Goal: Information Seeking & Learning: Learn about a topic

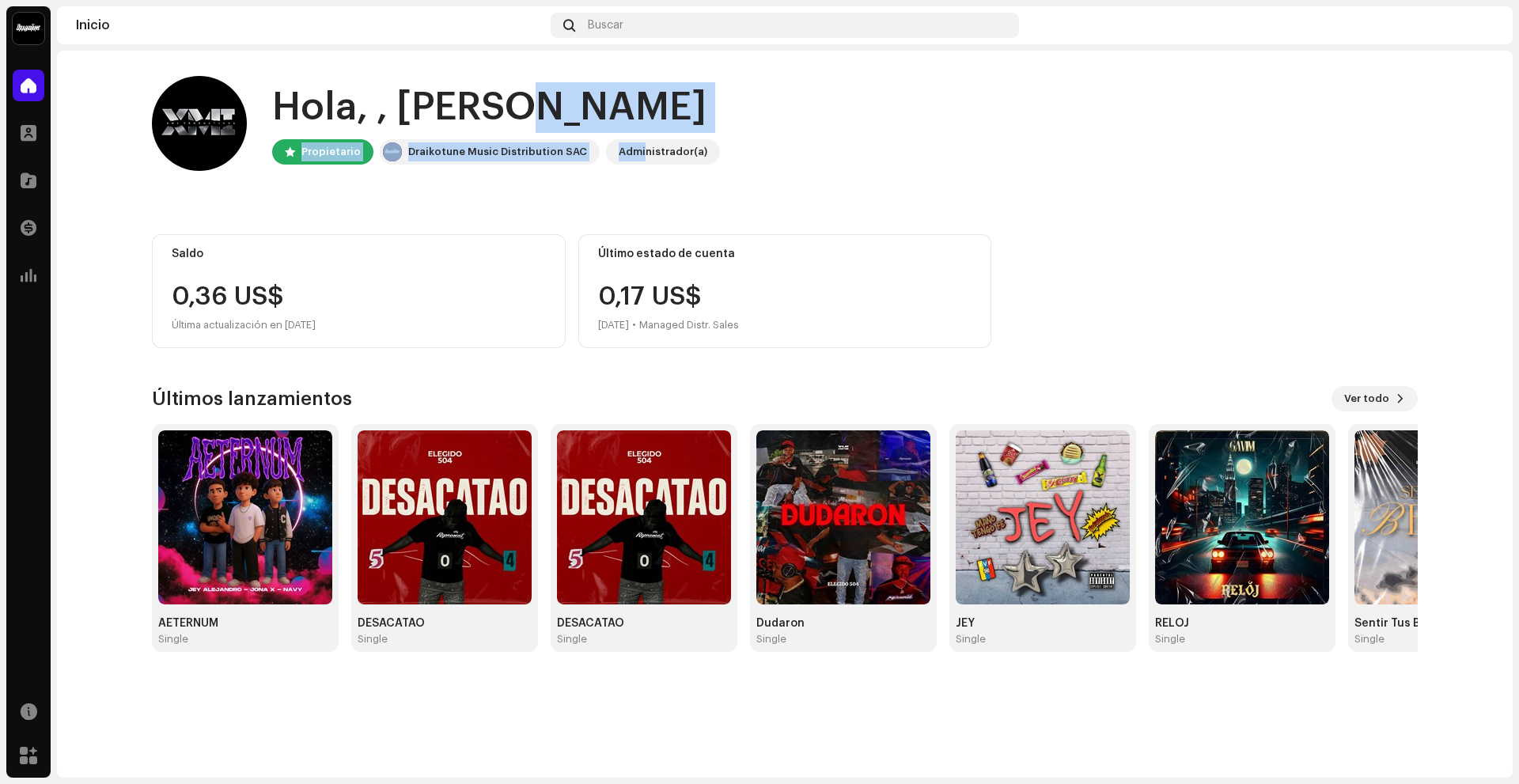
drag, startPoint x: 633, startPoint y: 148, endPoint x: 508, endPoint y: 123, distance: 127.5
click at [508, 123] on div "Hola, , Jhonny Propietario Draikotune Music Distribution SAC Administrador(a)" at bounding box center [496, 123] width 448 height 83
click at [521, 198] on div "Hola, , Jhonny Propietario Draikotune Music Distribution SAC Administrador(a) S…" at bounding box center [785, 364] width 1266 height 626
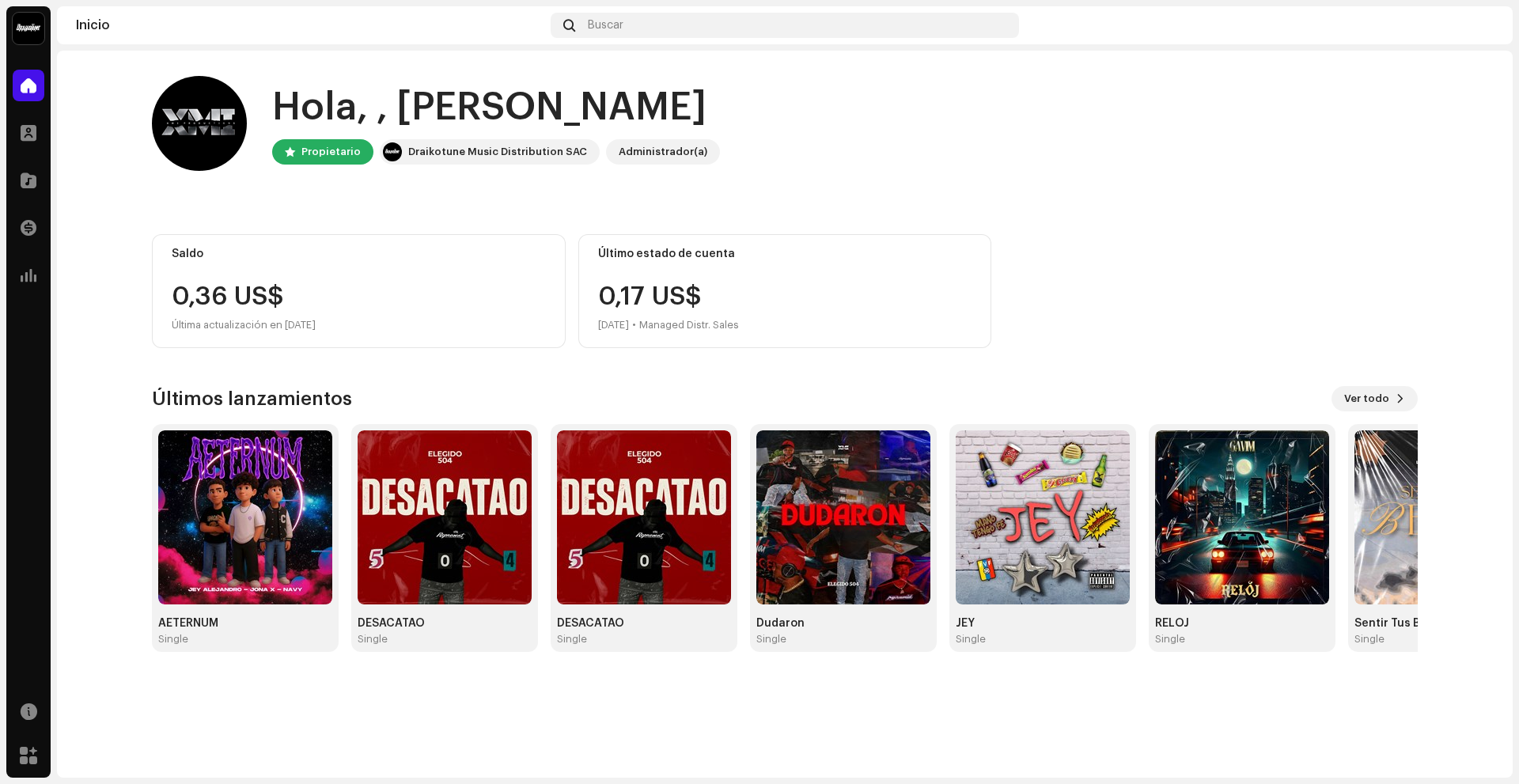
click at [1474, 29] on img at bounding box center [1481, 25] width 25 height 25
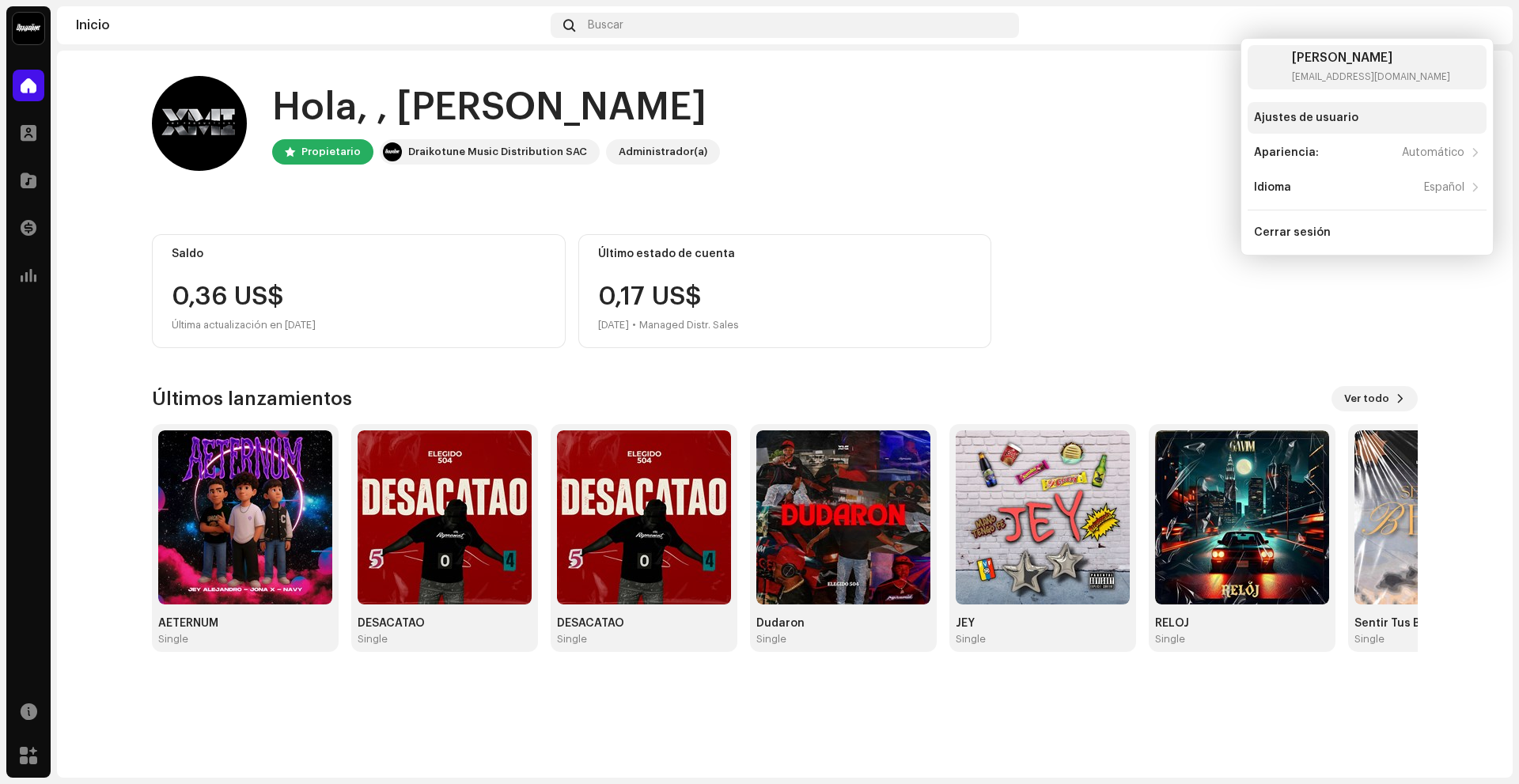
click at [1331, 121] on div "Ajustes de usuario" at bounding box center [1307, 118] width 105 height 13
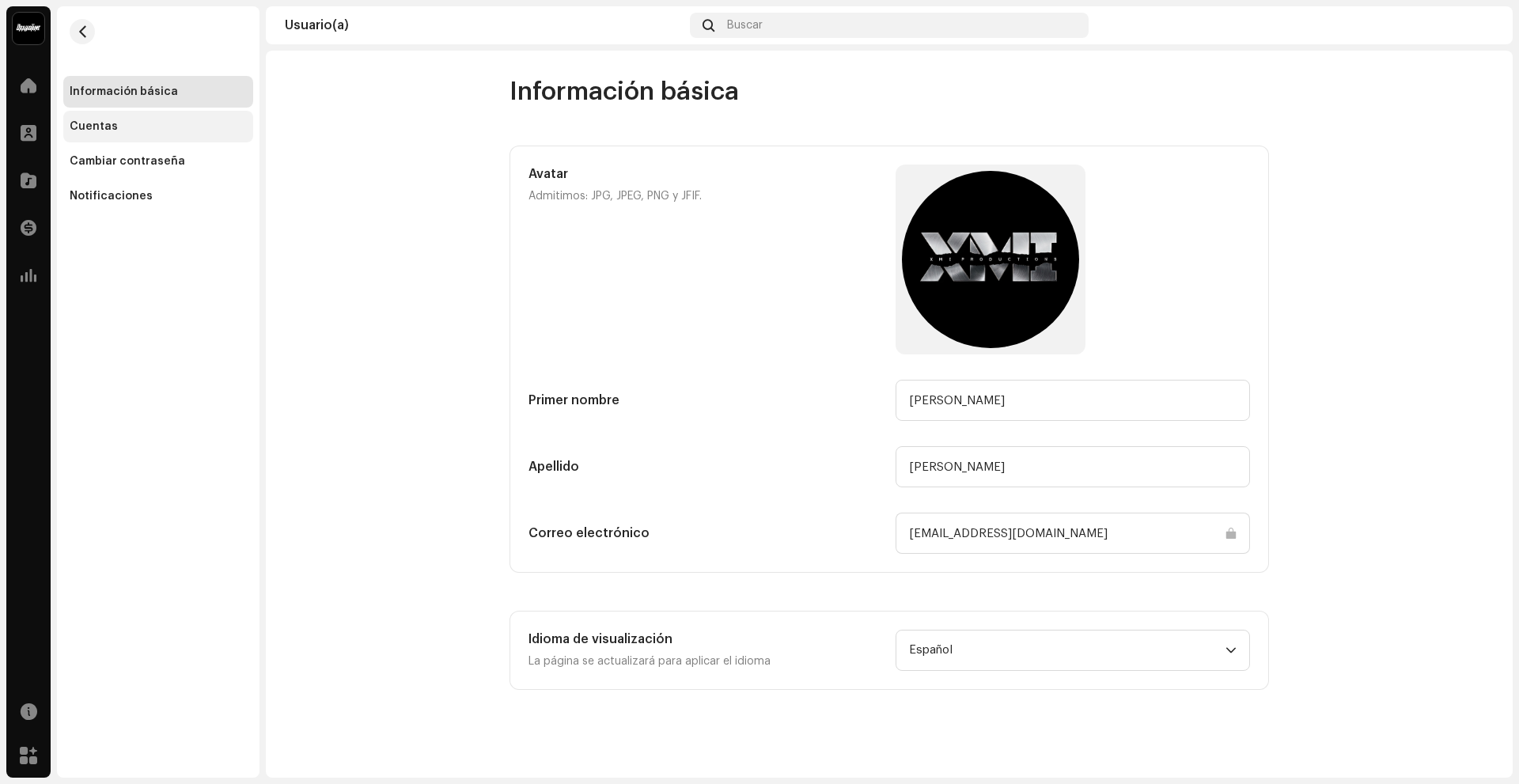
click at [95, 129] on div "Cuentas" at bounding box center [94, 127] width 48 height 13
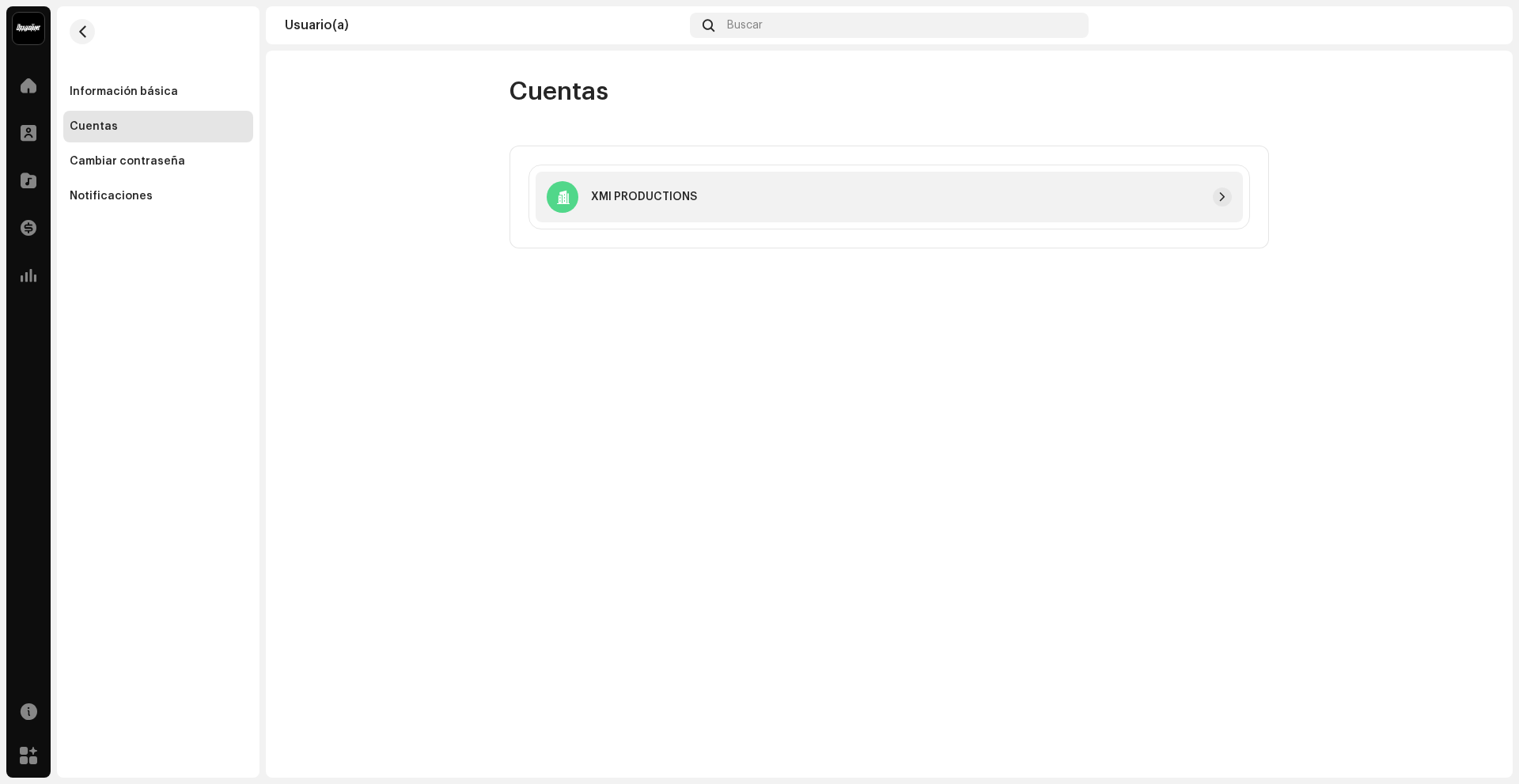
click at [977, 207] on div "XMI PRODUCTIONS" at bounding box center [889, 197] width 707 height 51
click at [1236, 197] on div "XMI PRODUCTIONS" at bounding box center [889, 197] width 707 height 51
click at [1224, 196] on span "button" at bounding box center [1222, 198] width 9 height 13
click at [113, 191] on div "Notificaciones" at bounding box center [111, 197] width 84 height 13
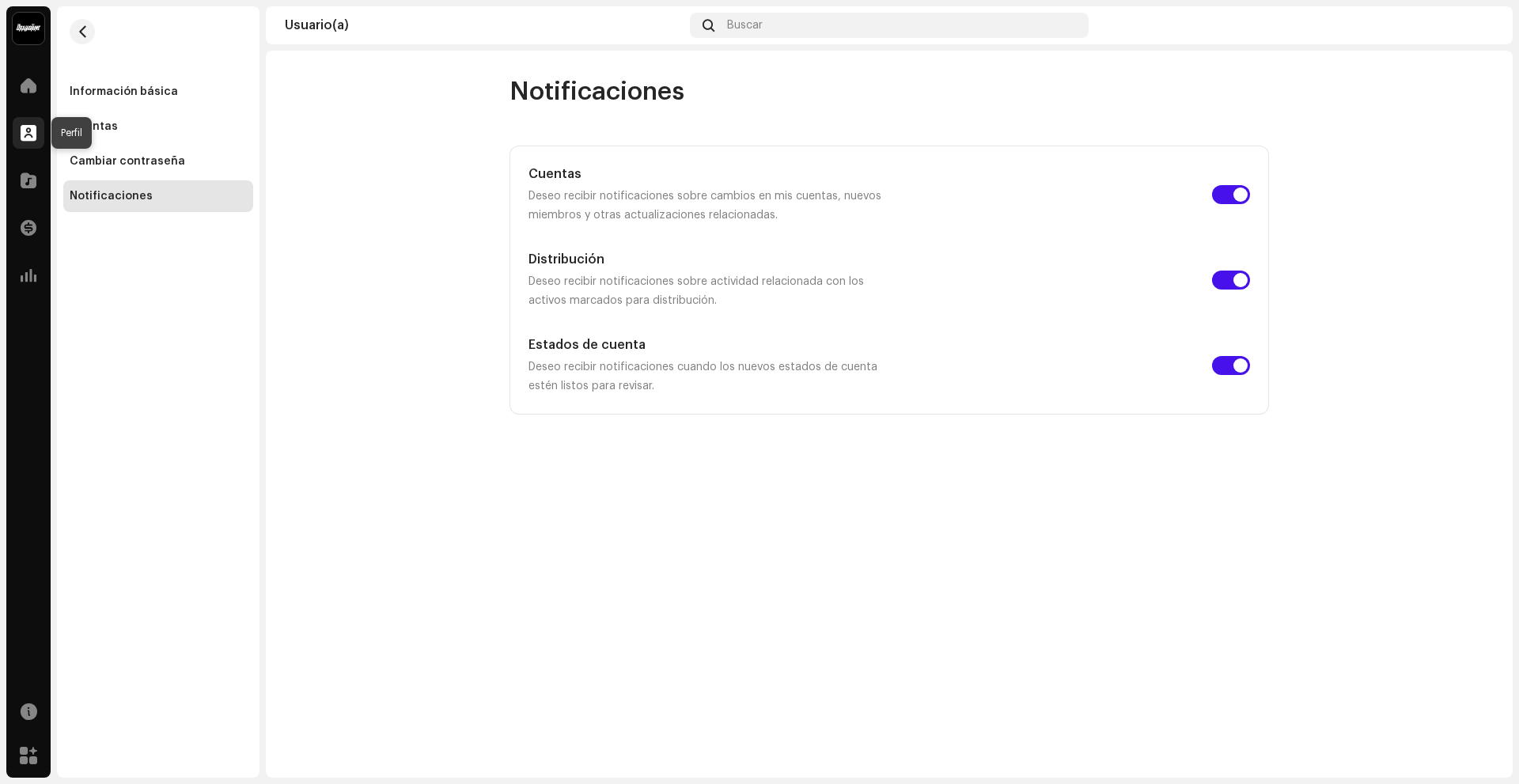
click at [32, 132] on span at bounding box center [28, 133] width 16 height 13
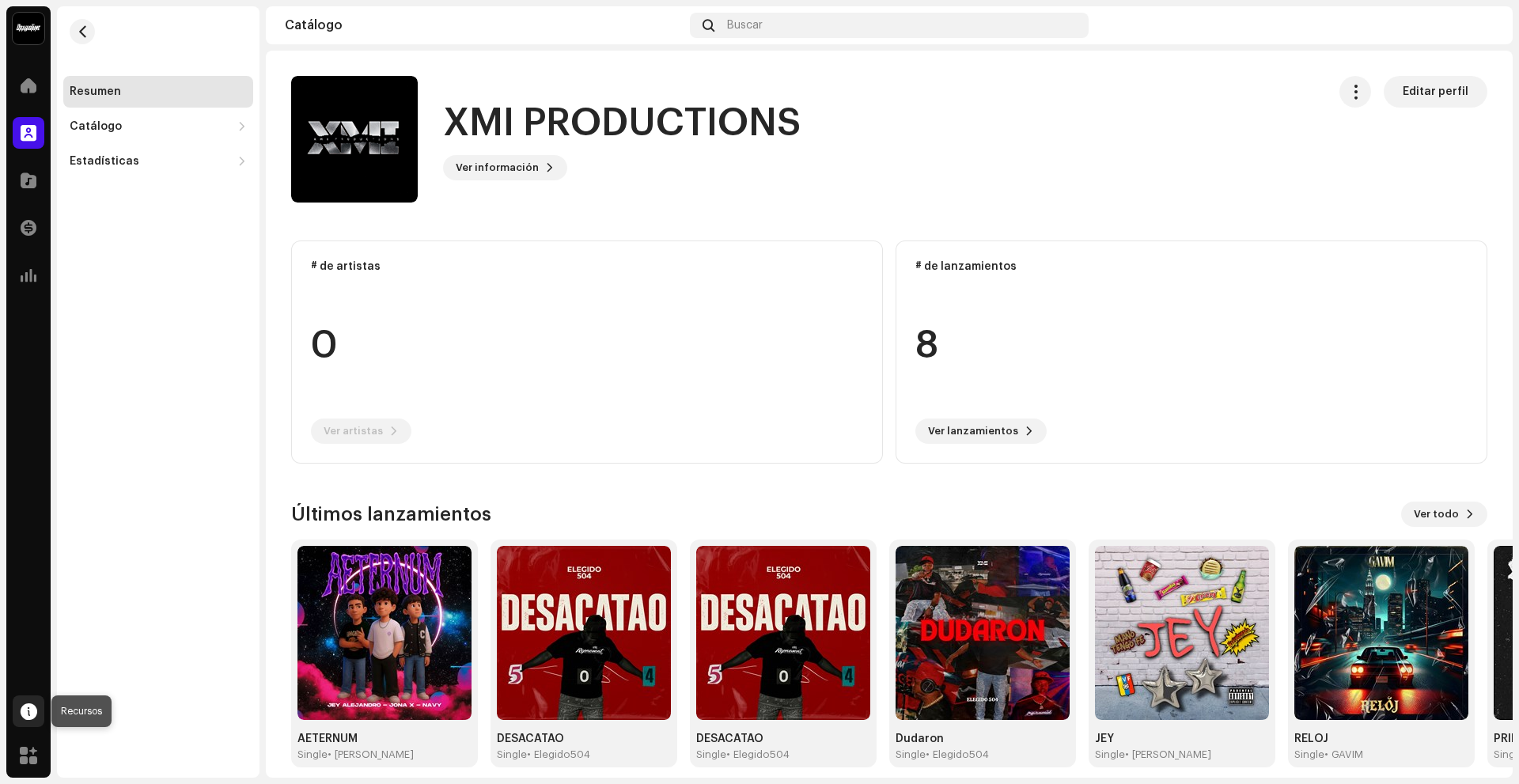
click at [30, 722] on div at bounding box center [29, 712] width 32 height 32
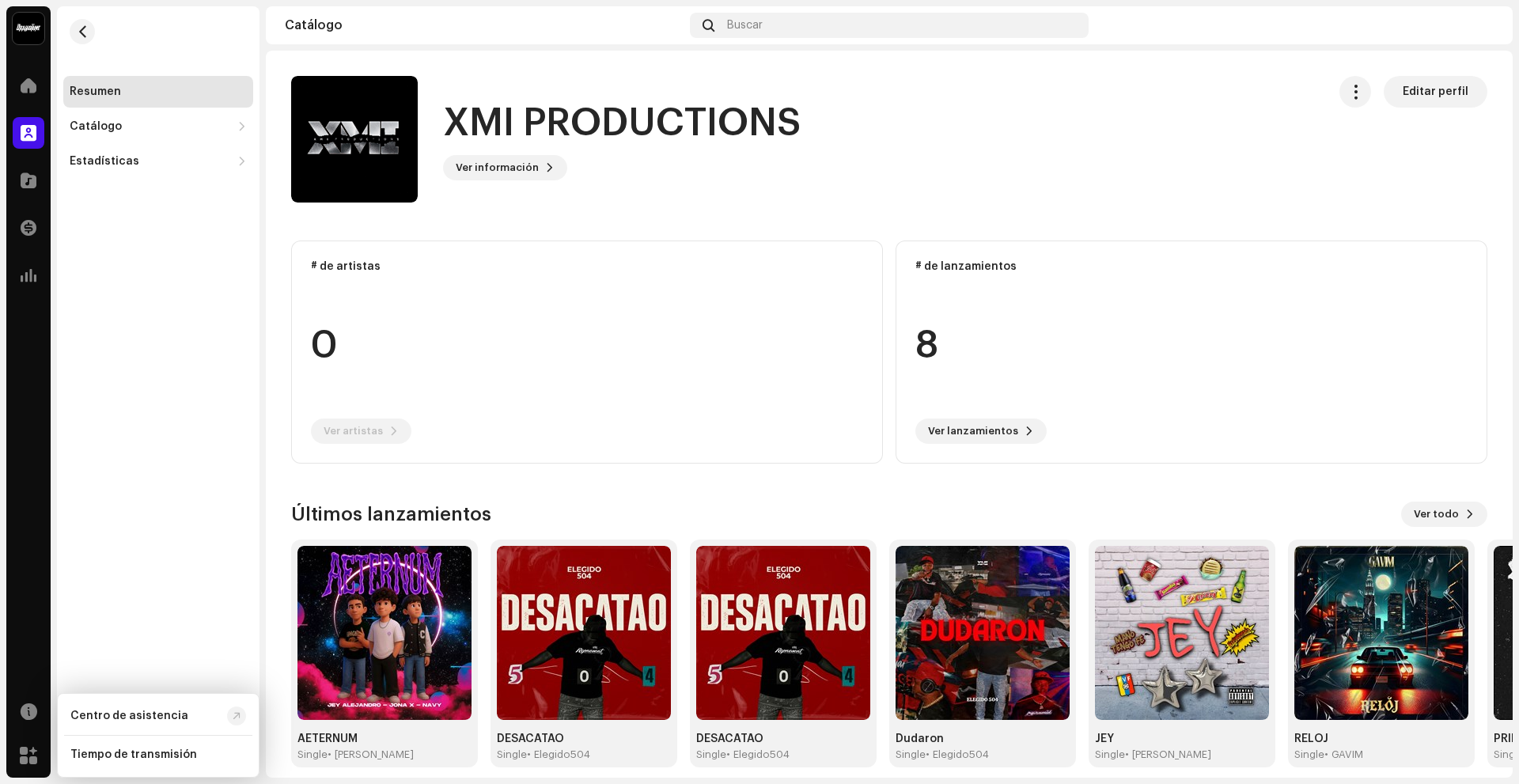
click at [174, 546] on div "Resumen Catálogo Lanzamientos Pistas Estadísticas Consumo Participación Ingresos" at bounding box center [158, 392] width 202 height 771
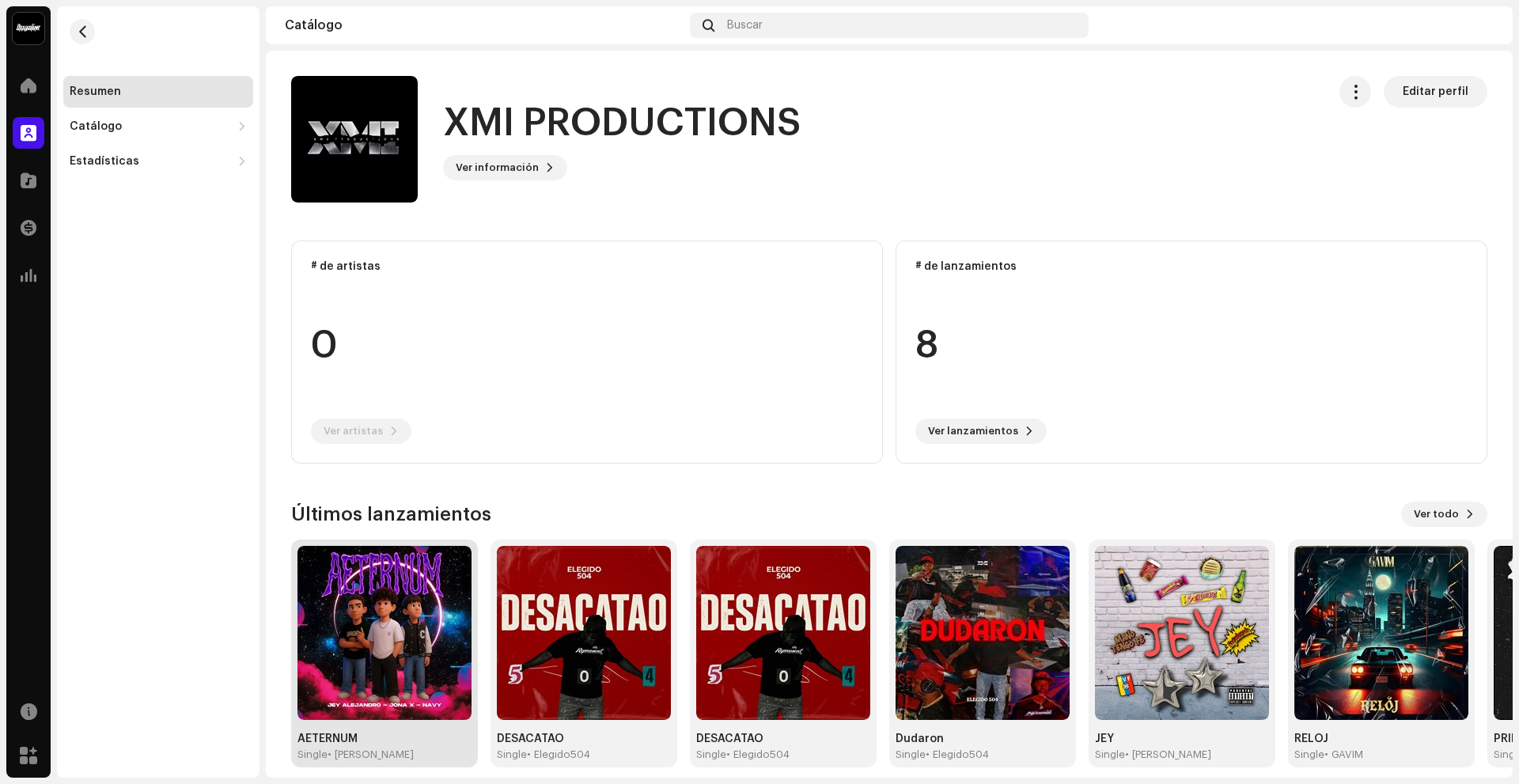
click at [417, 614] on img at bounding box center [385, 633] width 174 height 174
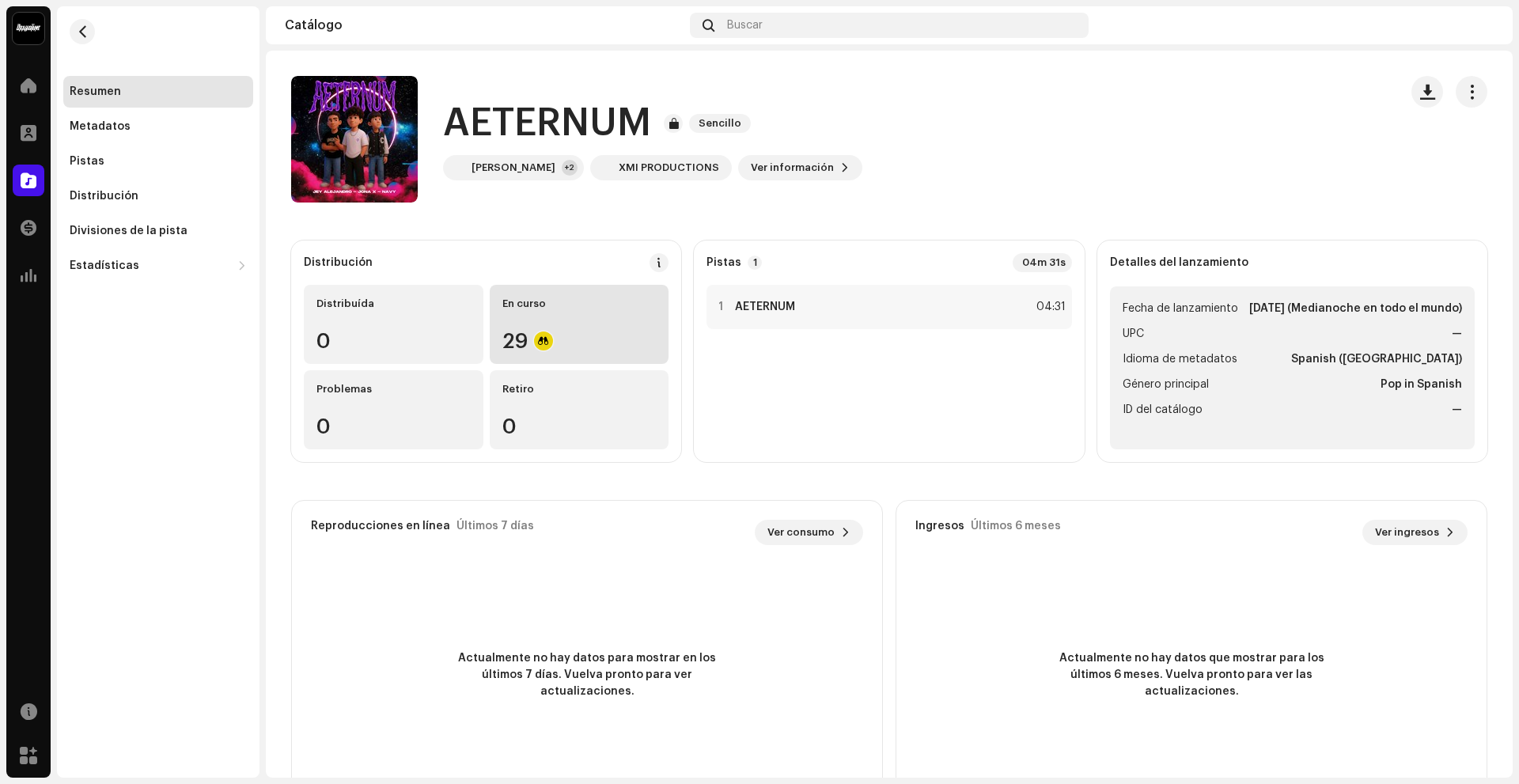
click at [602, 315] on div "En curso 29" at bounding box center [580, 324] width 180 height 79
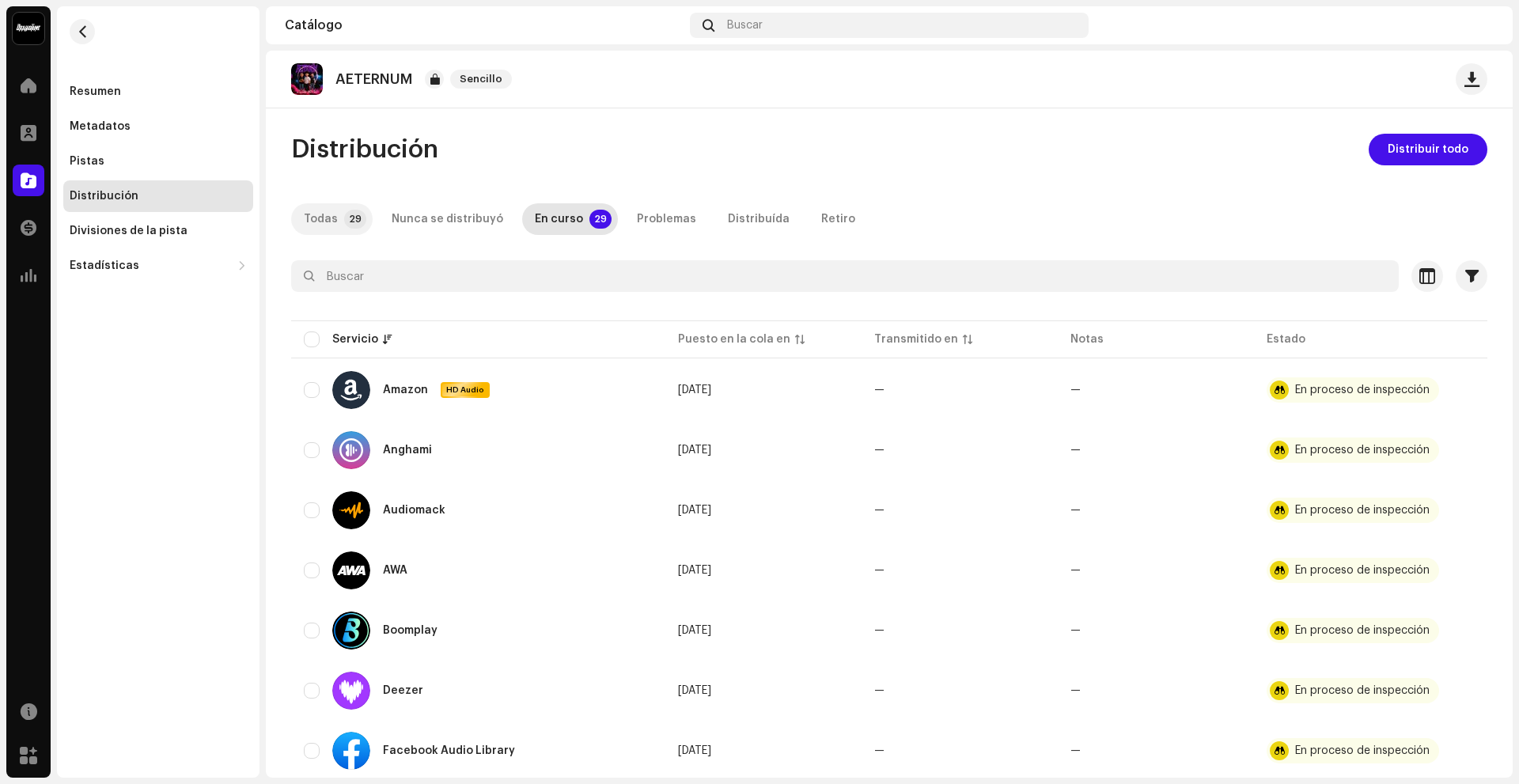
click at [352, 216] on p-badge "29" at bounding box center [355, 219] width 22 height 19
click at [126, 150] on div "Pistas" at bounding box center [158, 161] width 190 height 32
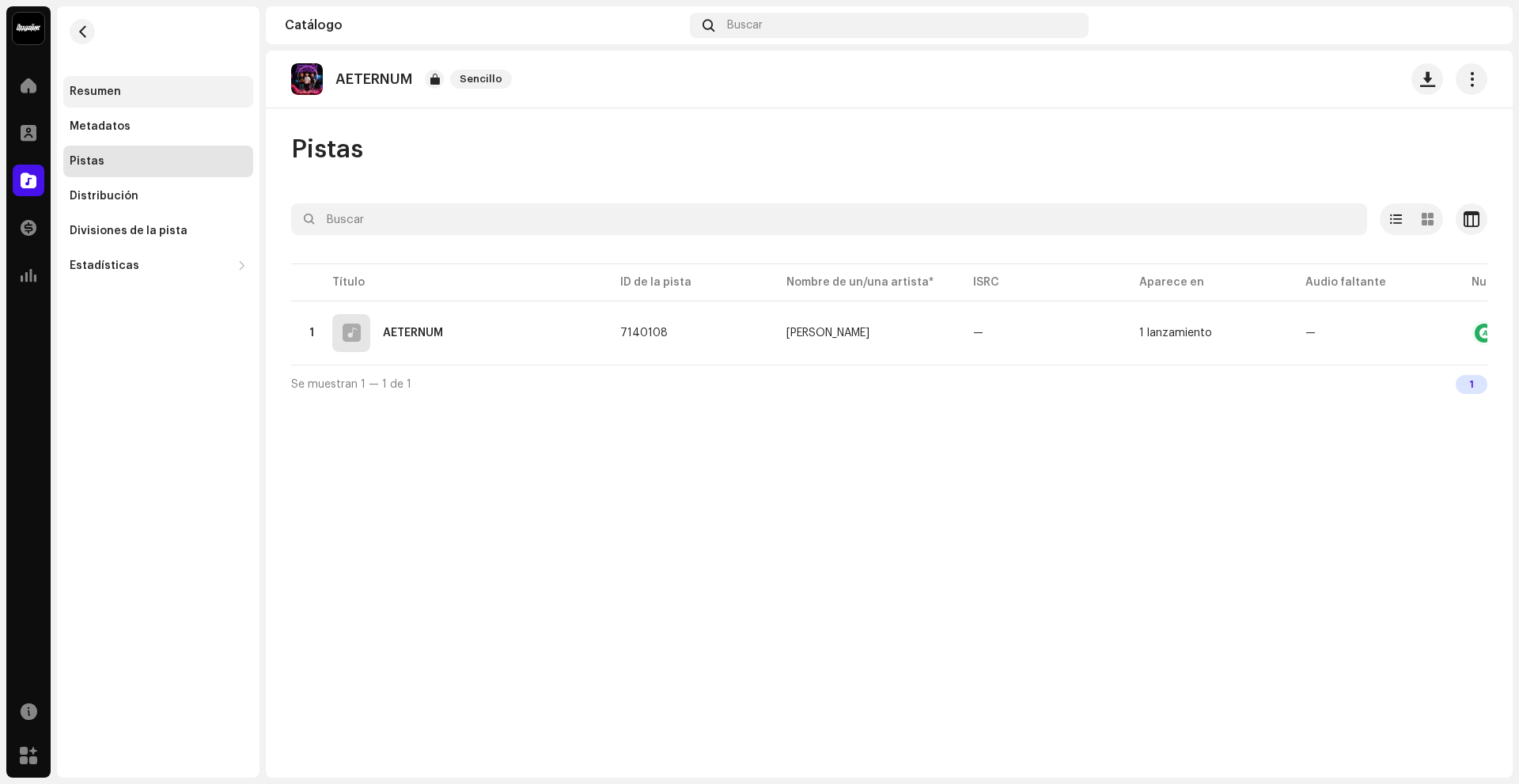
click at [141, 99] on div "Resumen" at bounding box center [158, 92] width 190 height 32
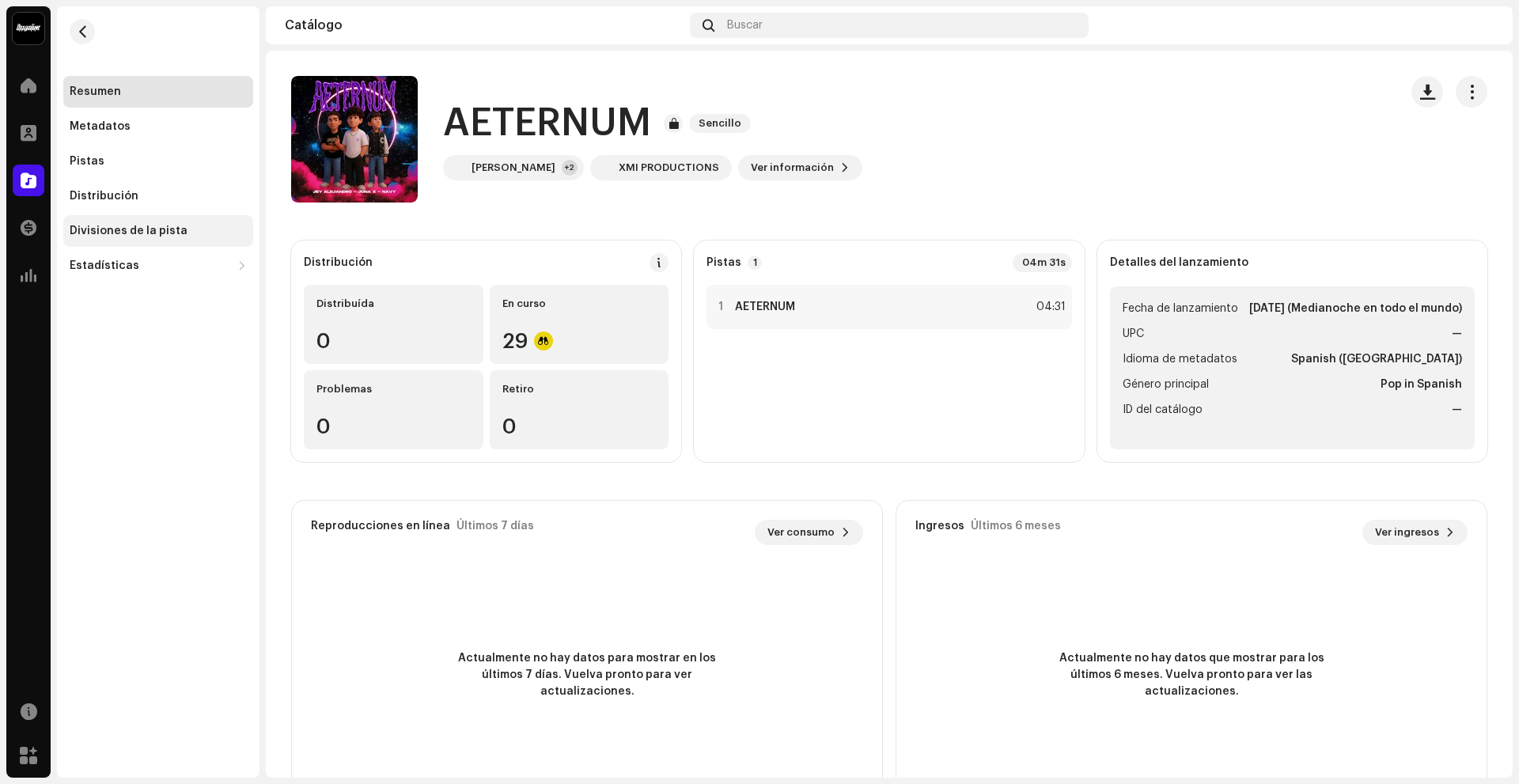
click at [137, 225] on div "Divisiones de la pista" at bounding box center [128, 231] width 118 height 13
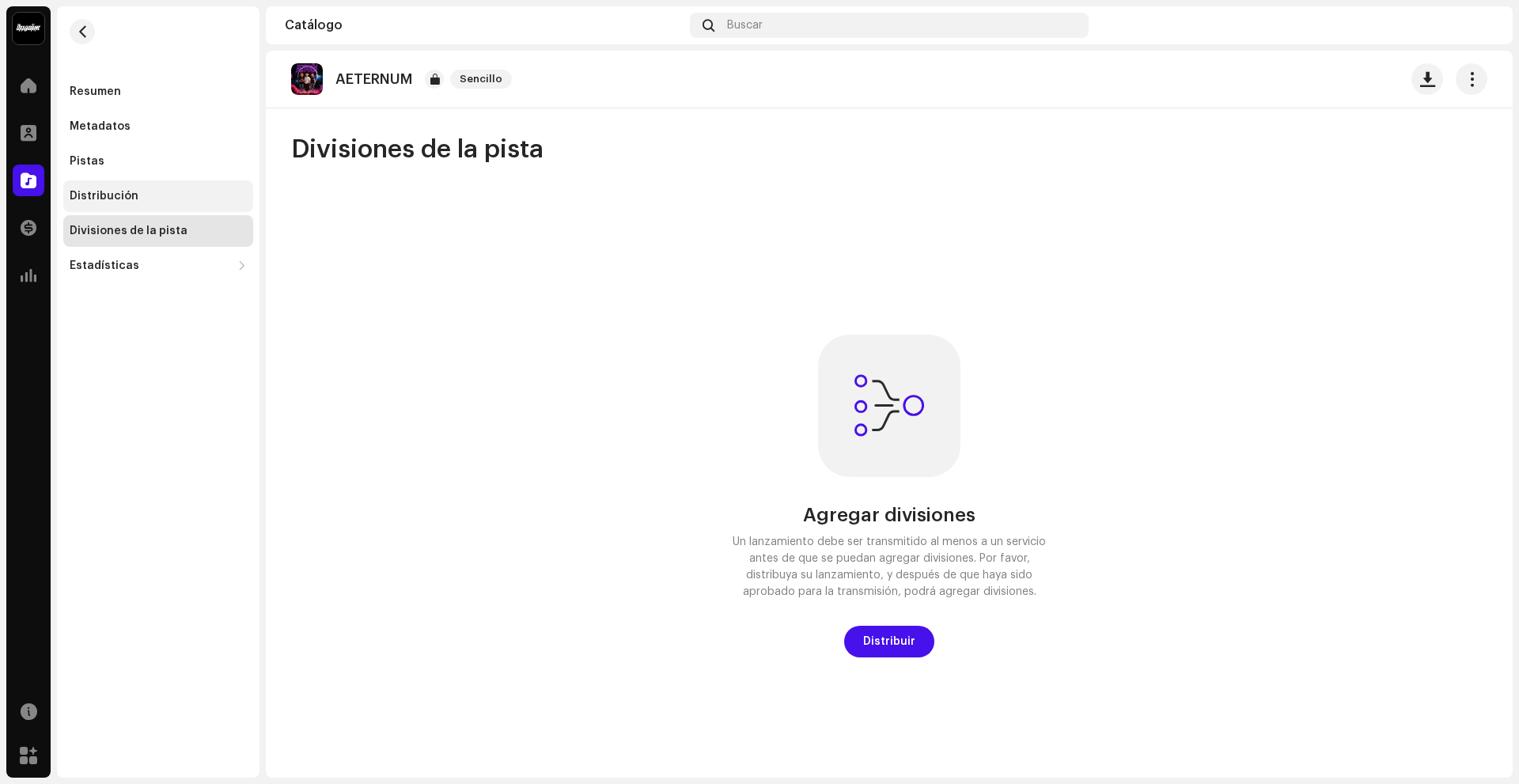
click at [133, 203] on div "Distribución" at bounding box center [158, 196] width 190 height 32
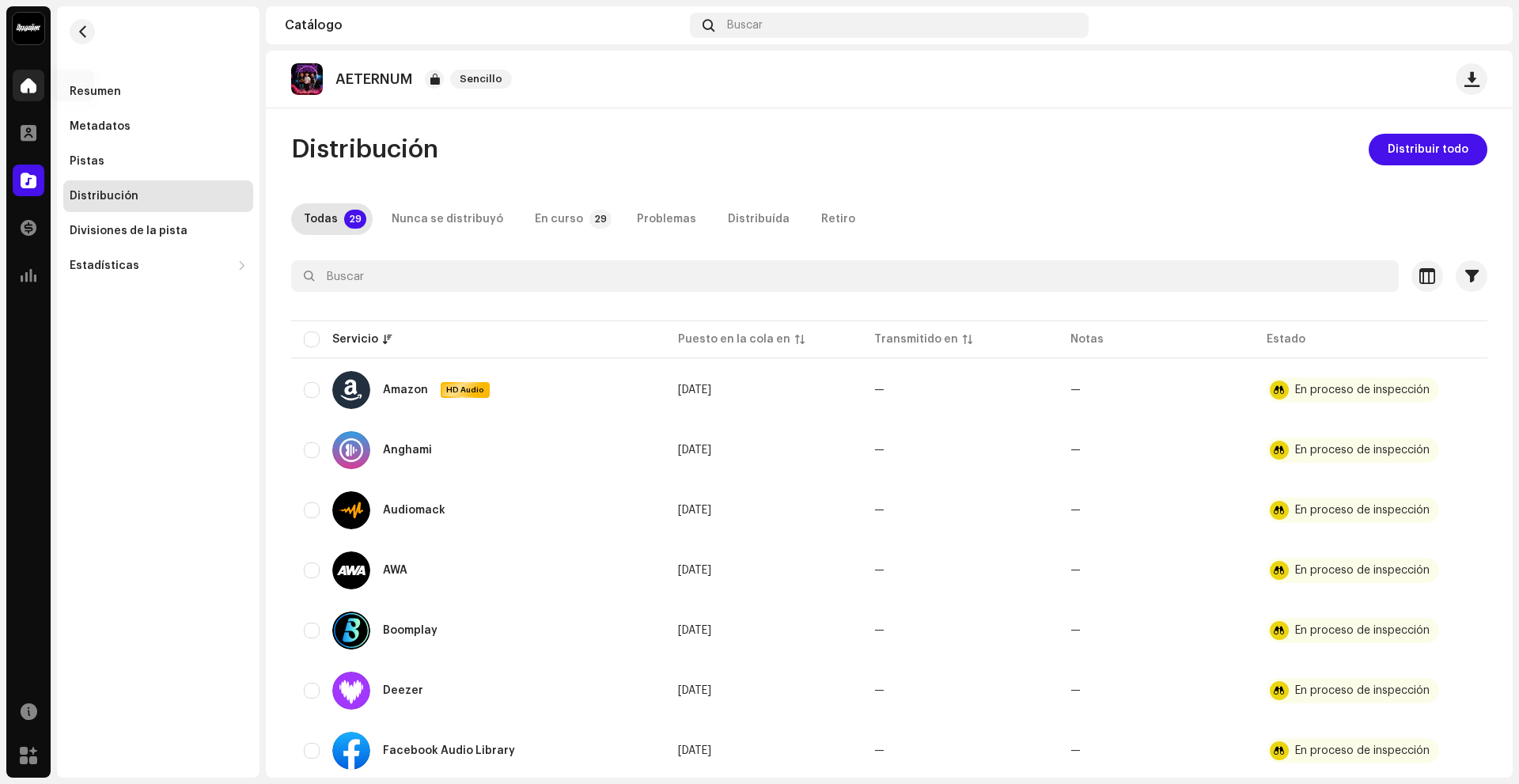
click at [29, 73] on div at bounding box center [29, 85] width 32 height 32
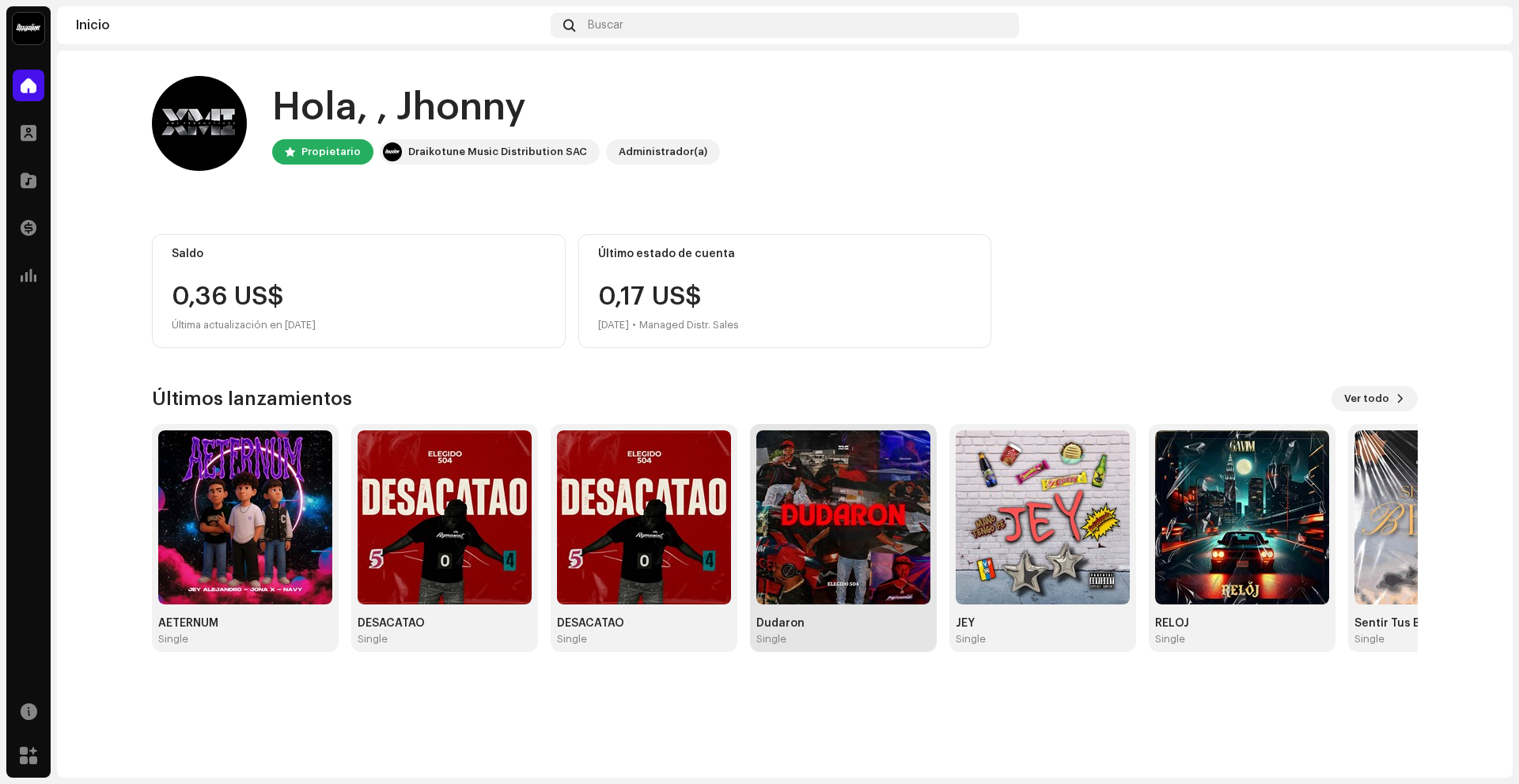
click at [790, 556] on img at bounding box center [843, 518] width 174 height 174
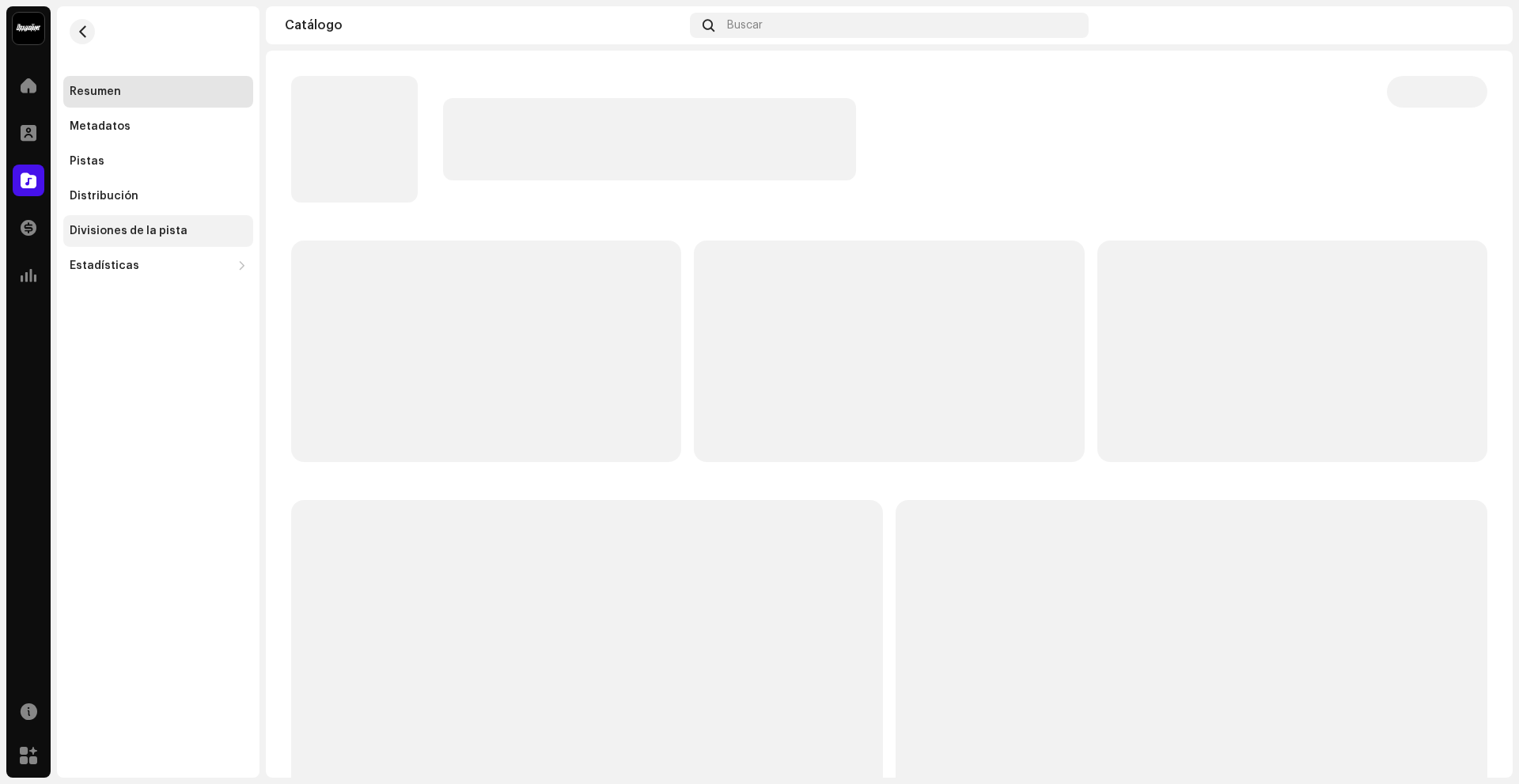
click at [139, 240] on div "Divisiones de la pista" at bounding box center [158, 231] width 190 height 32
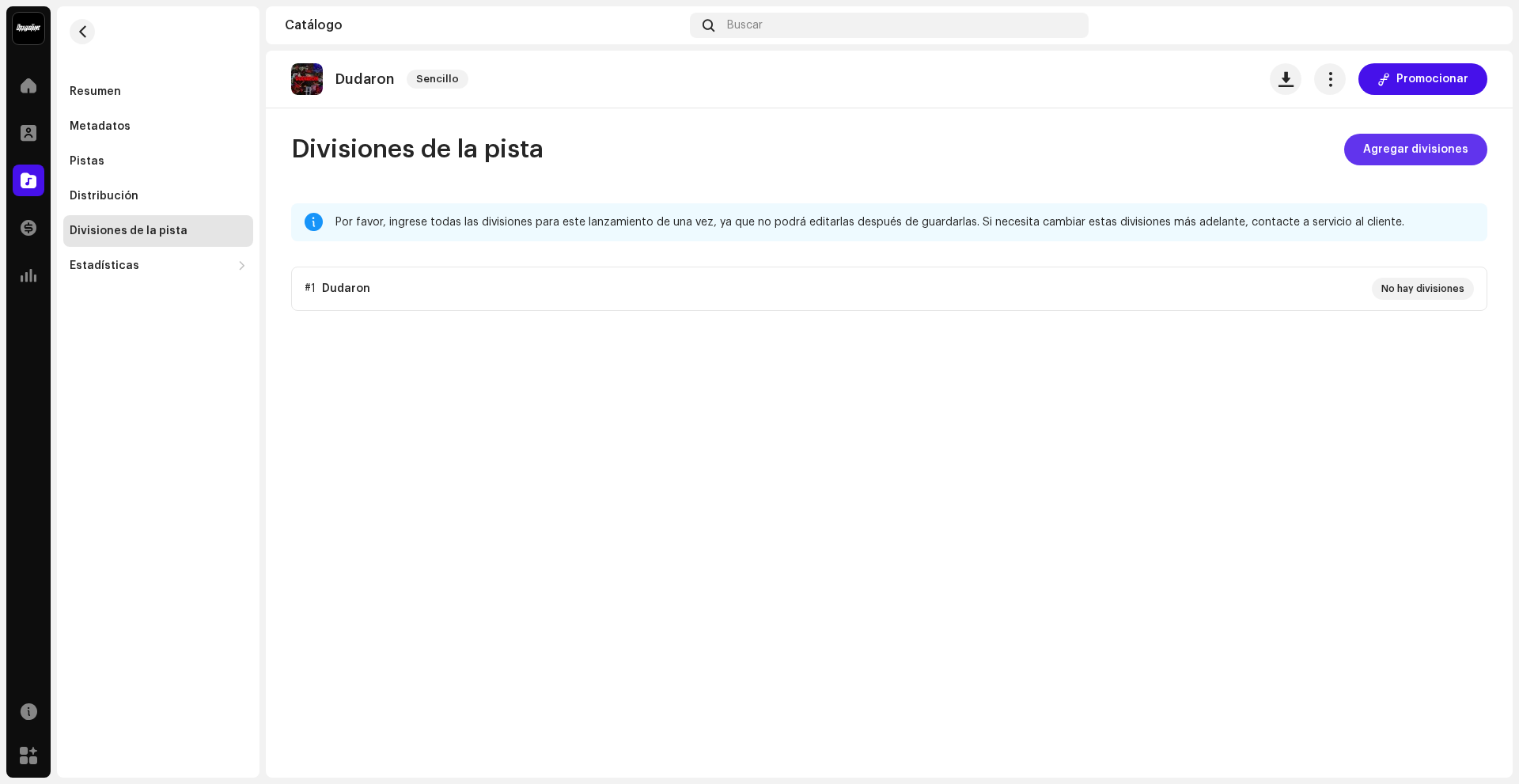
click at [1390, 148] on span "Agregar divisiones" at bounding box center [1415, 149] width 105 height 32
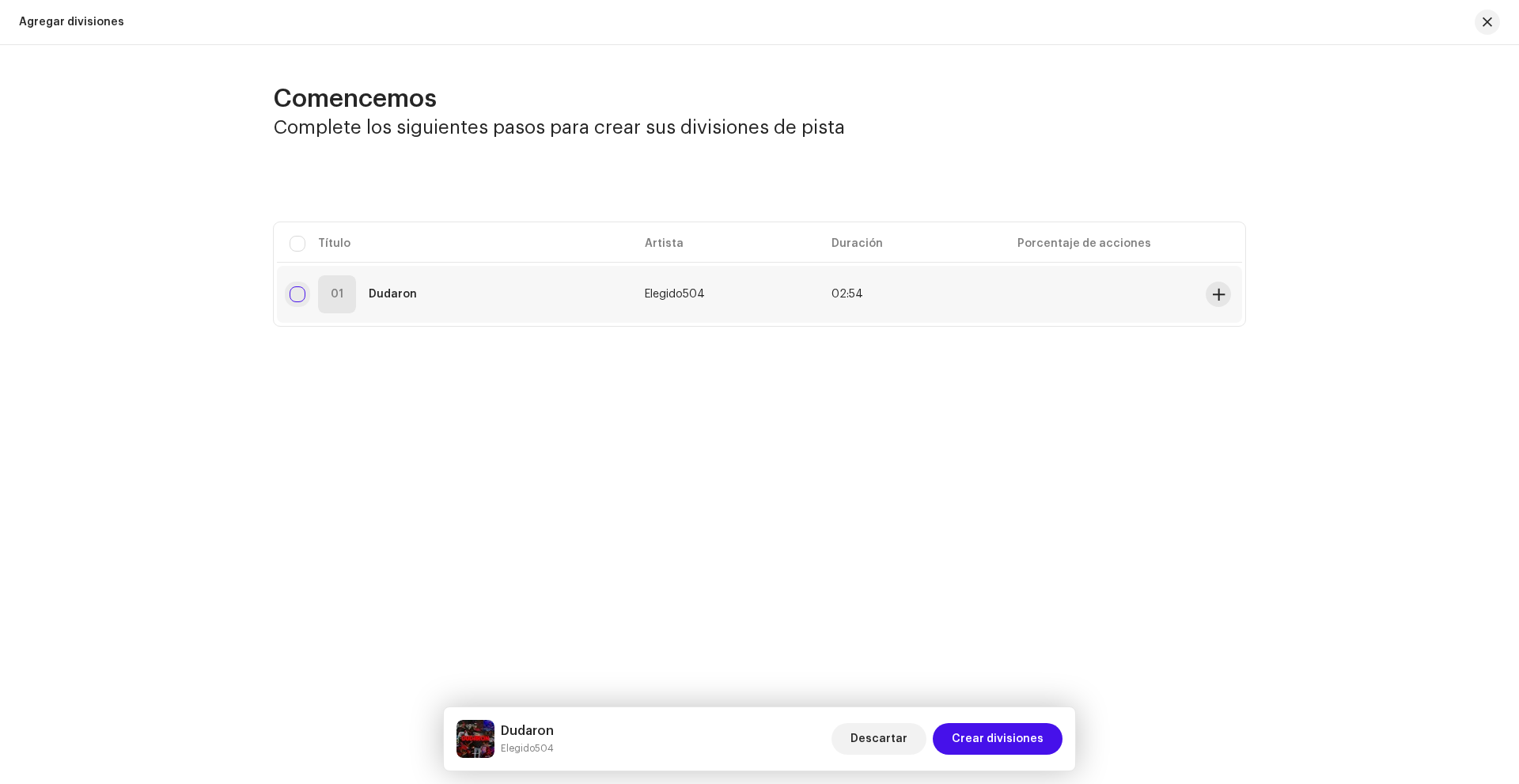
click at [301, 288] on input "checkbox" at bounding box center [297, 294] width 16 height 16
checkbox input "true"
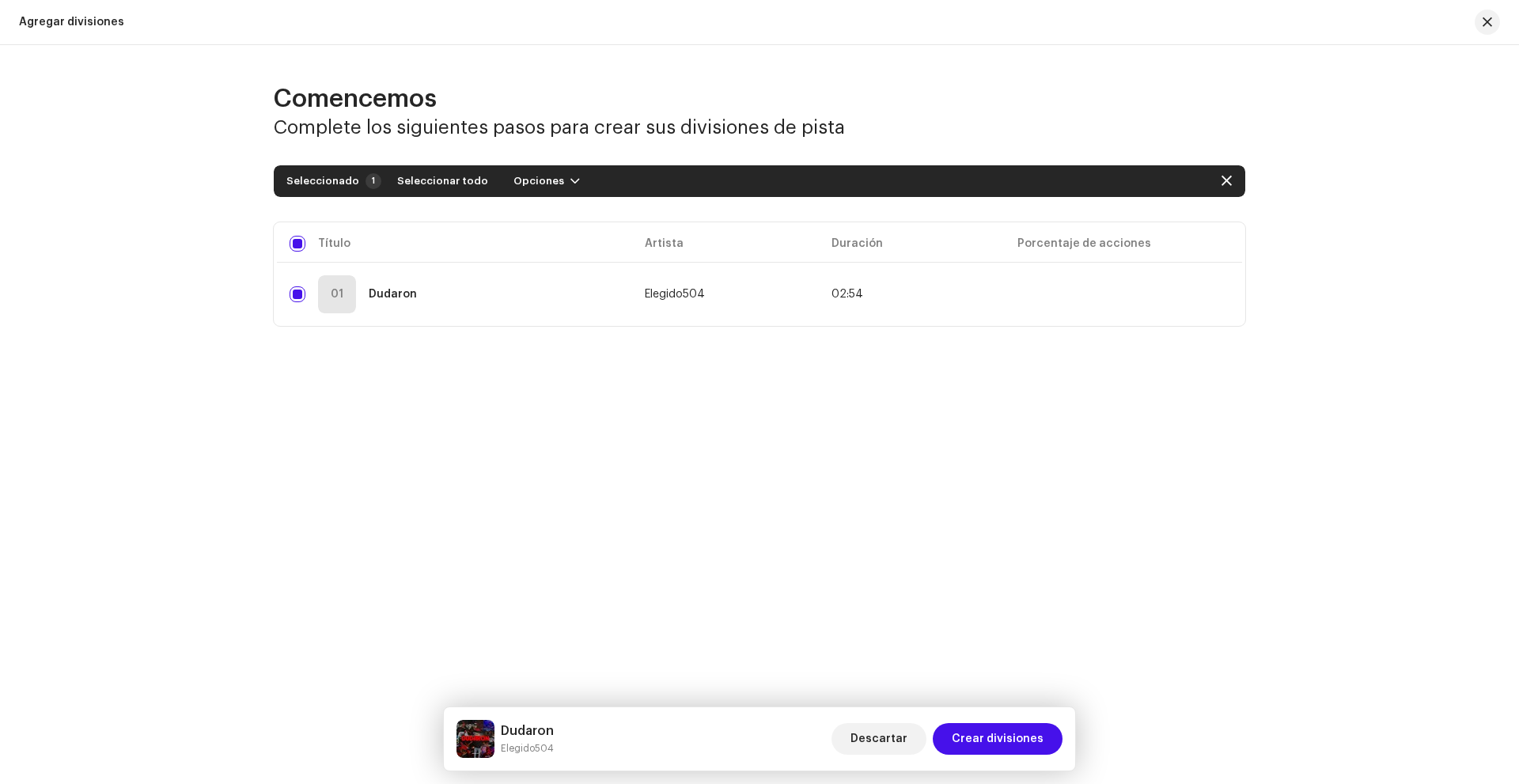
click at [1074, 246] on table "Título Artista Duración Porcentaje de acciones 01 Dudaron Elegido504 02:54" at bounding box center [759, 275] width 965 height 104
click at [1078, 271] on td at bounding box center [1102, 294] width 195 height 57
click at [1232, 178] on button "button" at bounding box center [1226, 181] width 25 height 25
checkbox input "false"
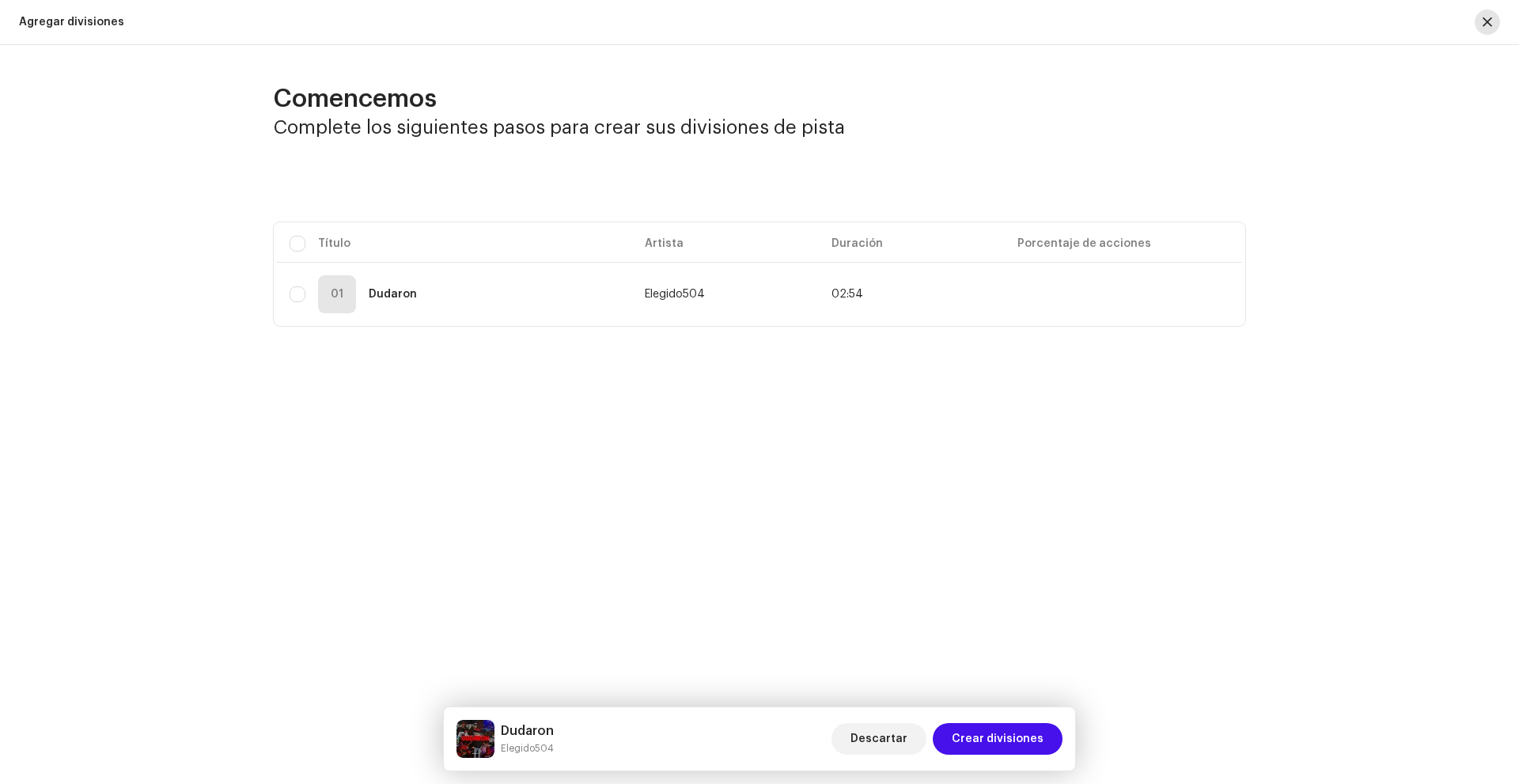
click at [1496, 13] on button "button" at bounding box center [1487, 21] width 25 height 25
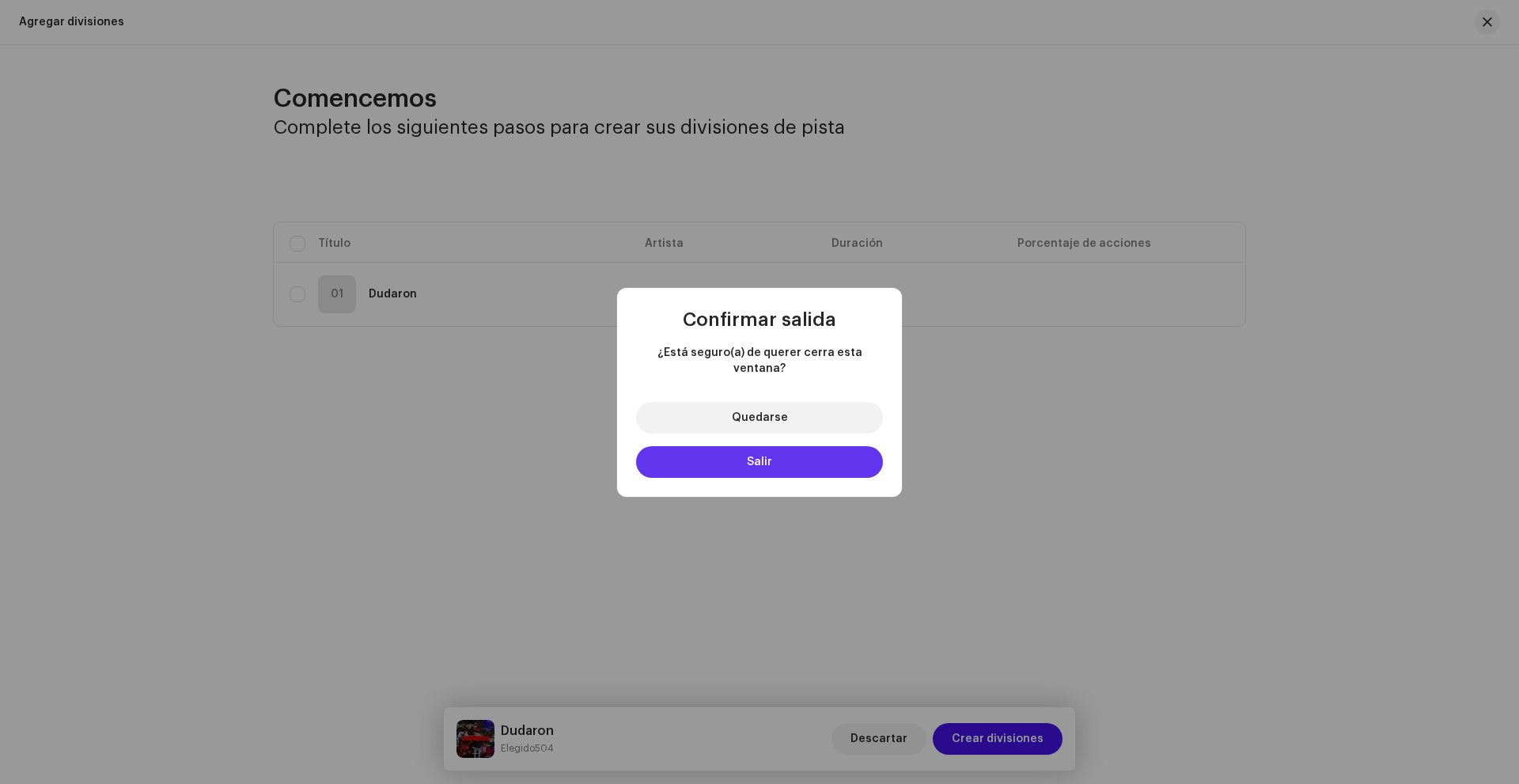
click at [787, 446] on button "Salir" at bounding box center [760, 462] width 247 height 32
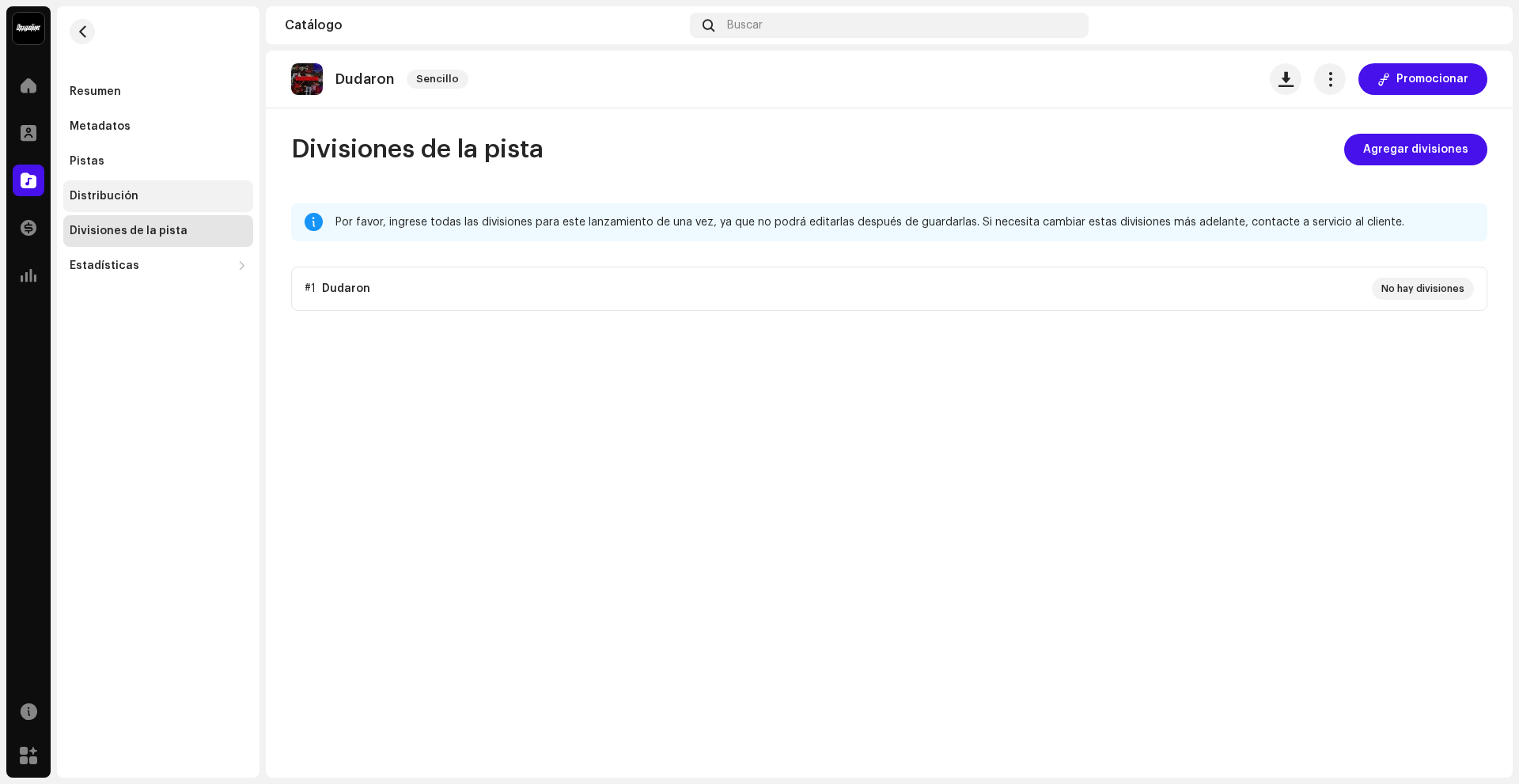
click at [167, 200] on div "Distribución" at bounding box center [158, 197] width 177 height 13
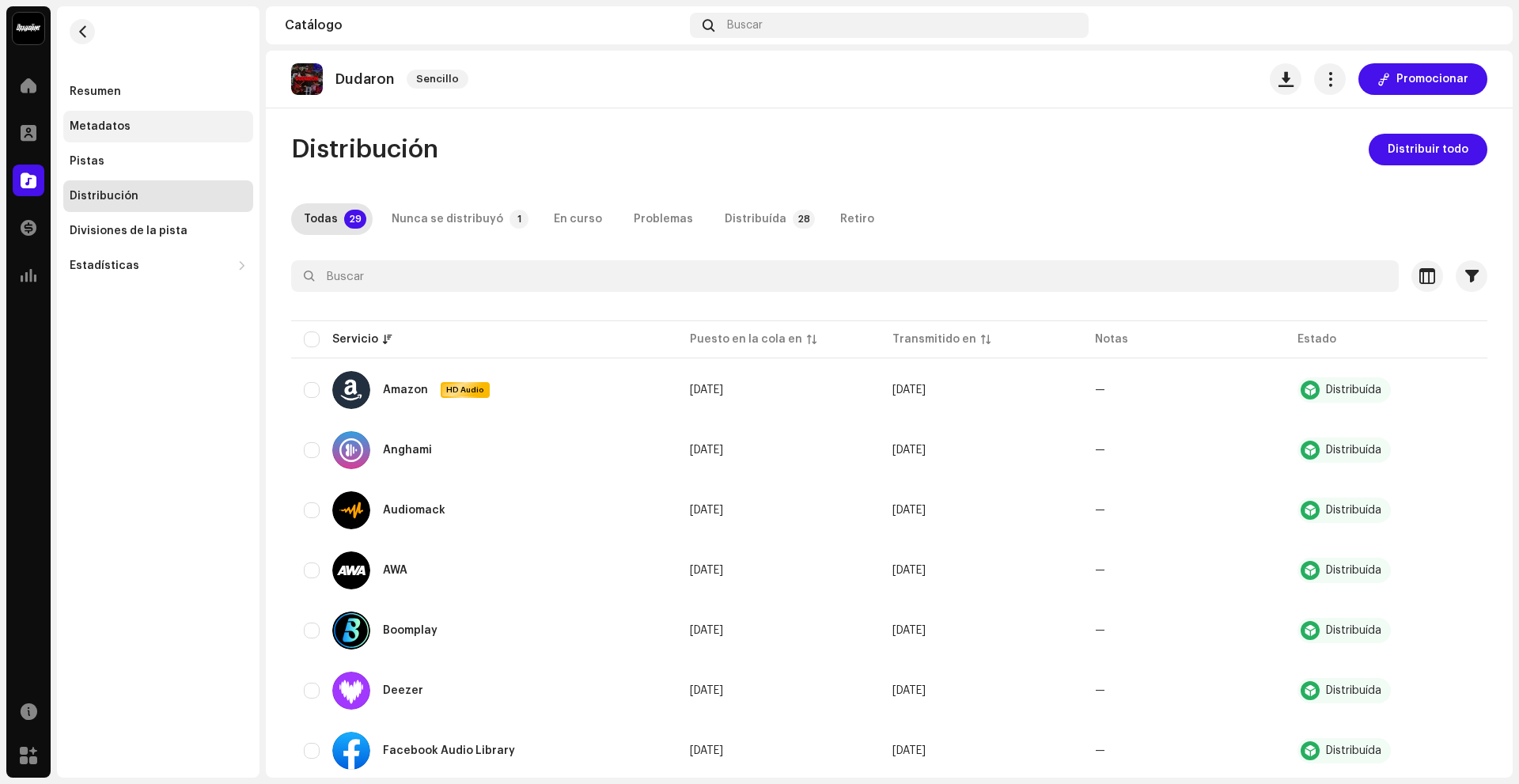
click at [97, 128] on div "Metadatos" at bounding box center [100, 127] width 61 height 13
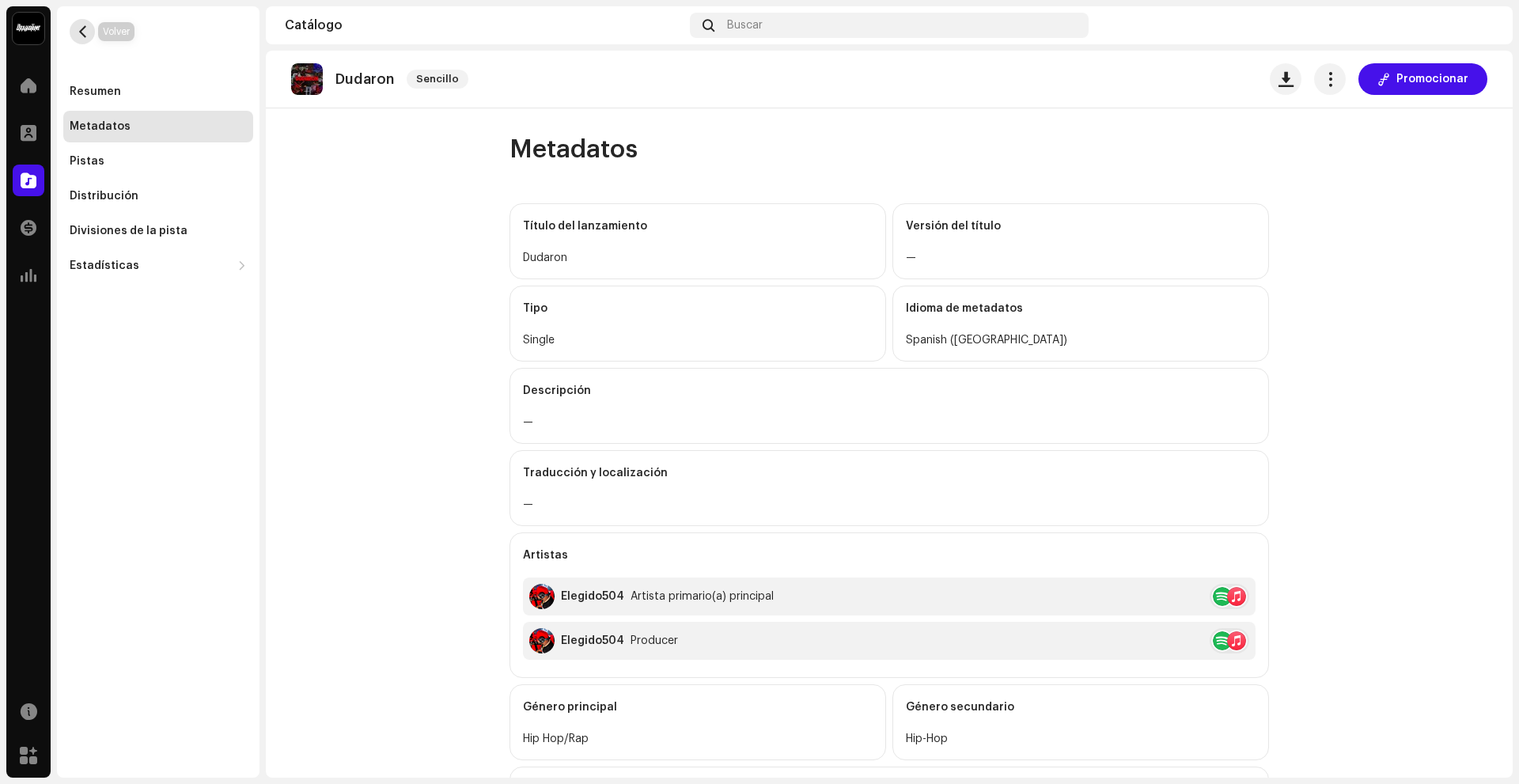
click at [85, 29] on span "button" at bounding box center [83, 32] width 12 height 13
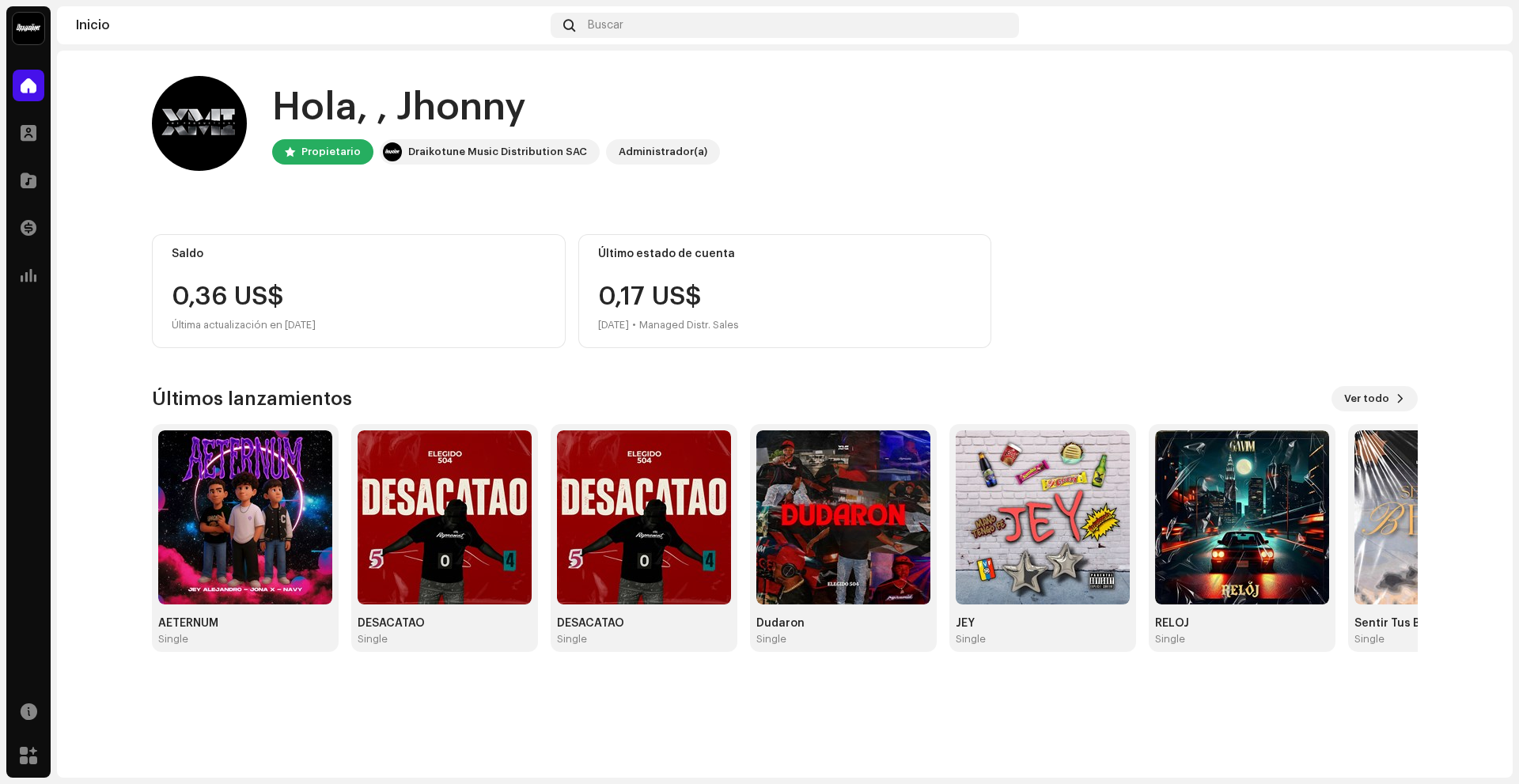
click at [1479, 30] on img at bounding box center [1481, 25] width 25 height 25
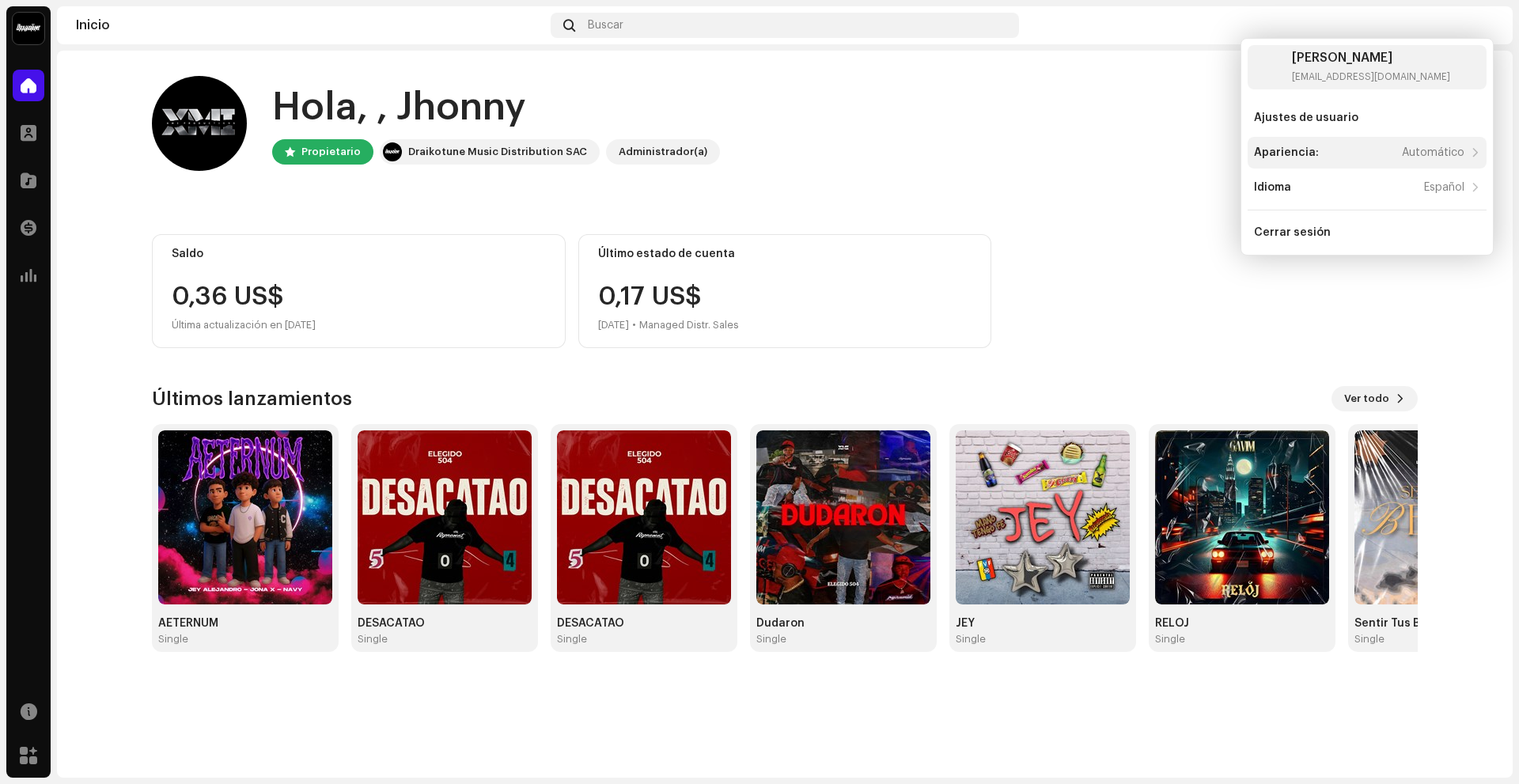
click at [1363, 159] on div "Apariencia: Automático" at bounding box center [1368, 153] width 239 height 32
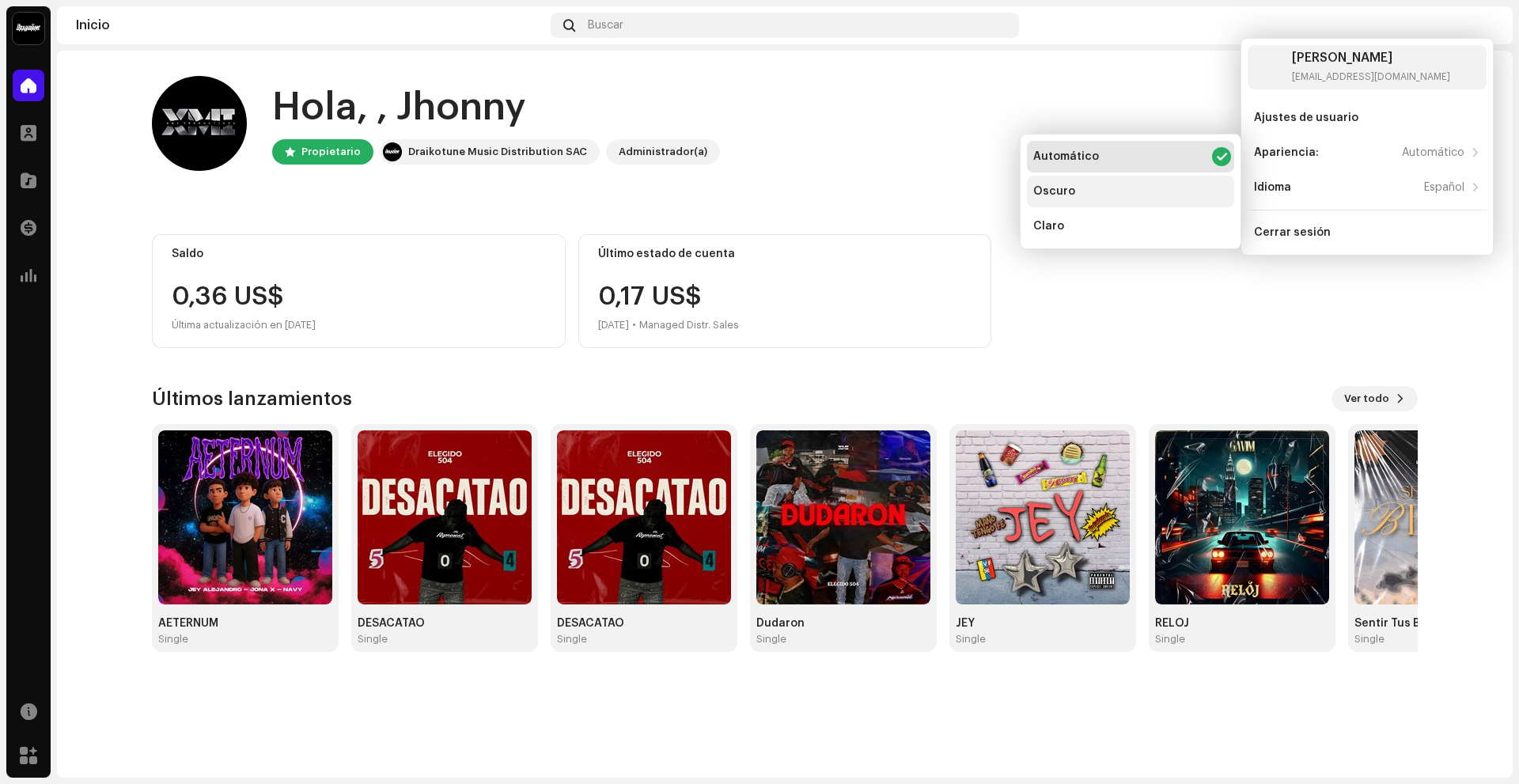
click at [1156, 190] on div "Oscuro" at bounding box center [1130, 191] width 207 height 32
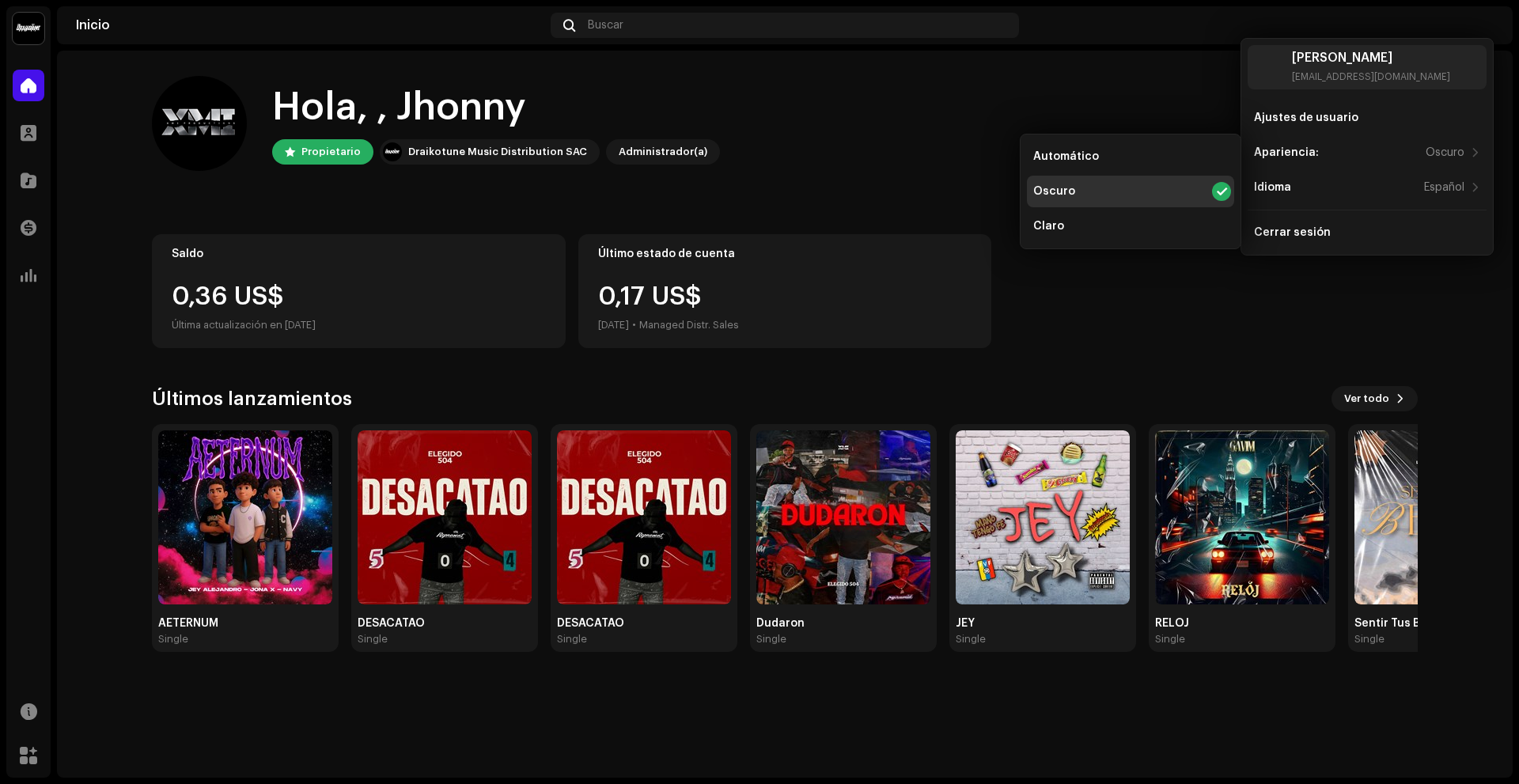
click at [1204, 333] on div "Saldo 0,36 US$ Última actualización en [DATE] Último estado de cuenta 0,17 US$ …" at bounding box center [785, 290] width 1266 height 114
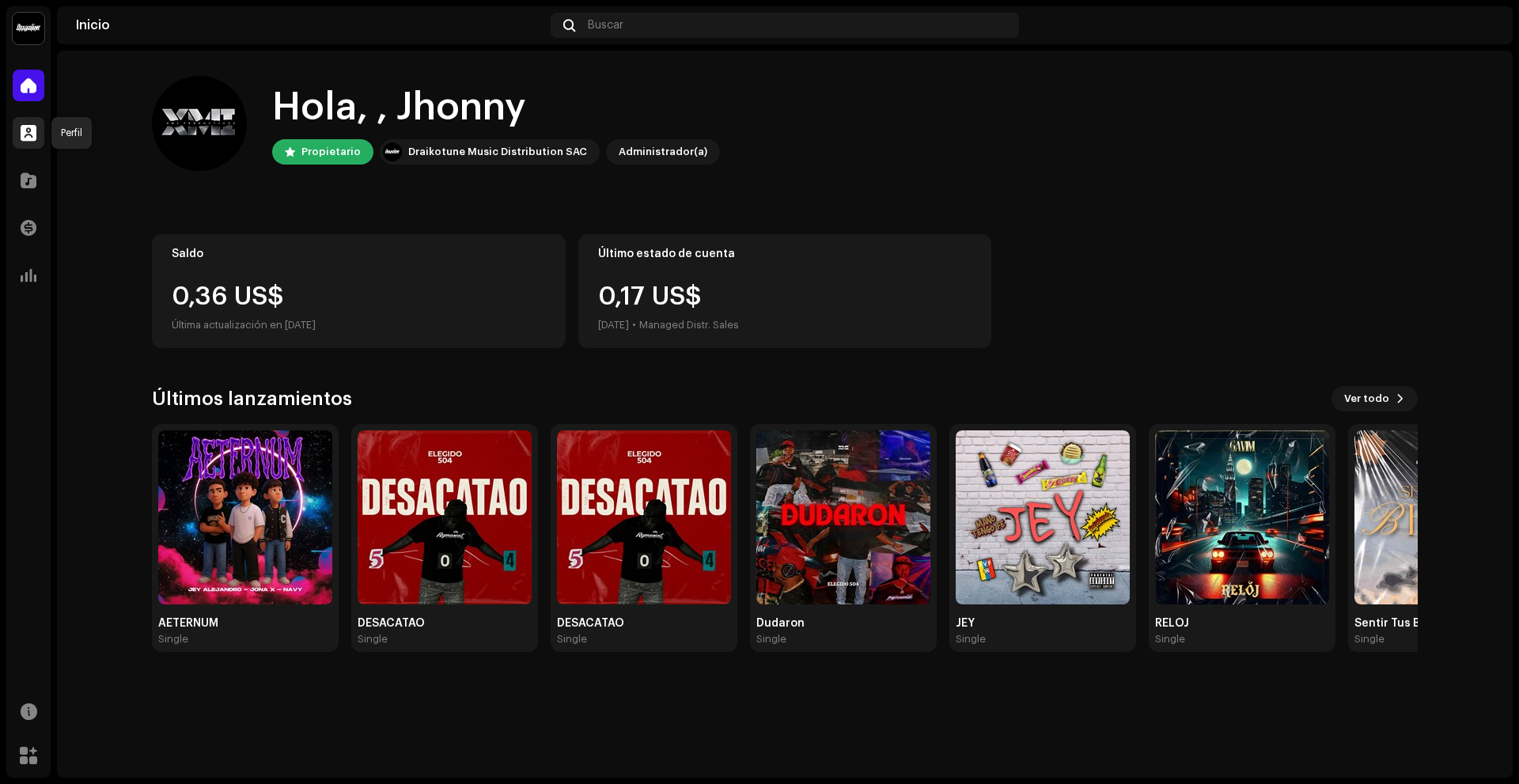
click at [30, 128] on span at bounding box center [28, 133] width 16 height 13
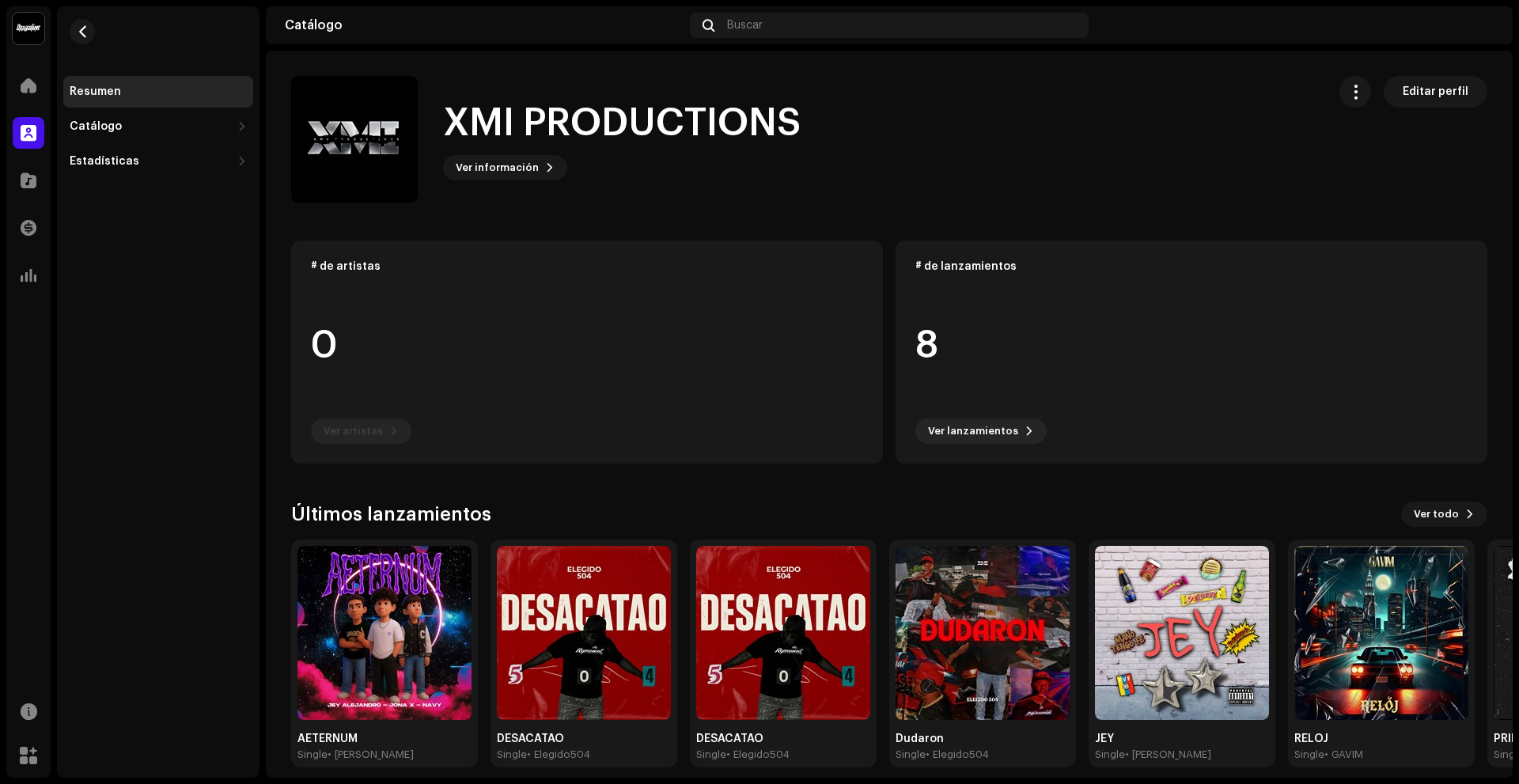
click at [32, 162] on div "Catálogo" at bounding box center [29, 181] width 45 height 45
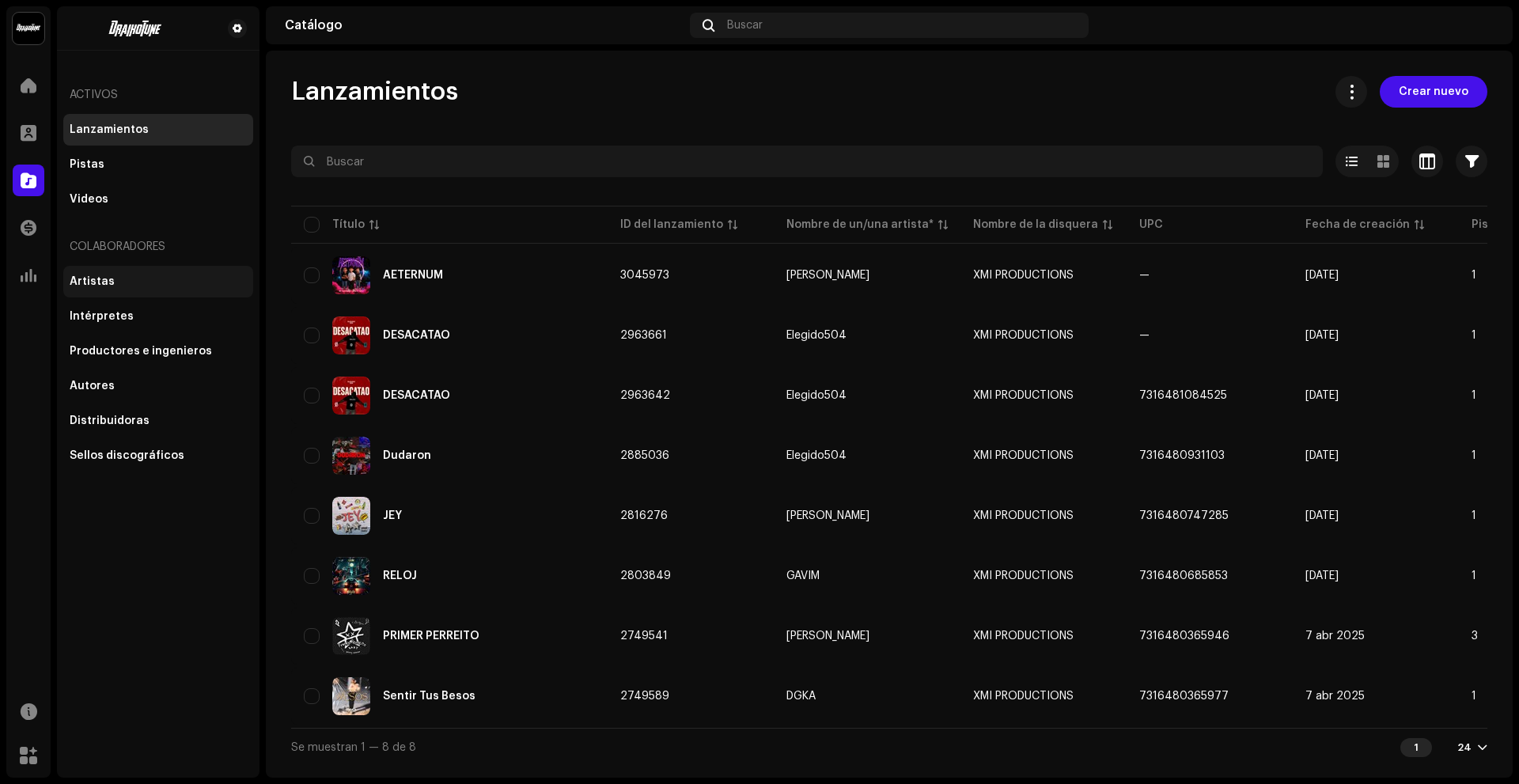
click at [125, 290] on div "Artistas" at bounding box center [158, 282] width 190 height 32
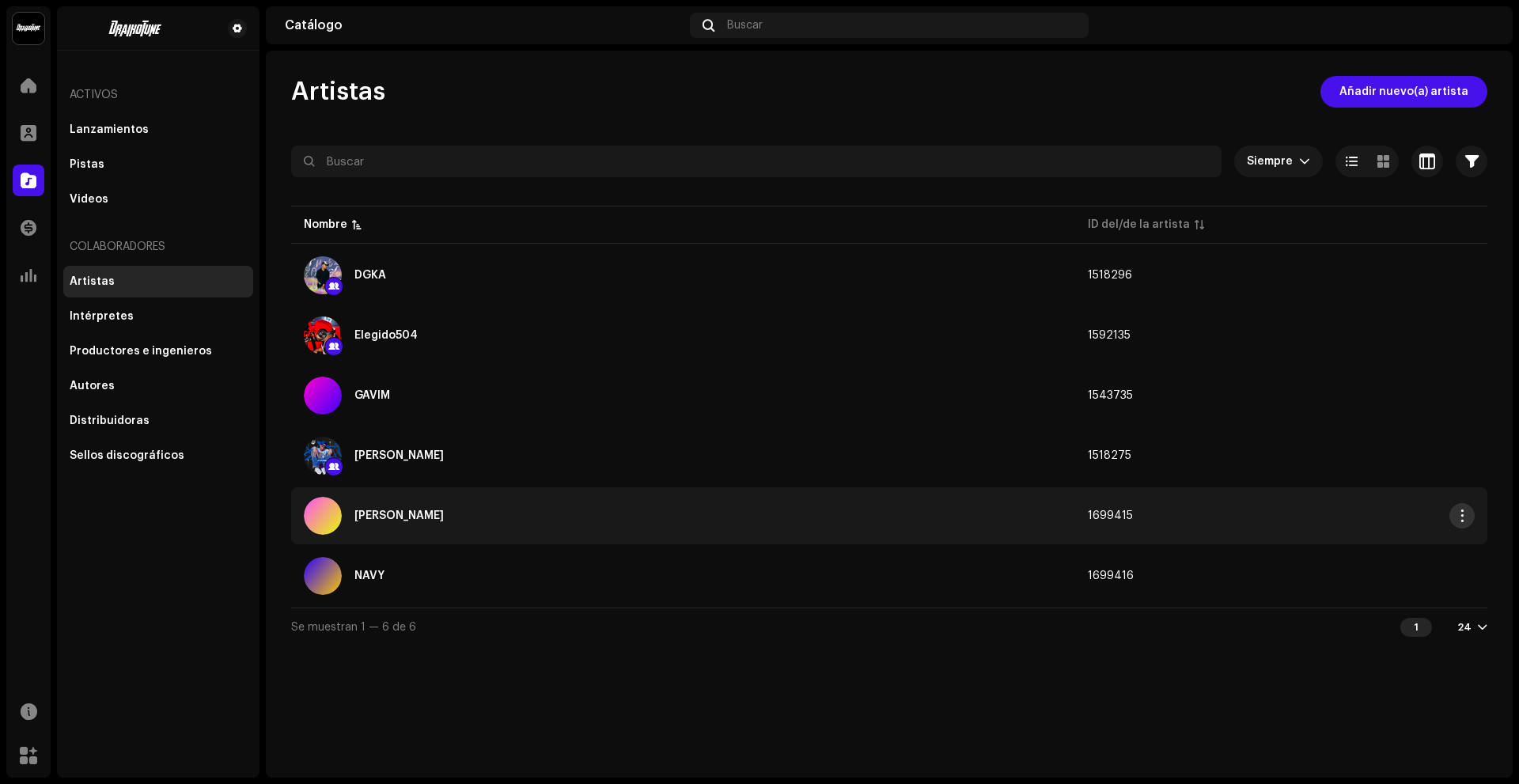
click at [1464, 524] on button "button" at bounding box center [1461, 515] width 25 height 25
click at [1075, 688] on div "Artistas Añadir nuevo(a) artista Siempre Seleccionado 0 Seleccionar todo Opcion…" at bounding box center [890, 415] width 1247 height 727
click at [750, 532] on div "[PERSON_NAME]" at bounding box center [683, 516] width 759 height 38
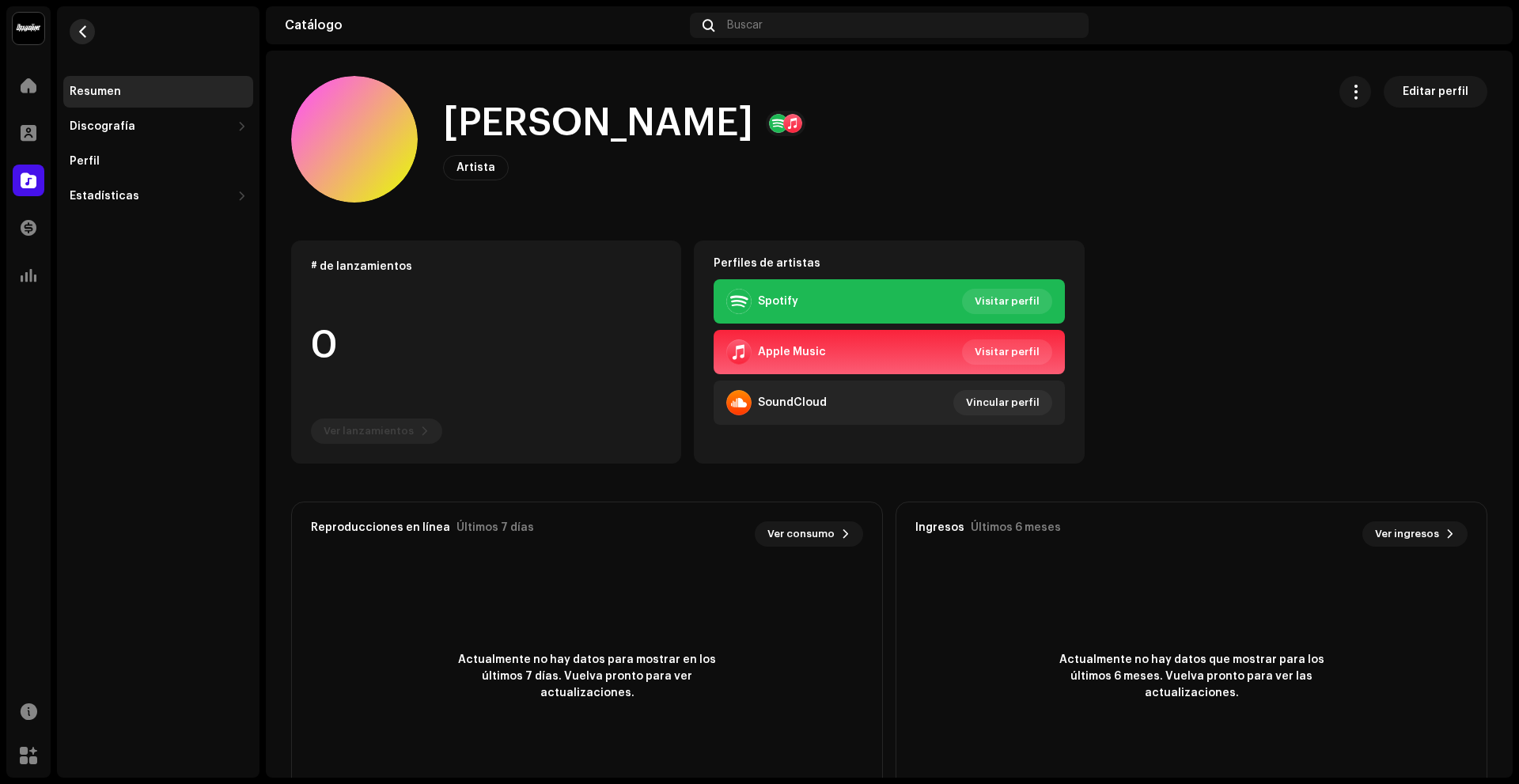
drag, startPoint x: 71, startPoint y: 23, endPoint x: 81, endPoint y: 30, distance: 12.2
click at [81, 30] on re-m-nav-back at bounding box center [82, 41] width 38 height 70
click at [81, 30] on span "button" at bounding box center [83, 32] width 12 height 13
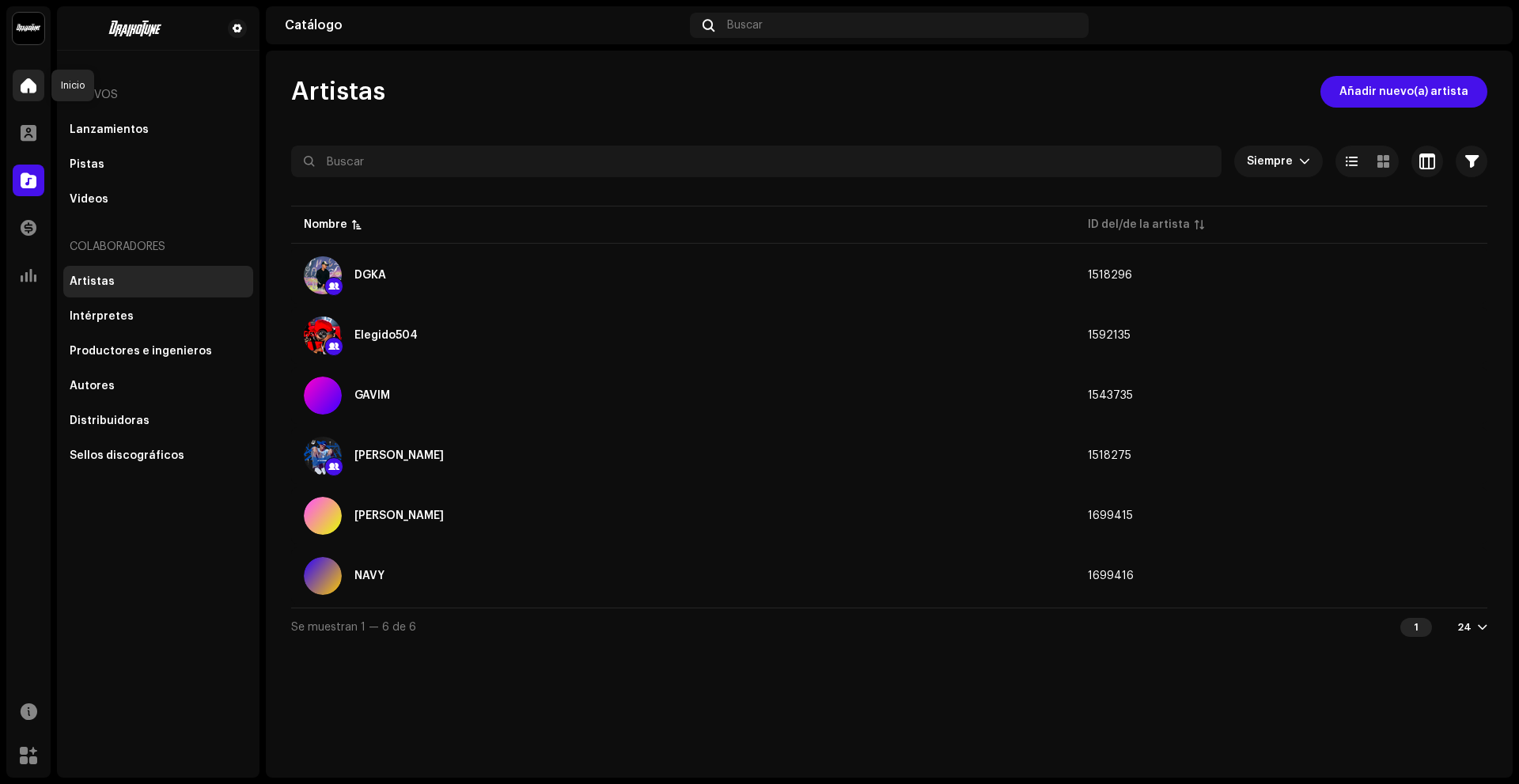
click at [19, 73] on div at bounding box center [29, 85] width 32 height 32
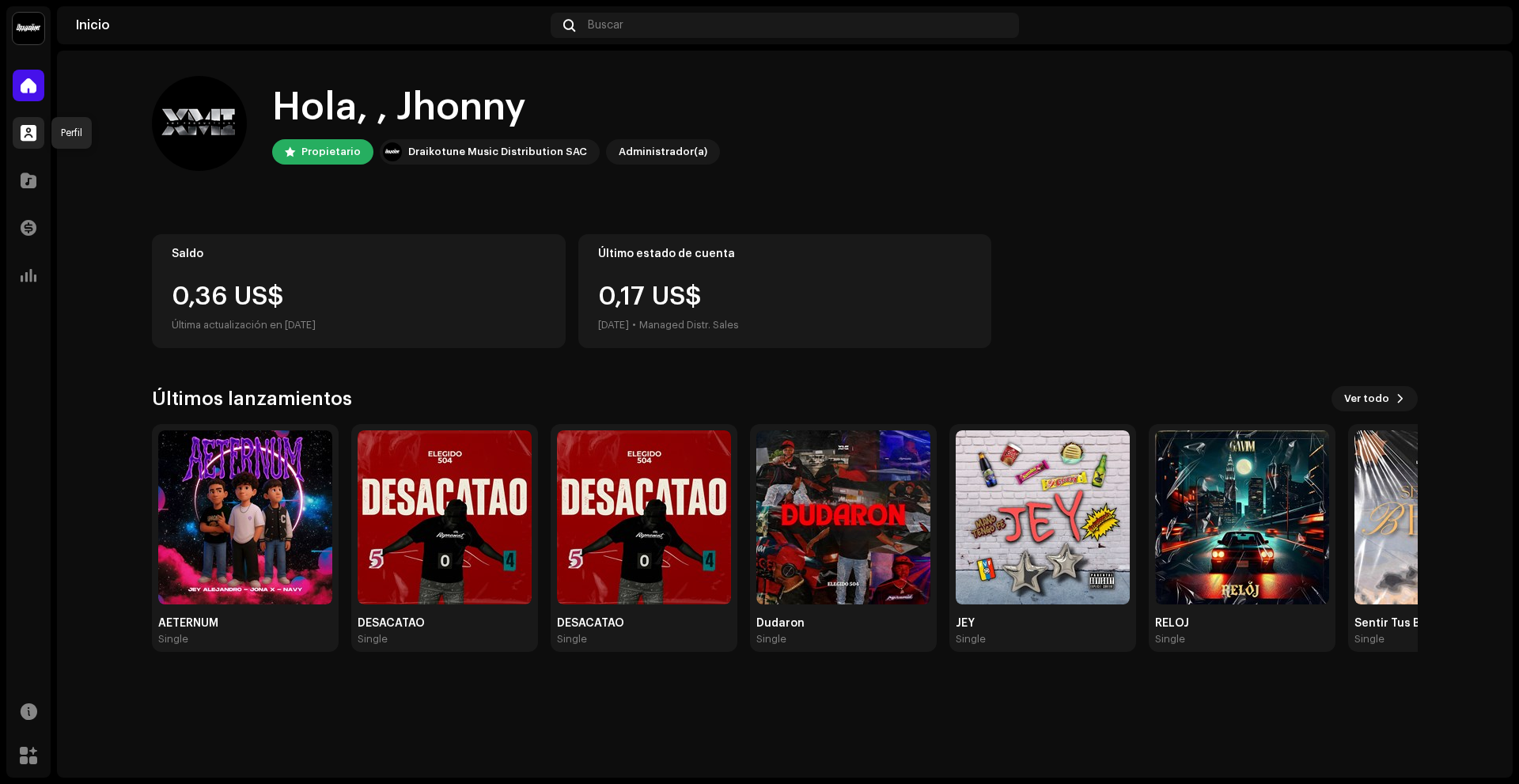
click at [32, 131] on span at bounding box center [28, 133] width 16 height 13
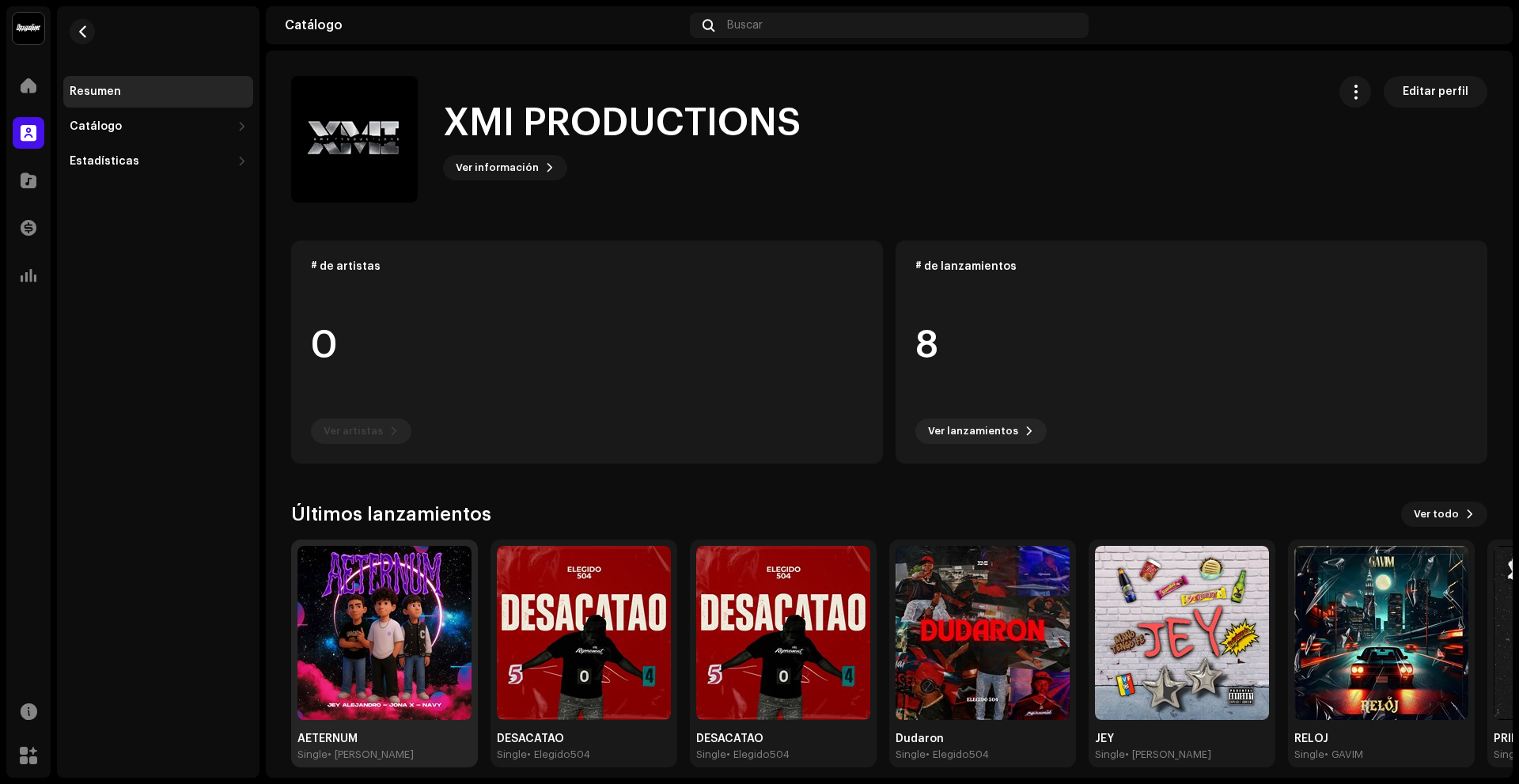
click at [392, 632] on img at bounding box center [385, 633] width 174 height 174
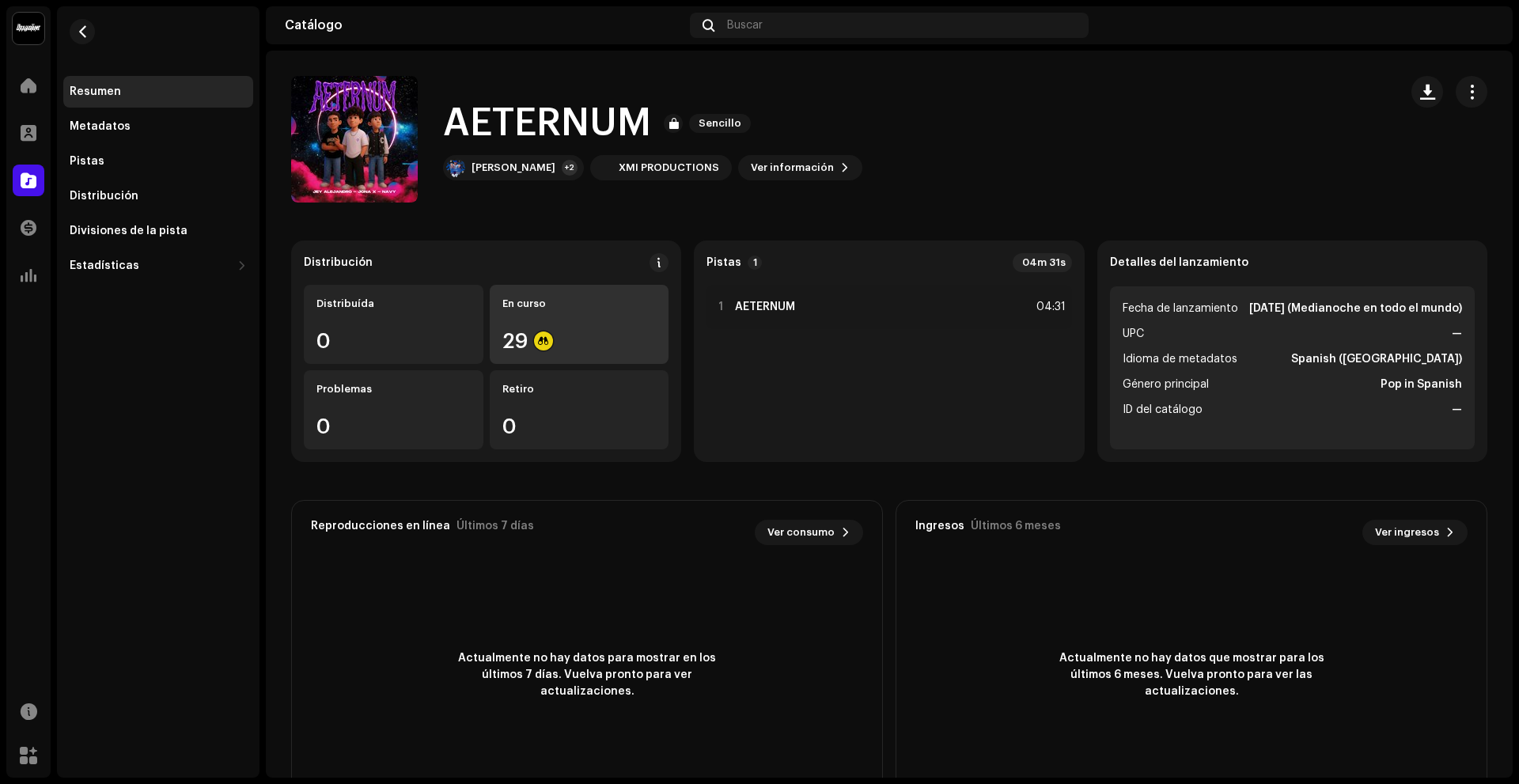
click at [613, 325] on div "En curso 29" at bounding box center [580, 324] width 180 height 79
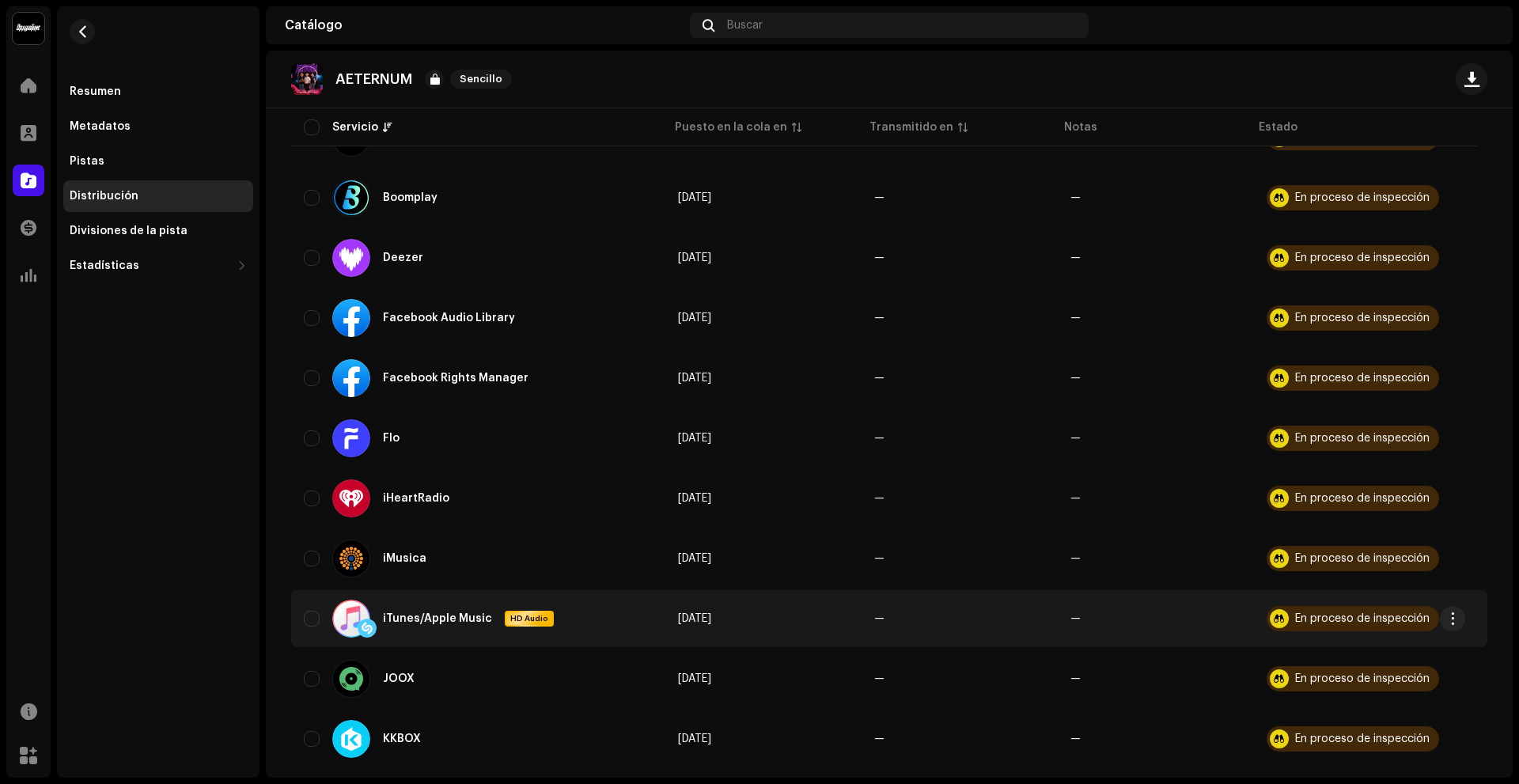
scroll to position [438, 0]
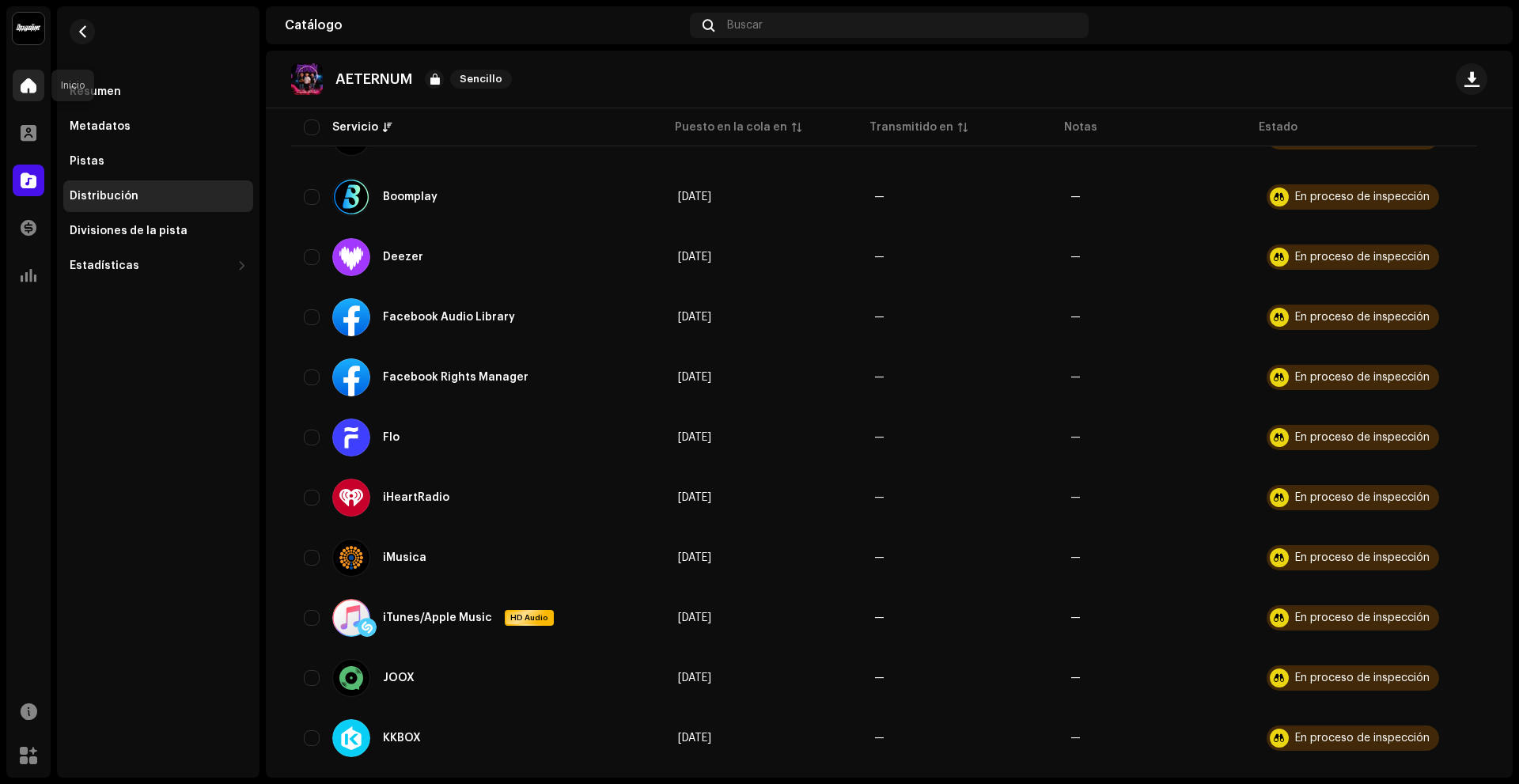
click at [30, 91] on span at bounding box center [28, 85] width 16 height 13
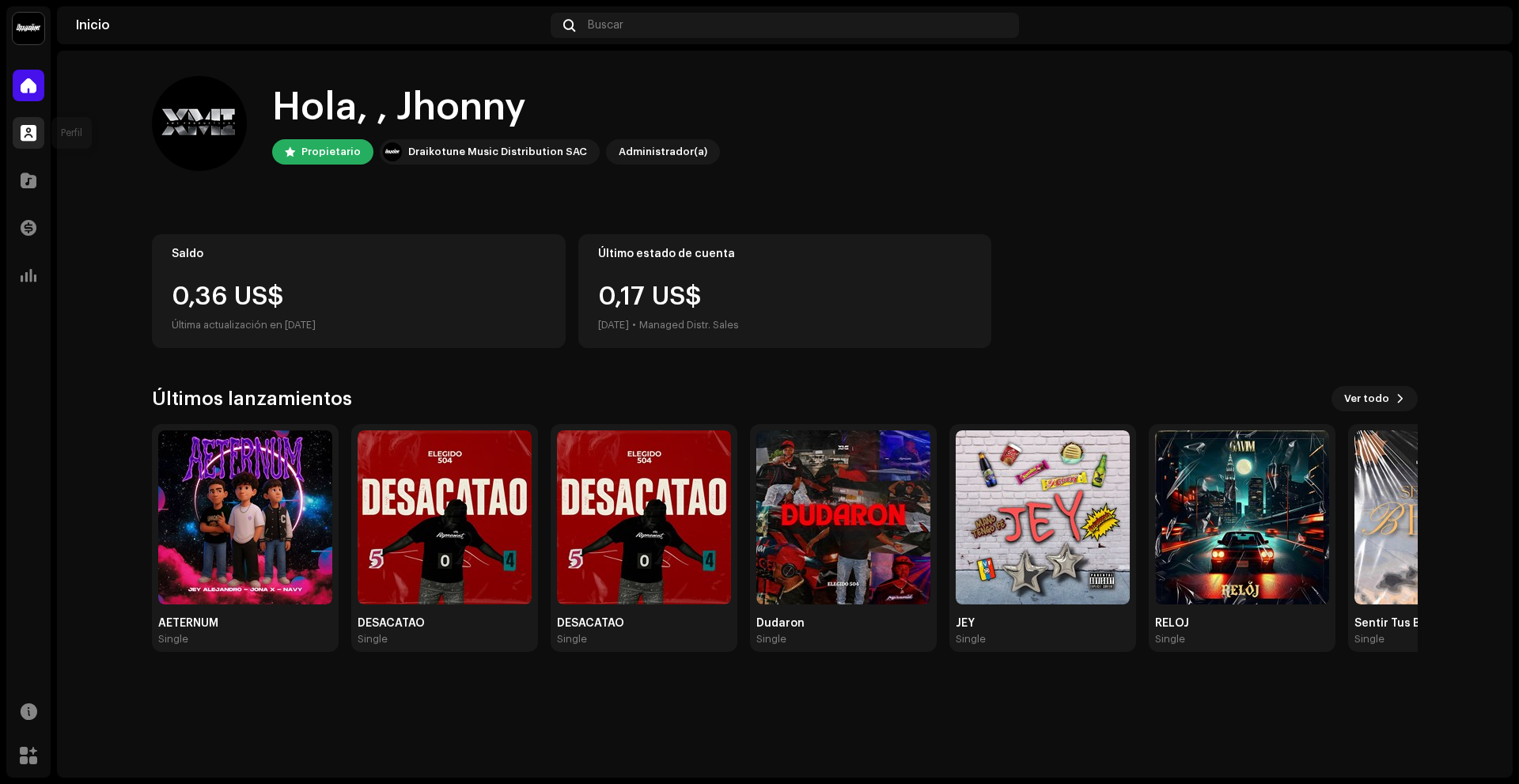
click at [26, 142] on div at bounding box center [29, 133] width 32 height 32
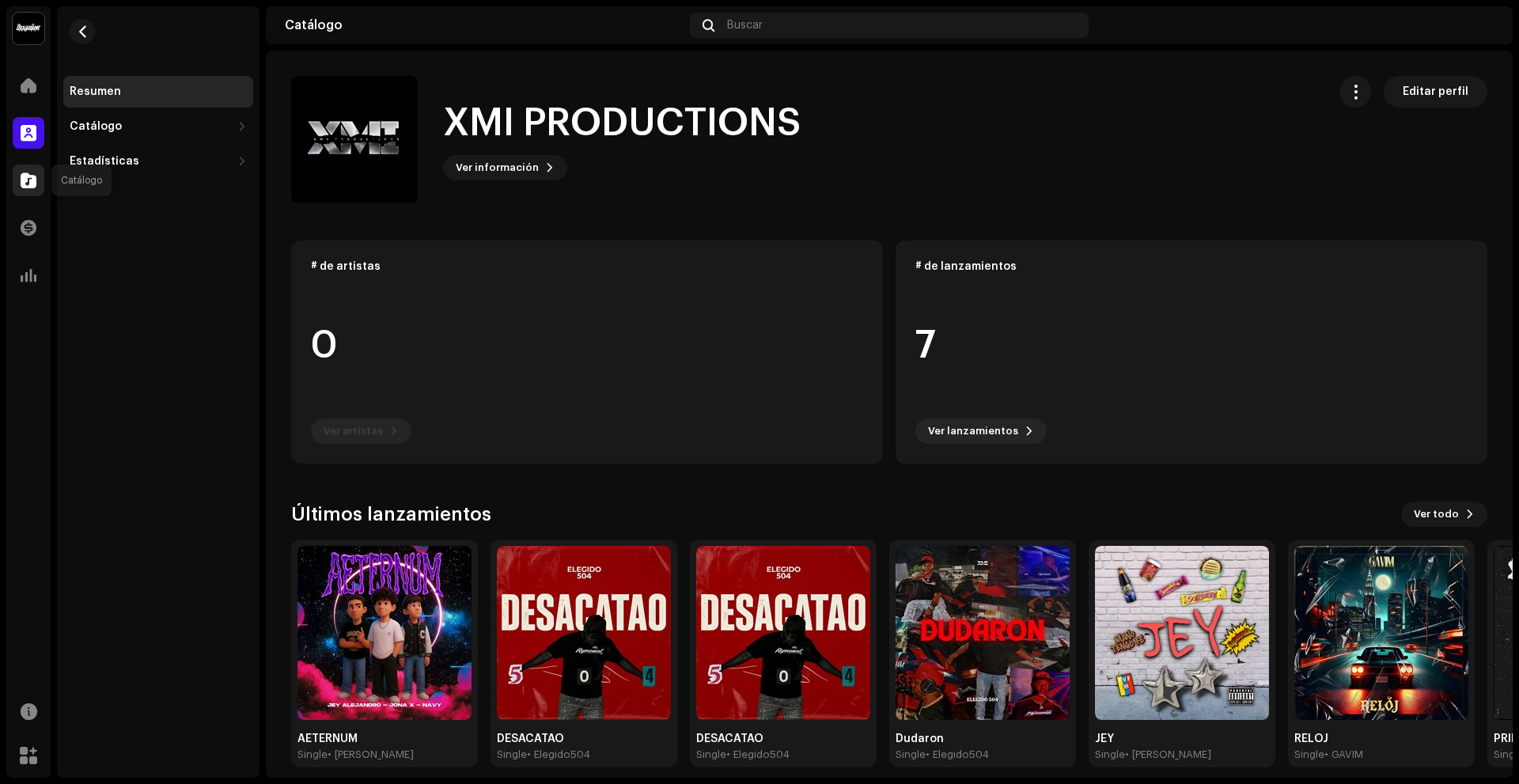
click at [39, 190] on div at bounding box center [29, 180] width 32 height 32
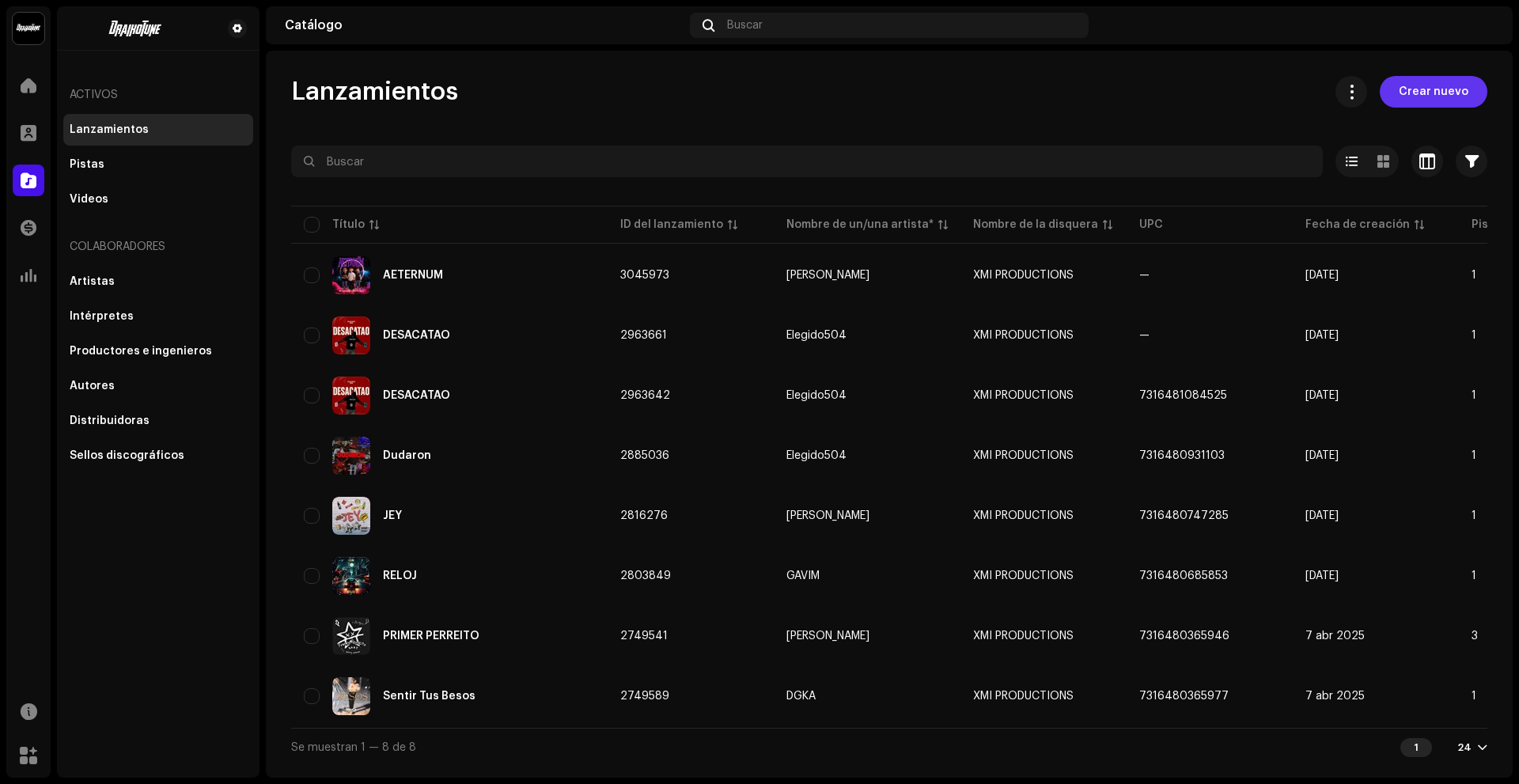
click at [1443, 97] on span "Crear nuevo" at bounding box center [1434, 92] width 70 height 32
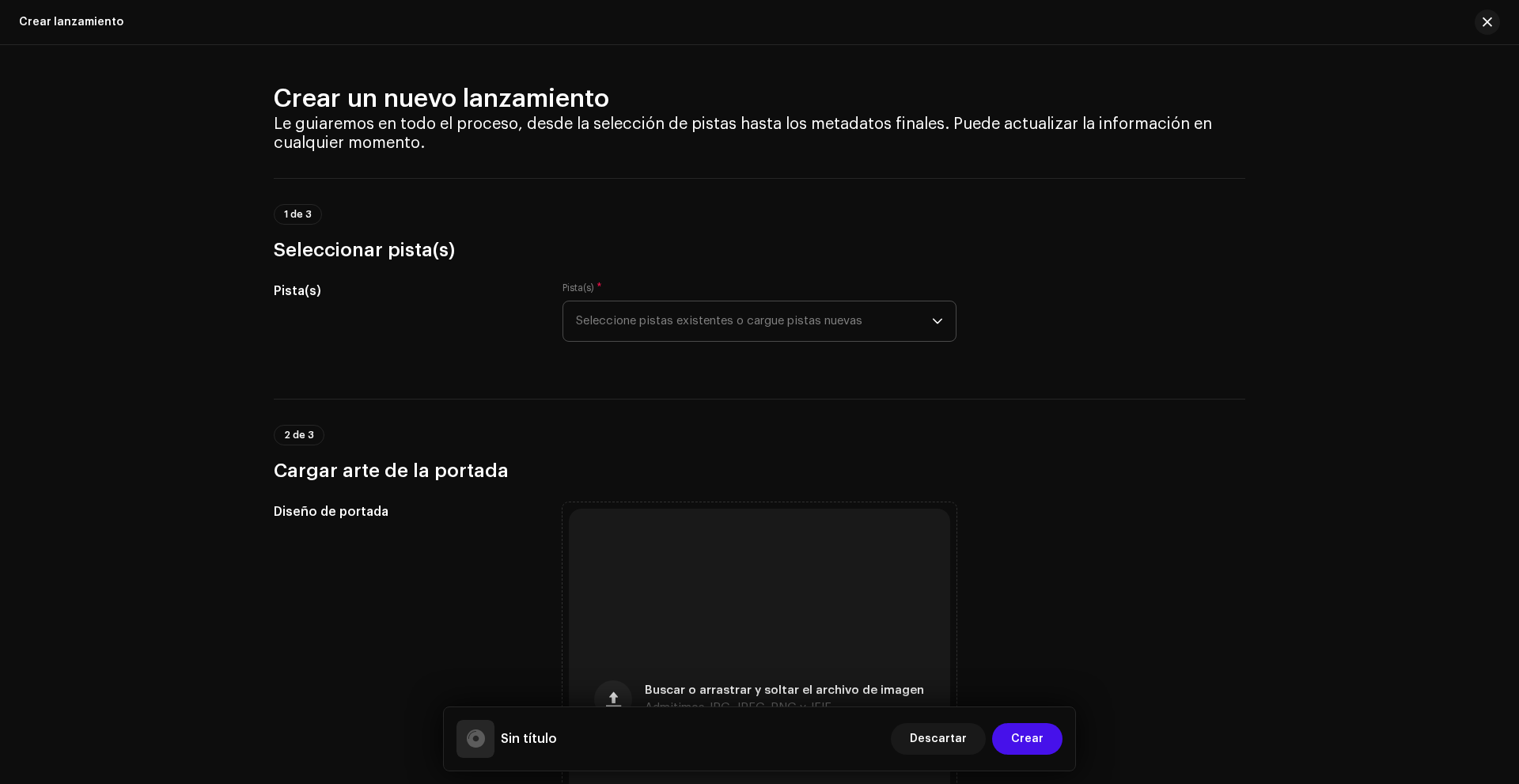
click at [724, 328] on span "Seleccione pistas existentes o cargue pistas nuevas" at bounding box center [754, 321] width 356 height 40
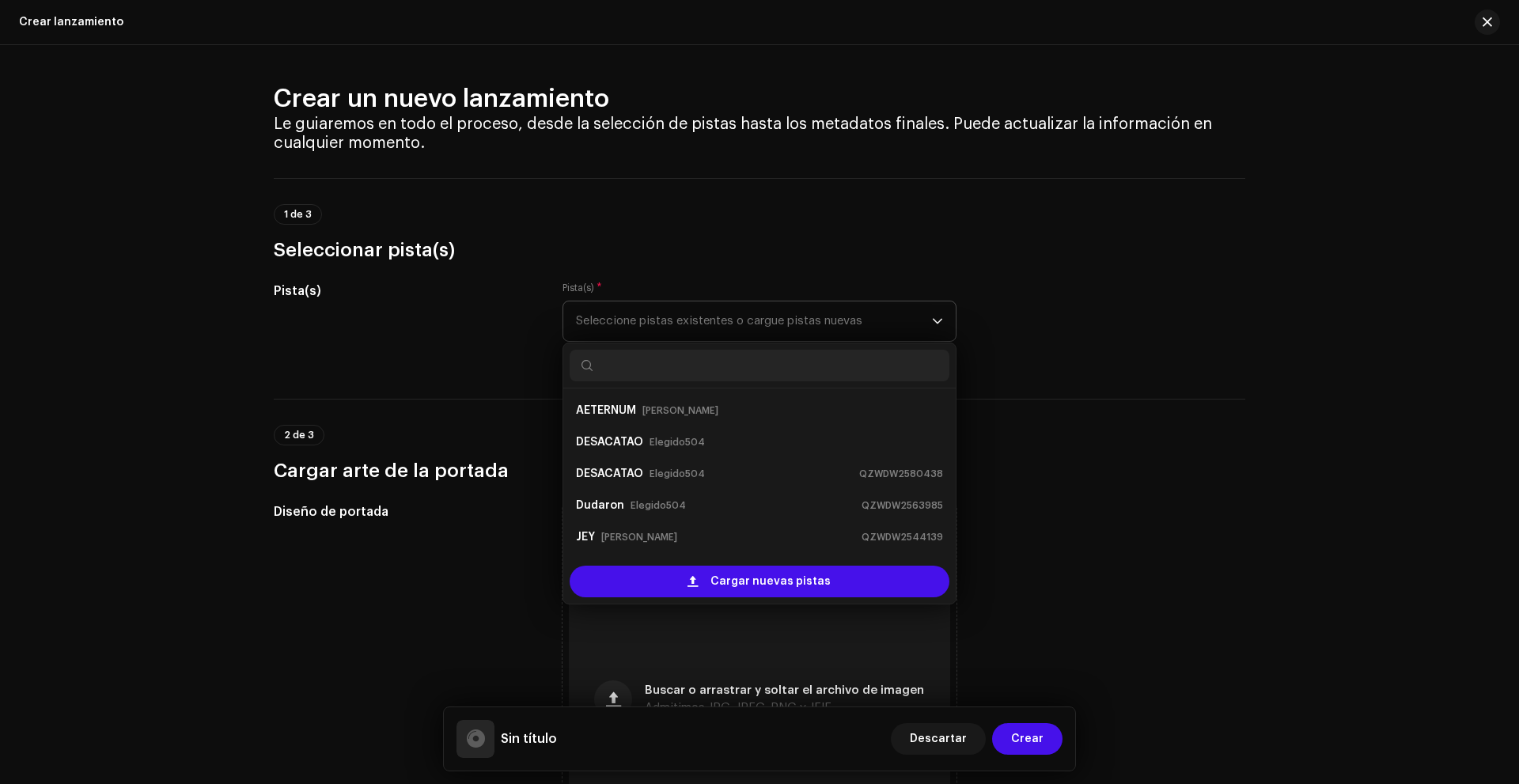
click at [723, 353] on input "text" at bounding box center [759, 366] width 380 height 32
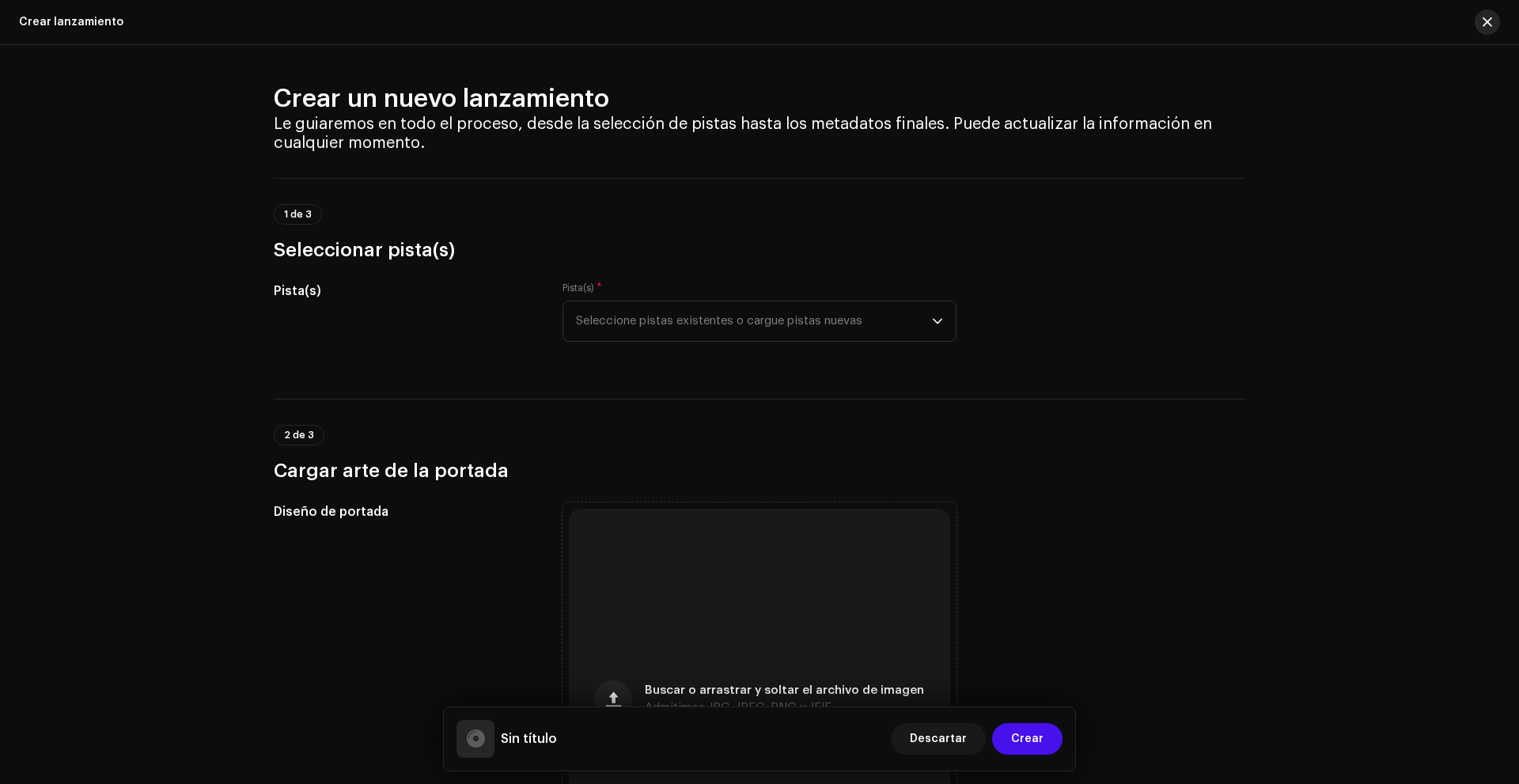
click at [1491, 26] on span "button" at bounding box center [1487, 22] width 9 height 13
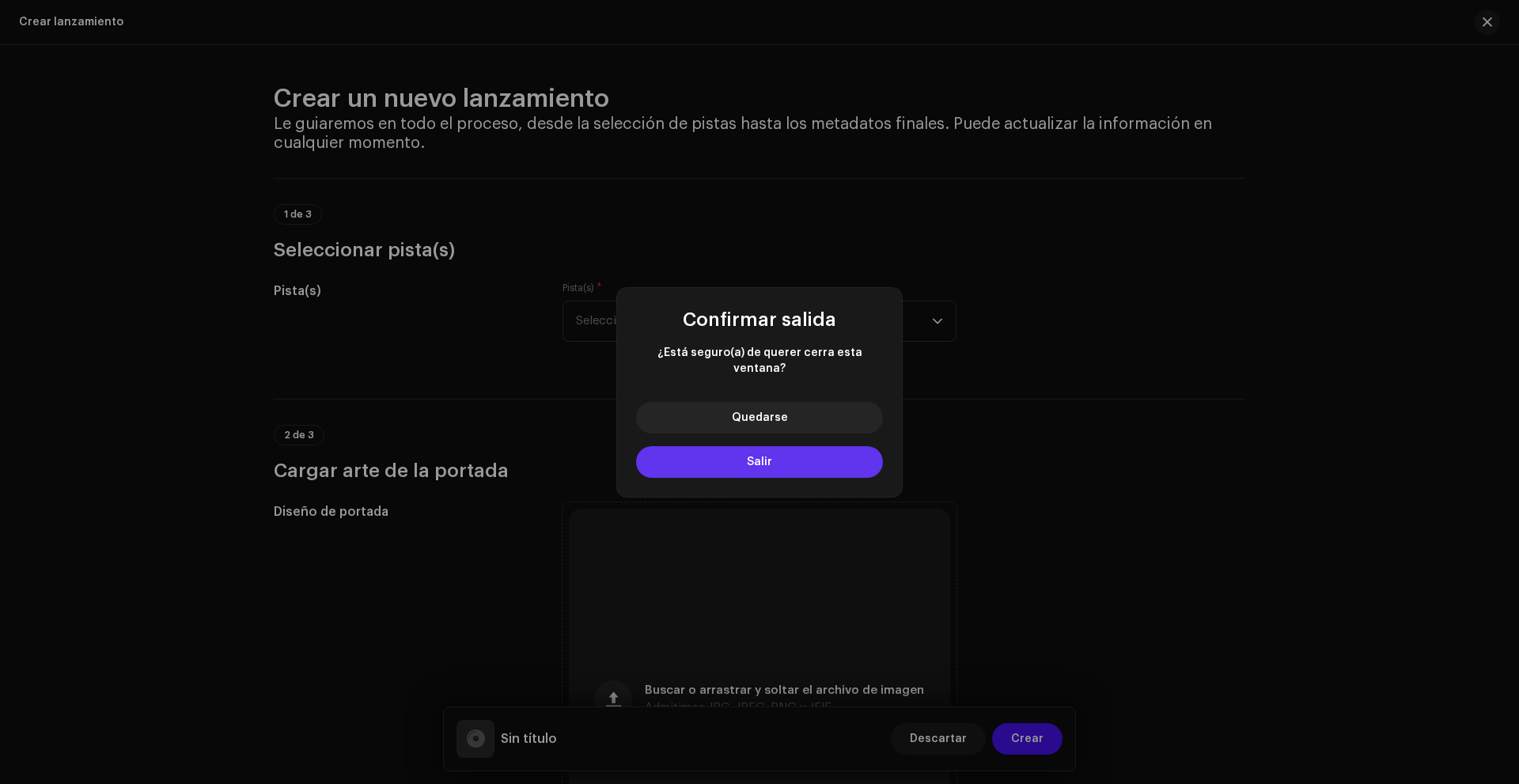
click at [819, 452] on button "Salir" at bounding box center [760, 462] width 247 height 32
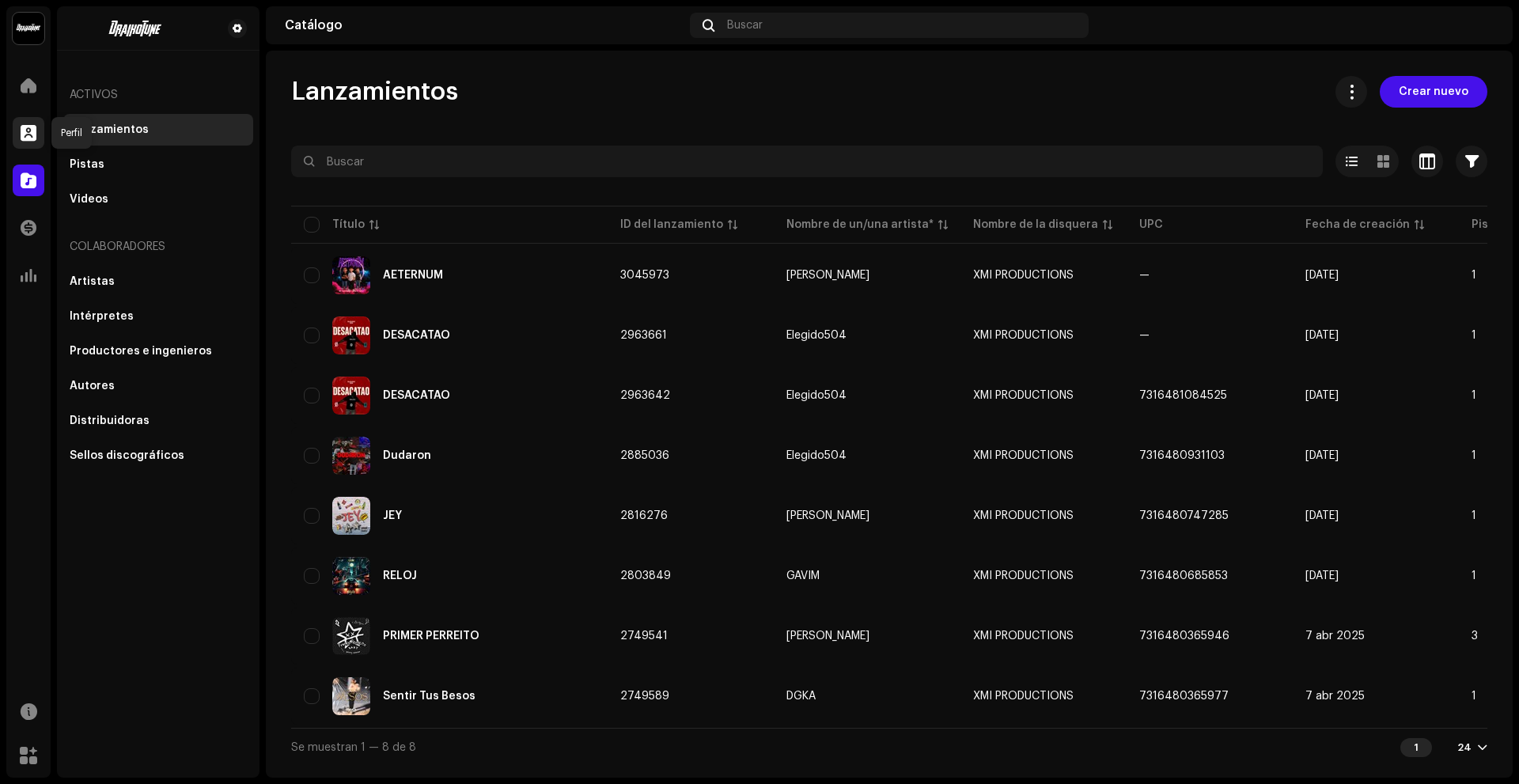
click at [26, 133] on span at bounding box center [28, 133] width 16 height 13
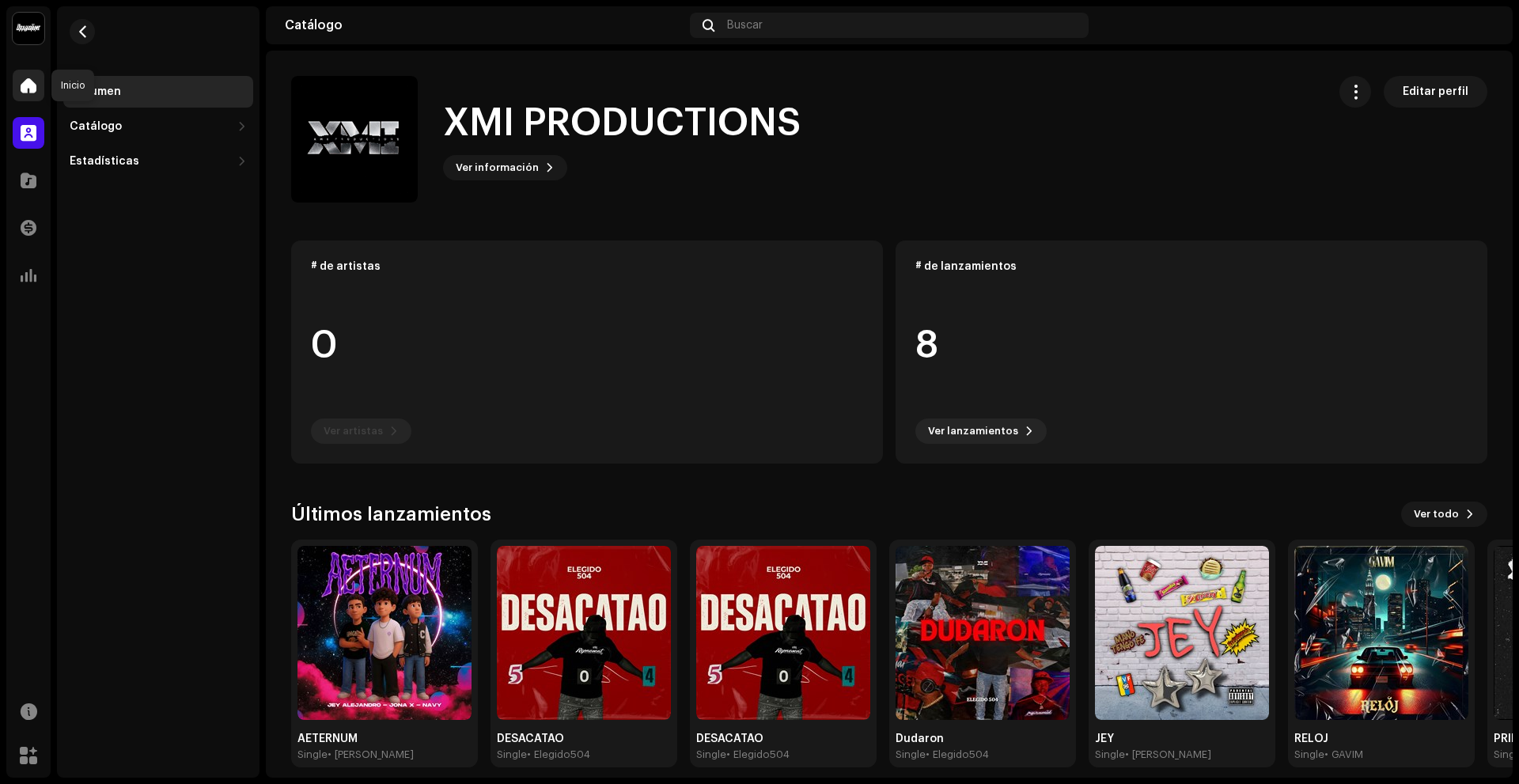
click at [32, 79] on span at bounding box center [28, 85] width 16 height 13
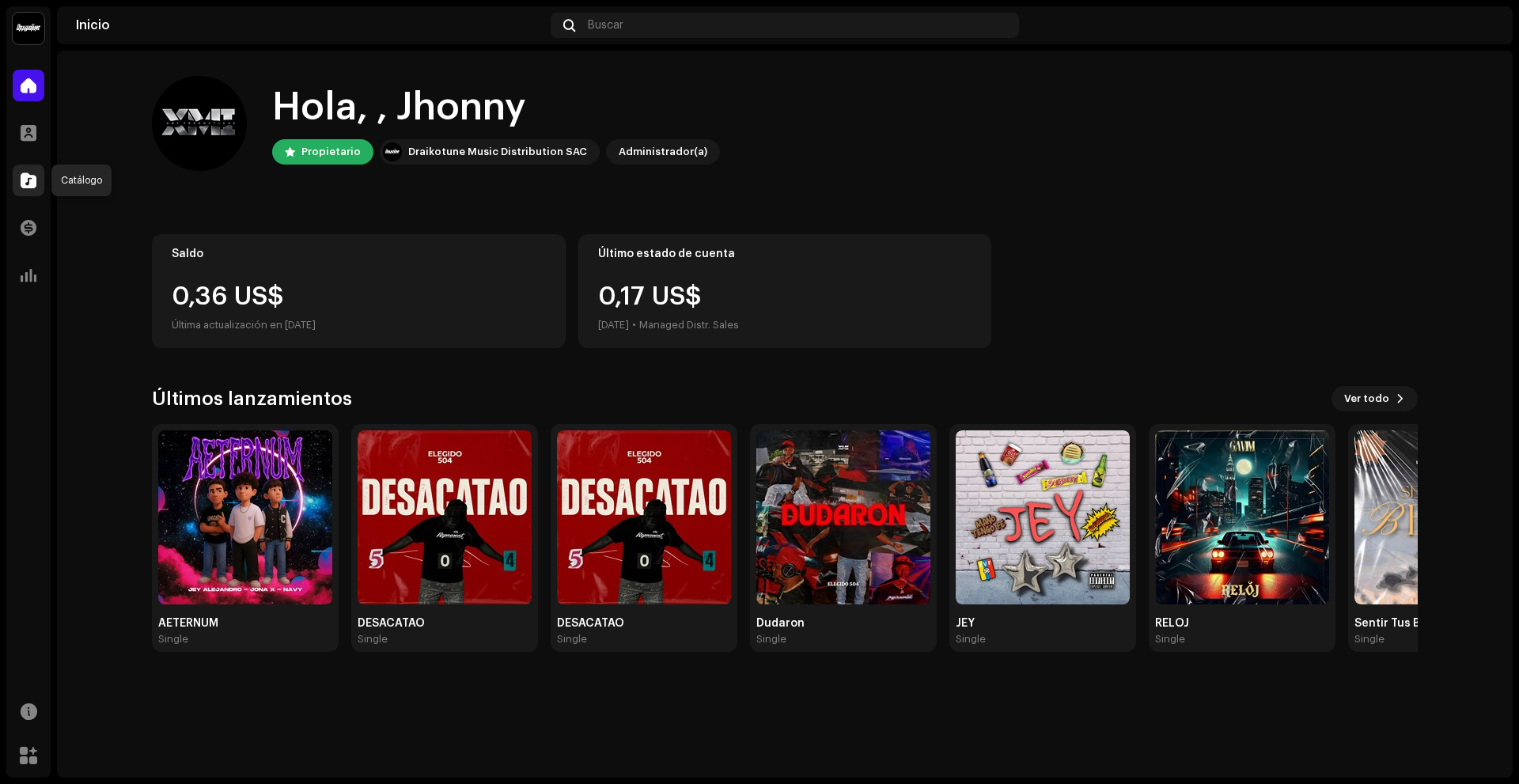
click at [31, 192] on div at bounding box center [29, 180] width 32 height 32
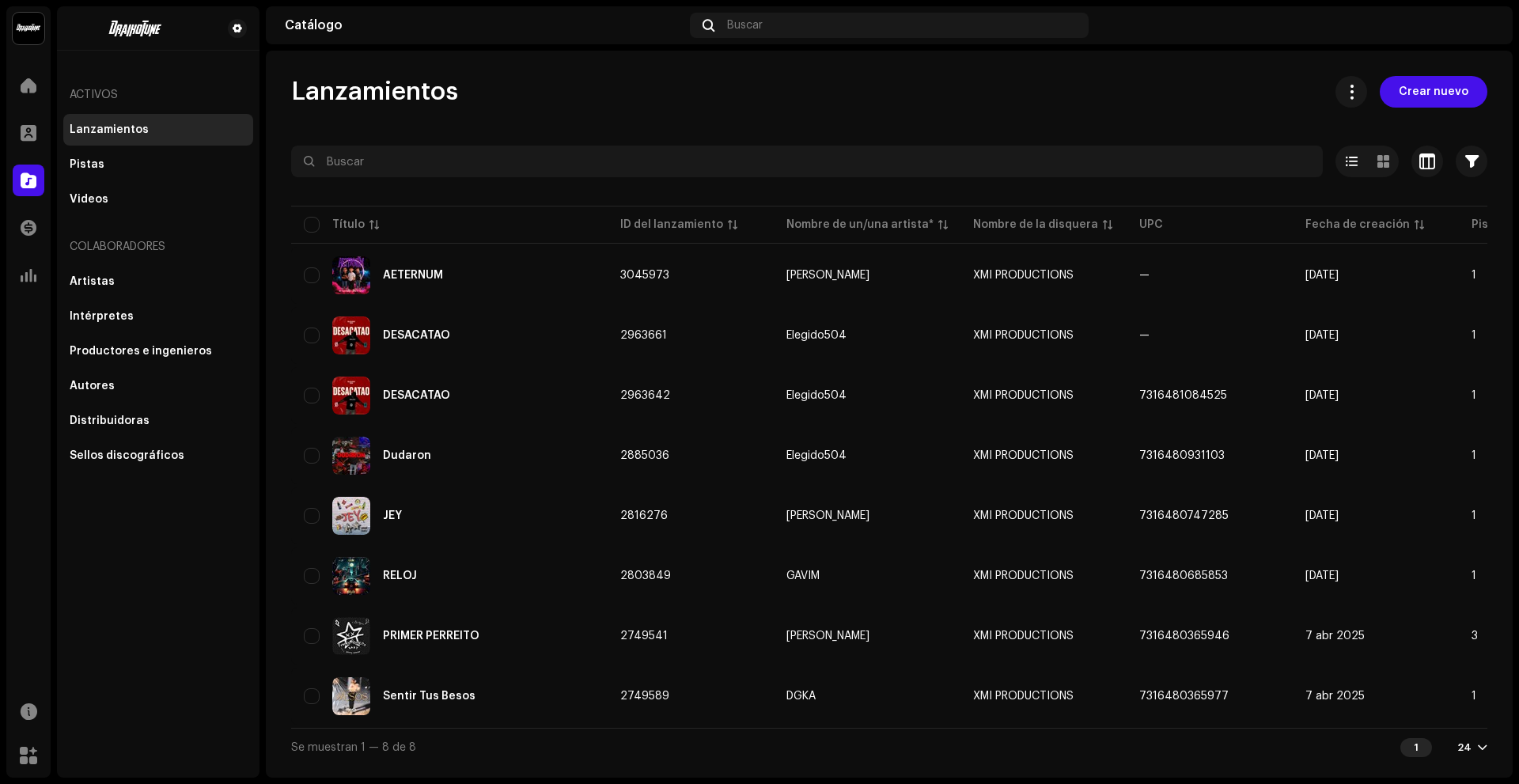
click at [1245, 87] on div "Lanzamientos Crear nuevo" at bounding box center [889, 92] width 1196 height 32
click at [1187, 91] on div "Lanzamientos Crear nuevo" at bounding box center [889, 92] width 1196 height 32
click at [1287, 89] on div "Lanzamientos Crear nuevo" at bounding box center [889, 92] width 1196 height 32
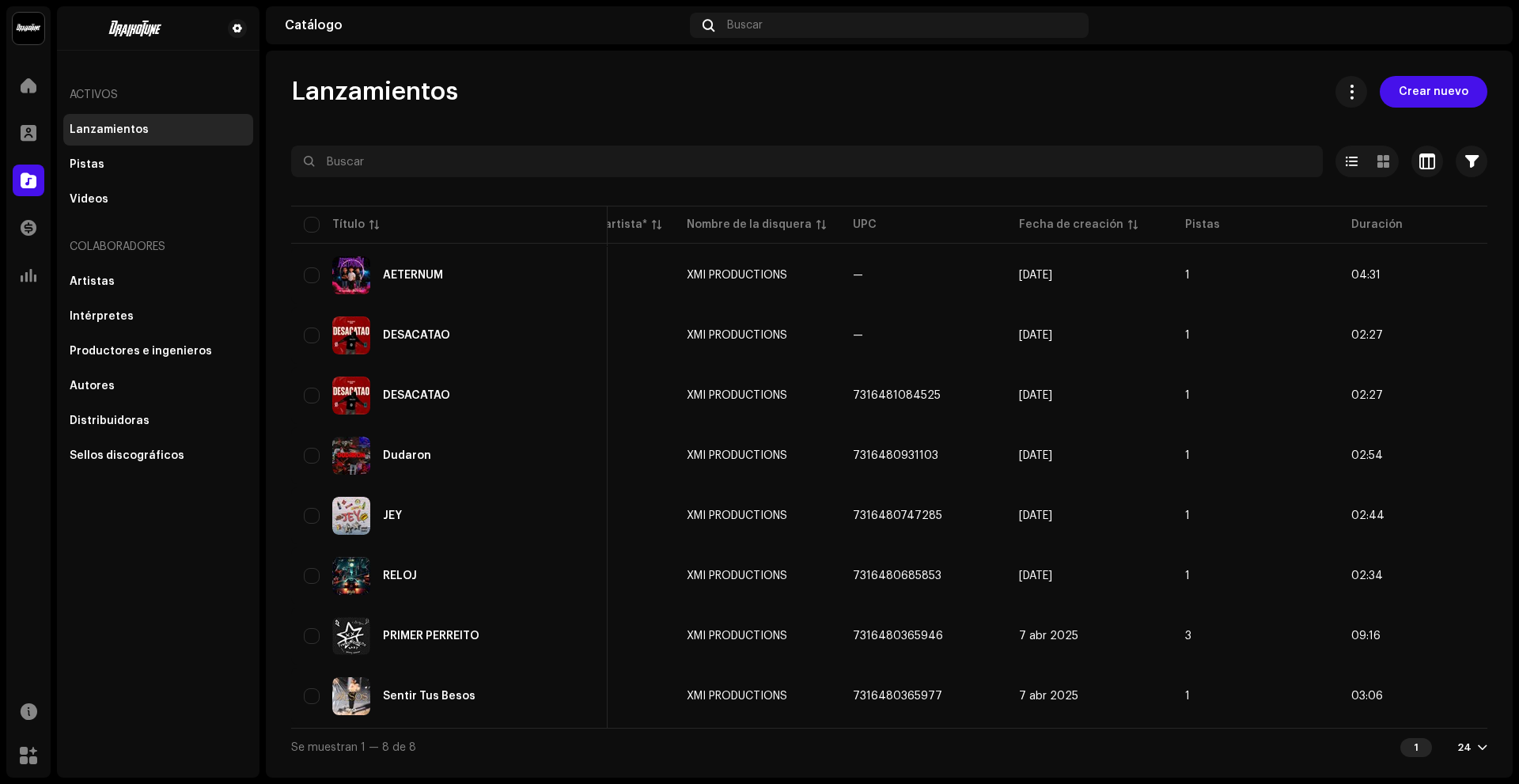
scroll to position [0, 296]
click at [34, 126] on span at bounding box center [28, 133] width 16 height 13
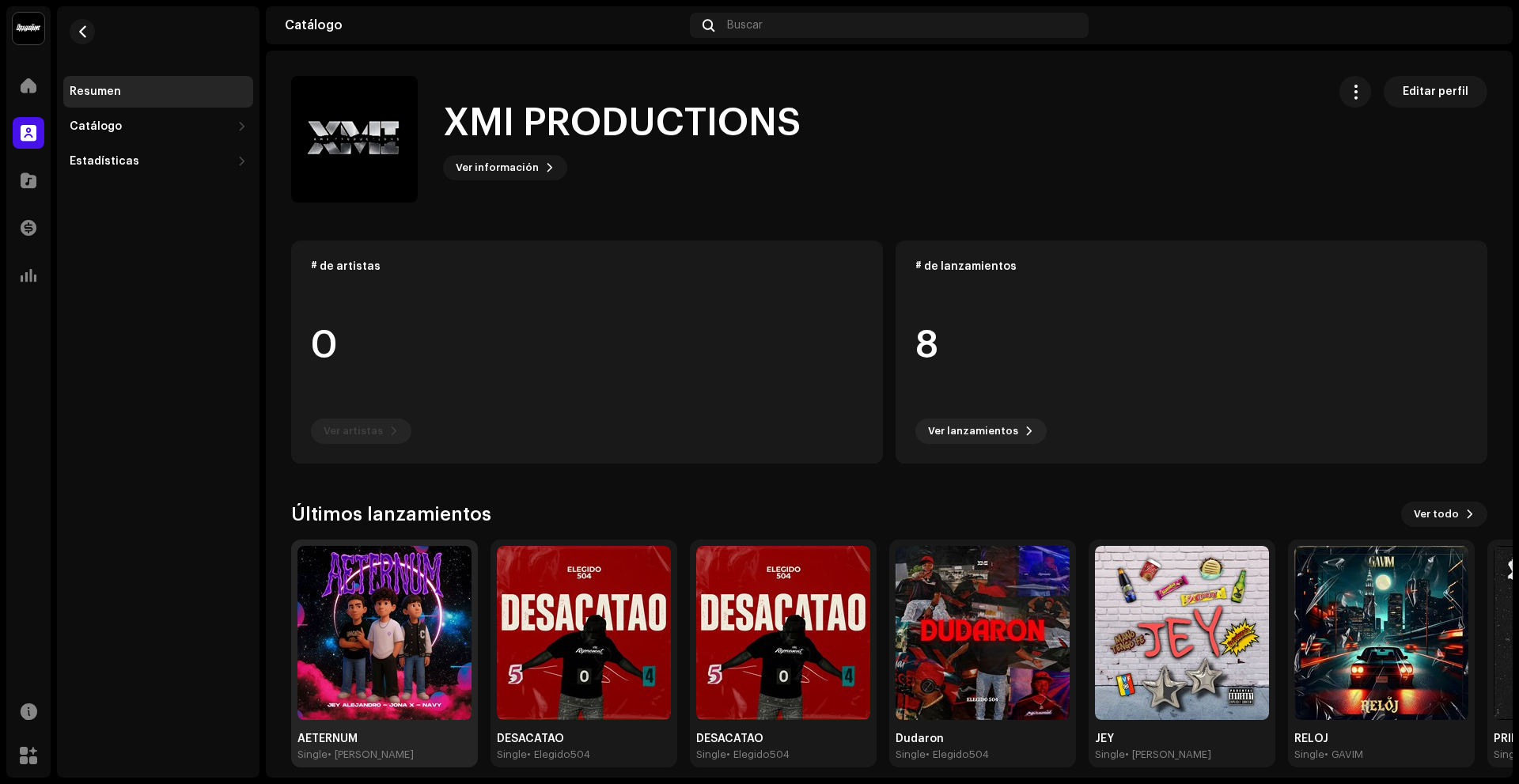
click at [379, 618] on img at bounding box center [385, 633] width 174 height 174
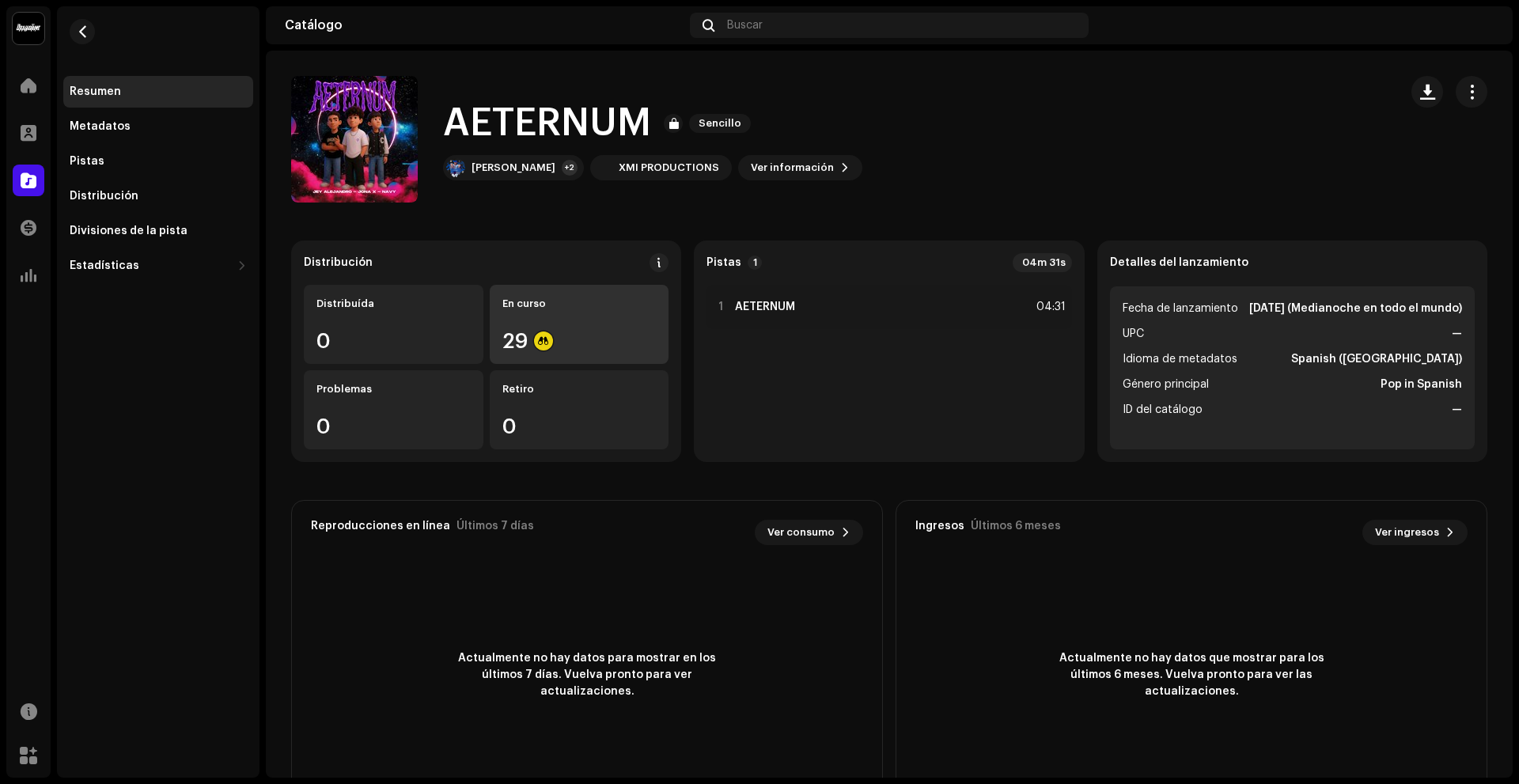
click at [578, 304] on div "En curso" at bounding box center [579, 304] width 154 height 13
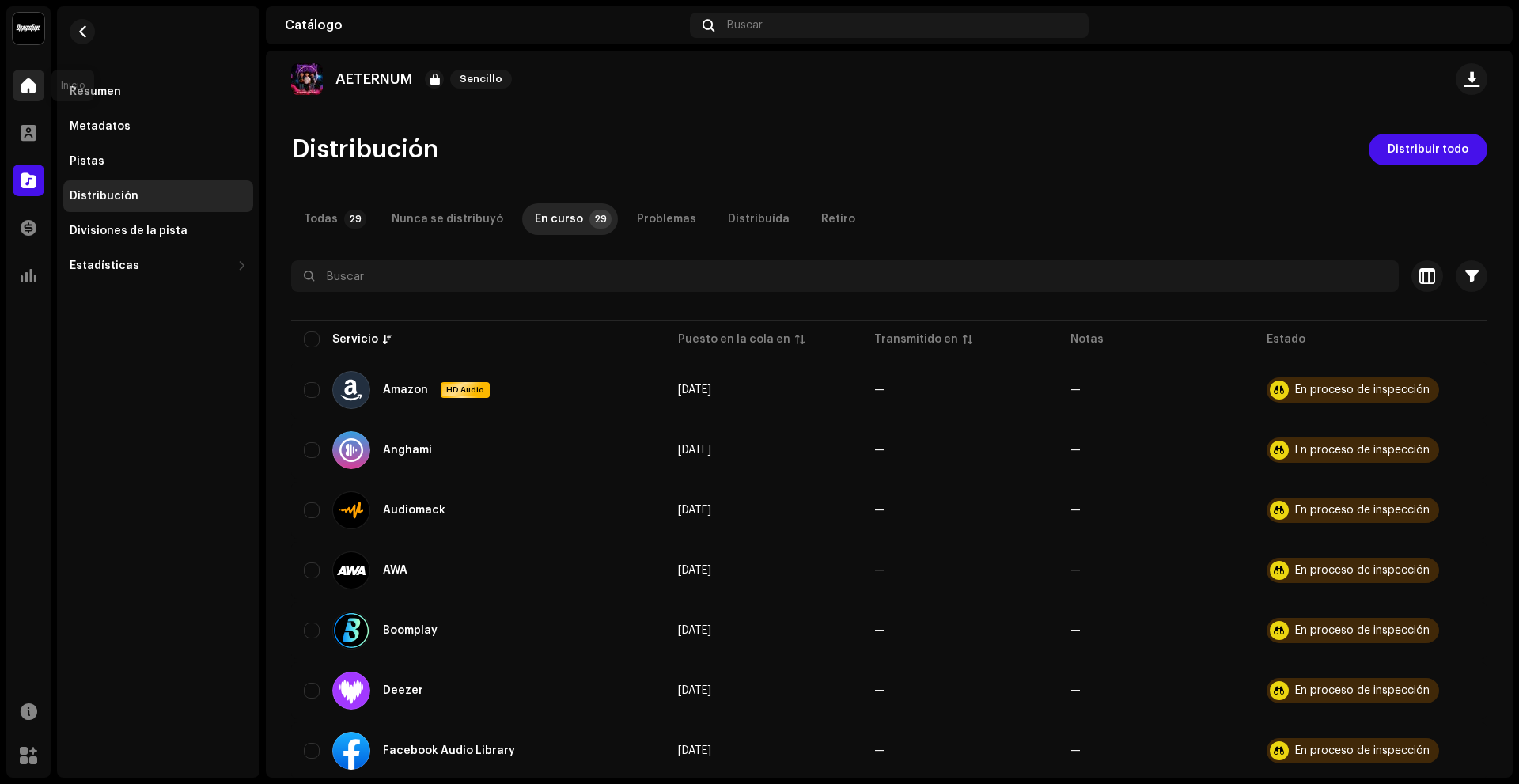
click at [26, 90] on span at bounding box center [28, 85] width 16 height 13
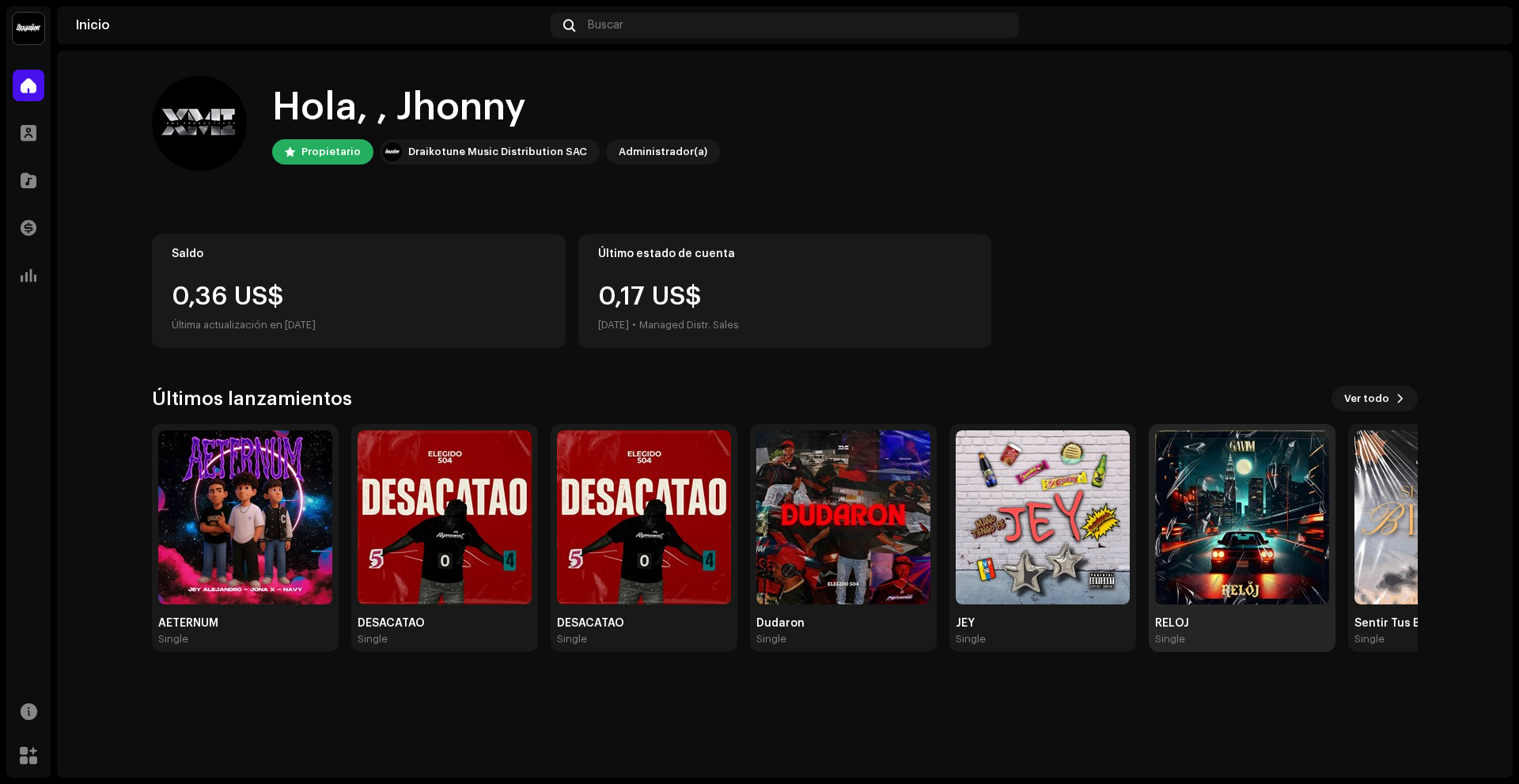
click at [1275, 546] on img at bounding box center [1242, 518] width 174 height 174
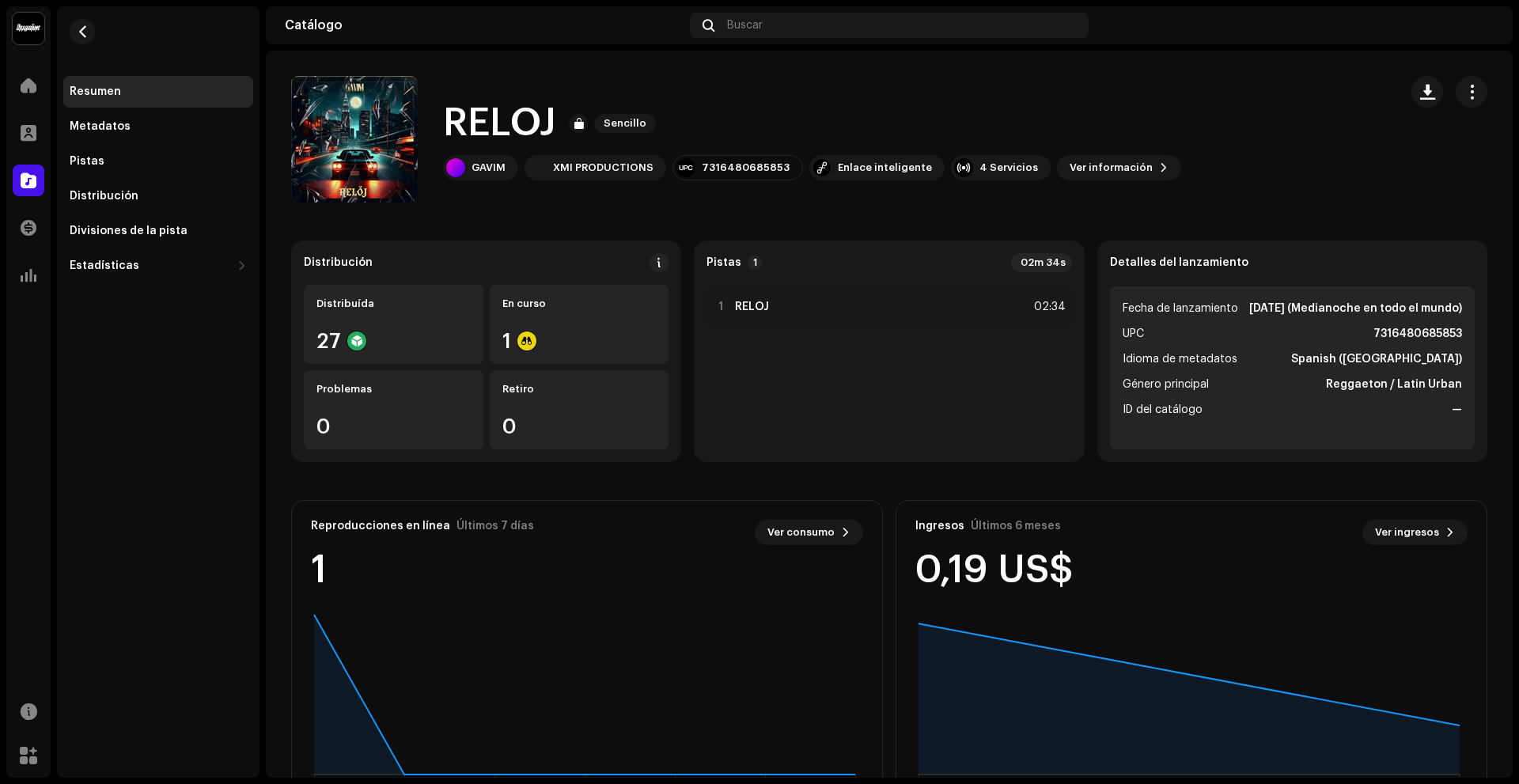
click at [969, 481] on div "Distribución Distribuída 27 En curso 1 Problemas 0 Retiro 0 Pistas 1 02m 34s 1 …" at bounding box center [889, 528] width 1196 height 576
click at [496, 163] on div "GAVIM" at bounding box center [488, 168] width 34 height 13
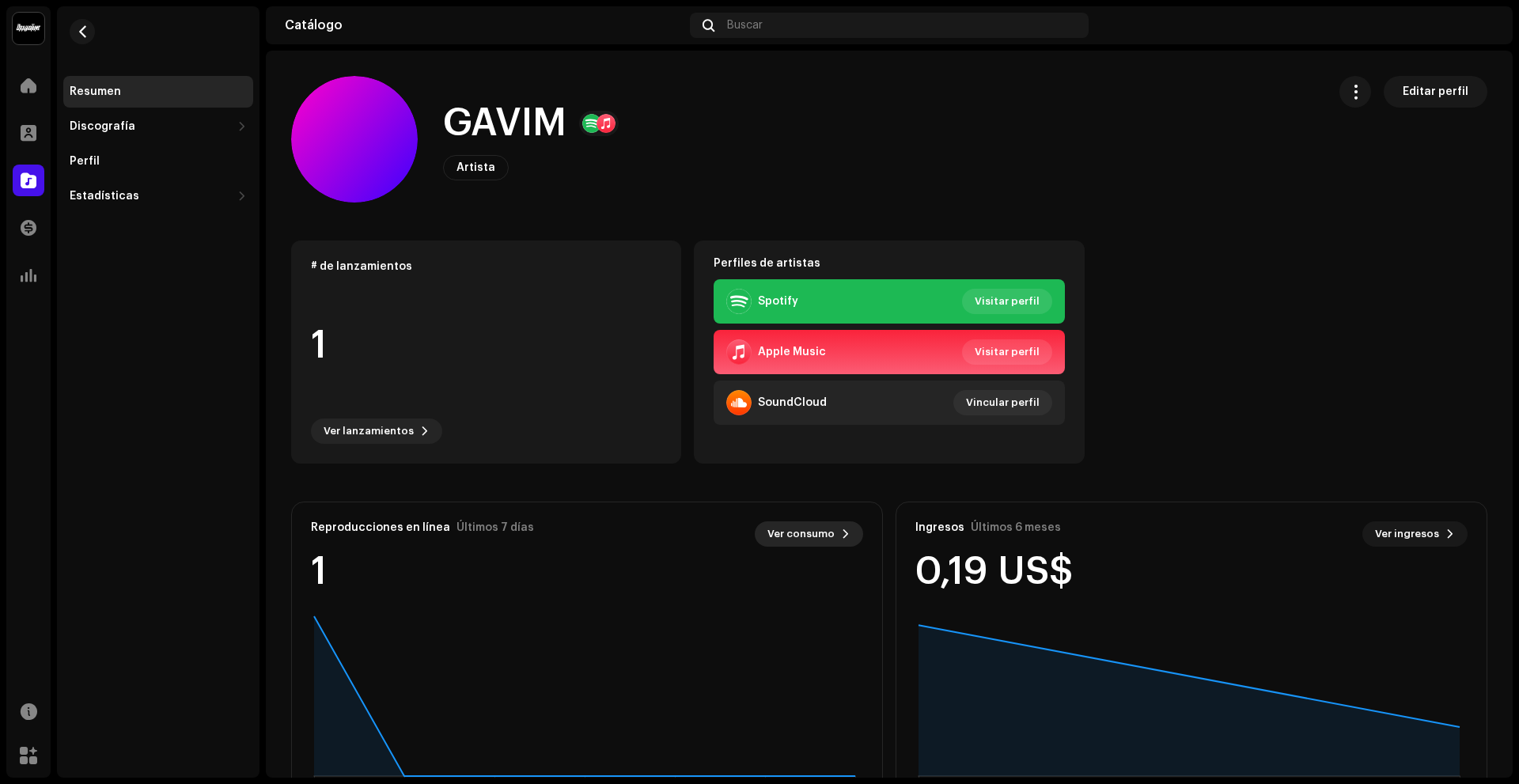
click at [829, 523] on span "Ver consumo" at bounding box center [801, 534] width 67 height 32
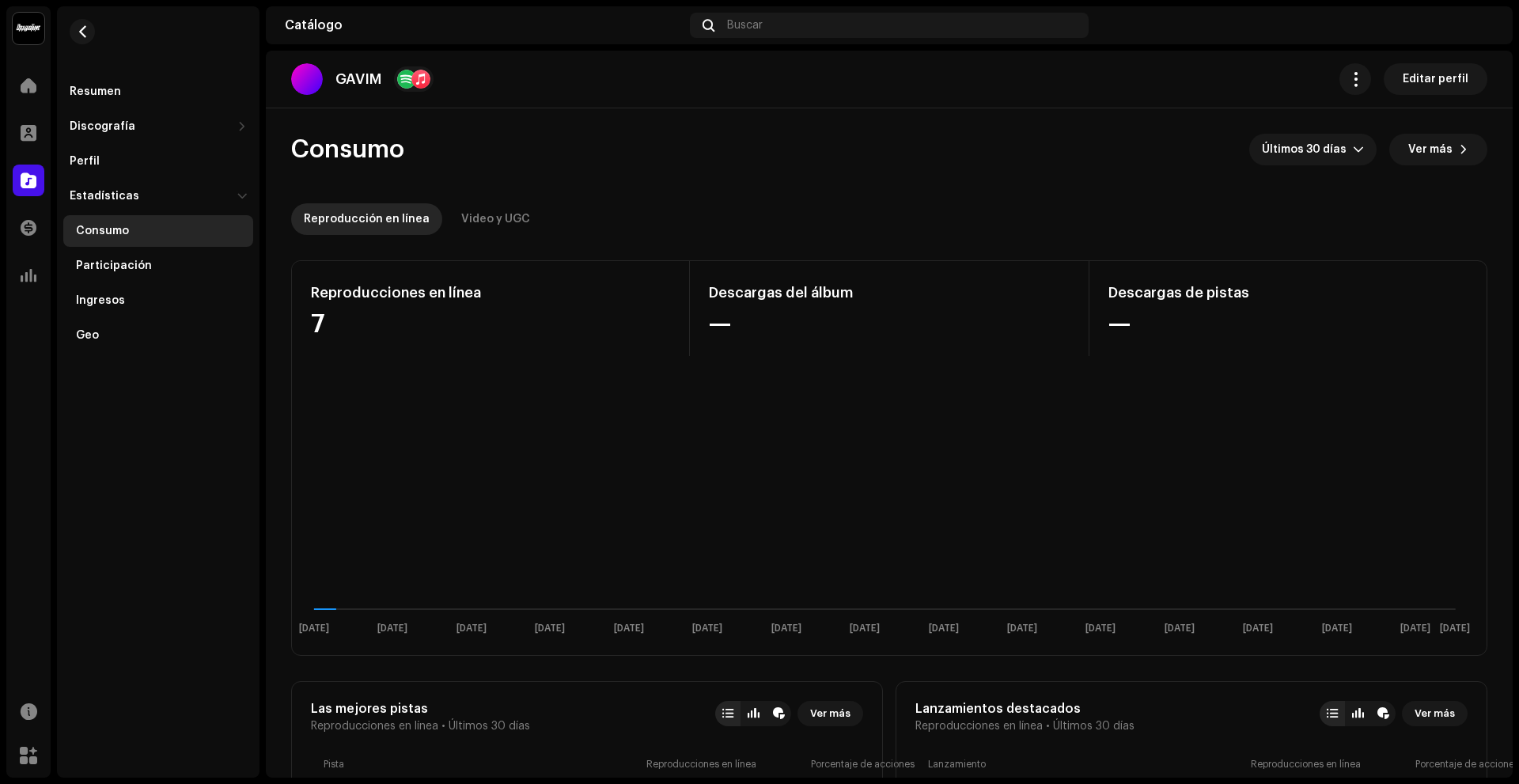
click at [1318, 165] on re-o-consumption-dashboard-header "Consumo Últimos 30 días Ver más Reproducción en línea Video y UGC" at bounding box center [889, 178] width 1196 height 139
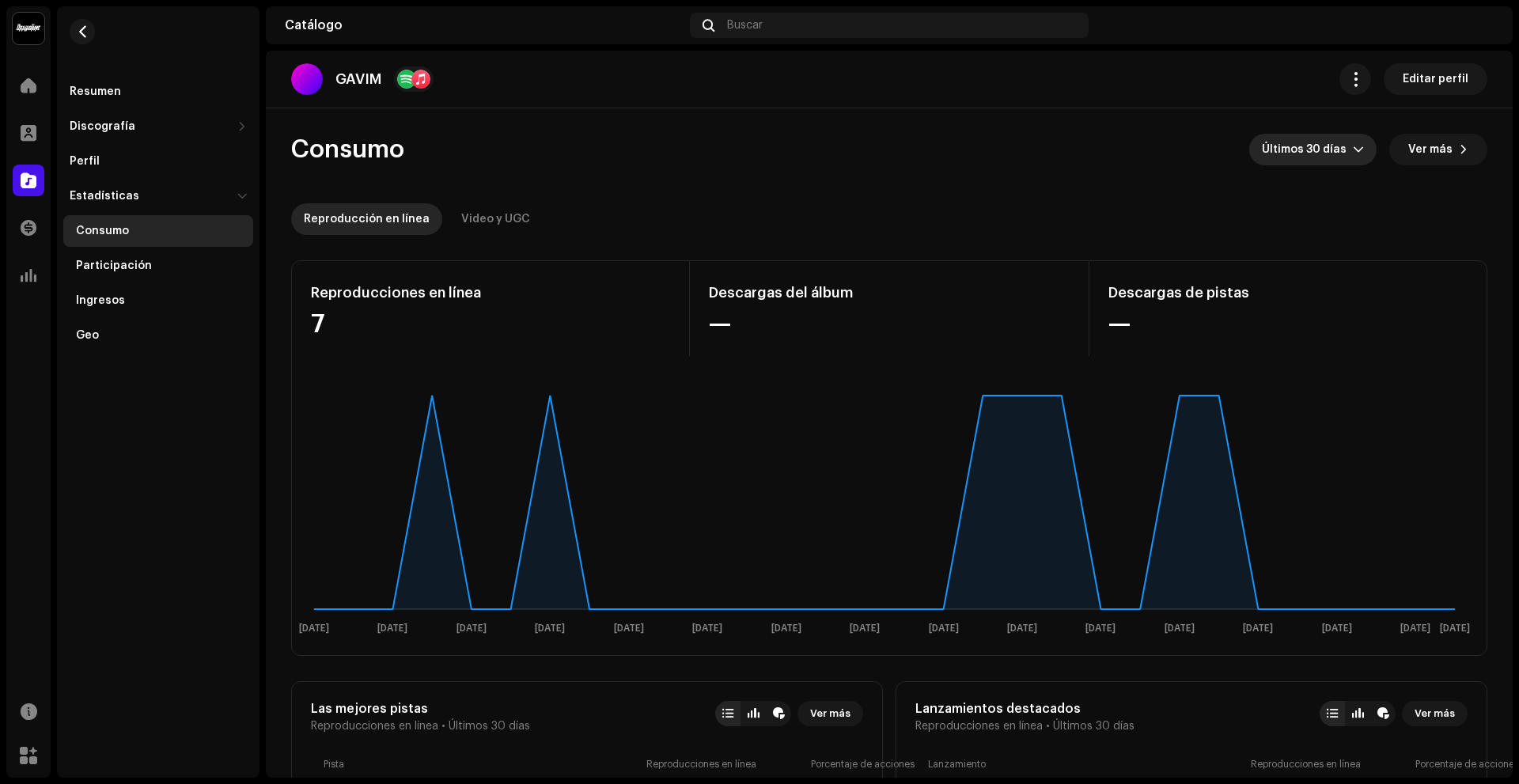
click at [1336, 144] on span "Últimos 30 días" at bounding box center [1307, 149] width 91 height 32
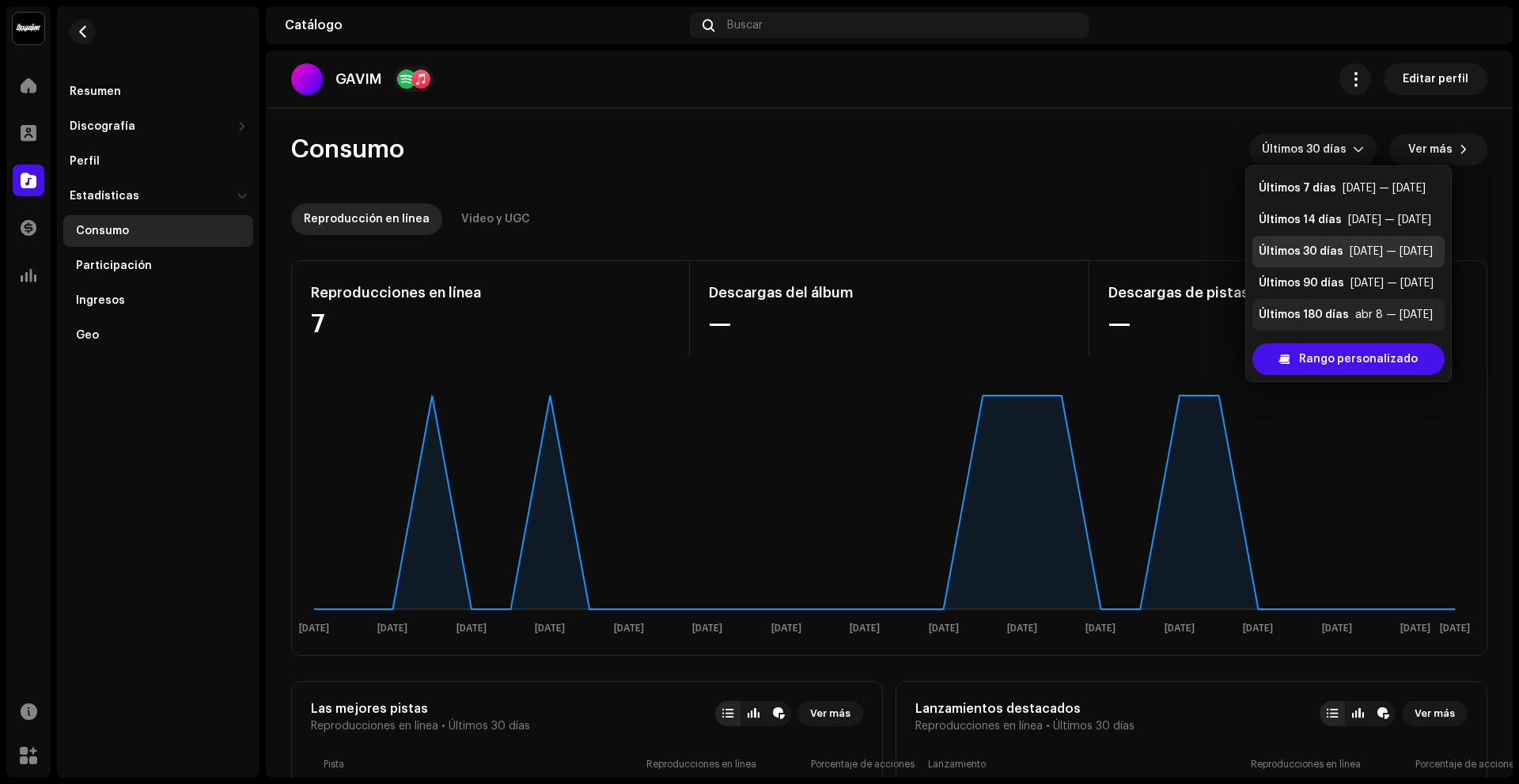
drag, startPoint x: 1363, startPoint y: 312, endPoint x: 1388, endPoint y: 311, distance: 25.0
click at [1388, 311] on div "abr 8 — [DATE]" at bounding box center [1395, 315] width 78 height 16
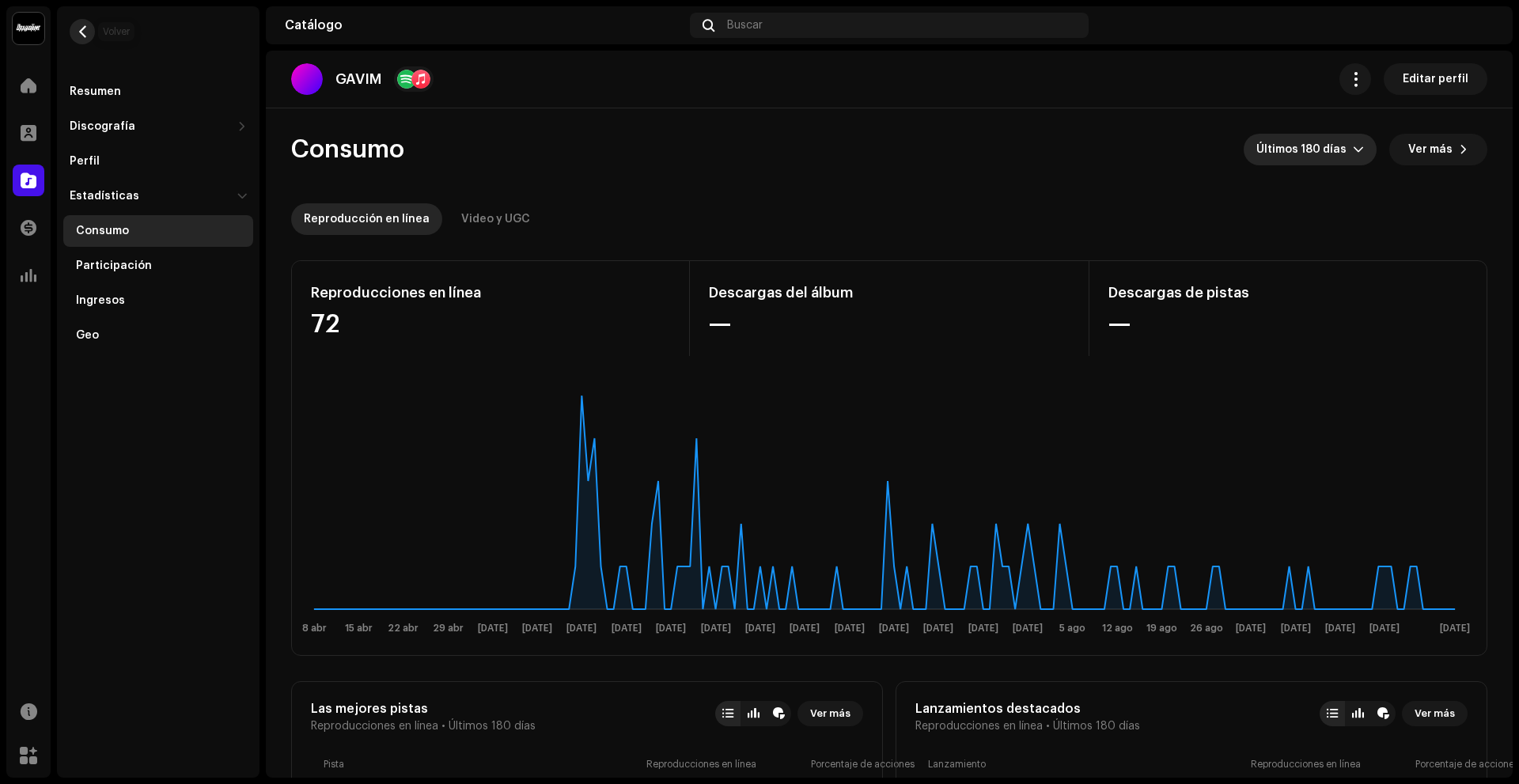
click at [86, 28] on span "button" at bounding box center [83, 32] width 12 height 13
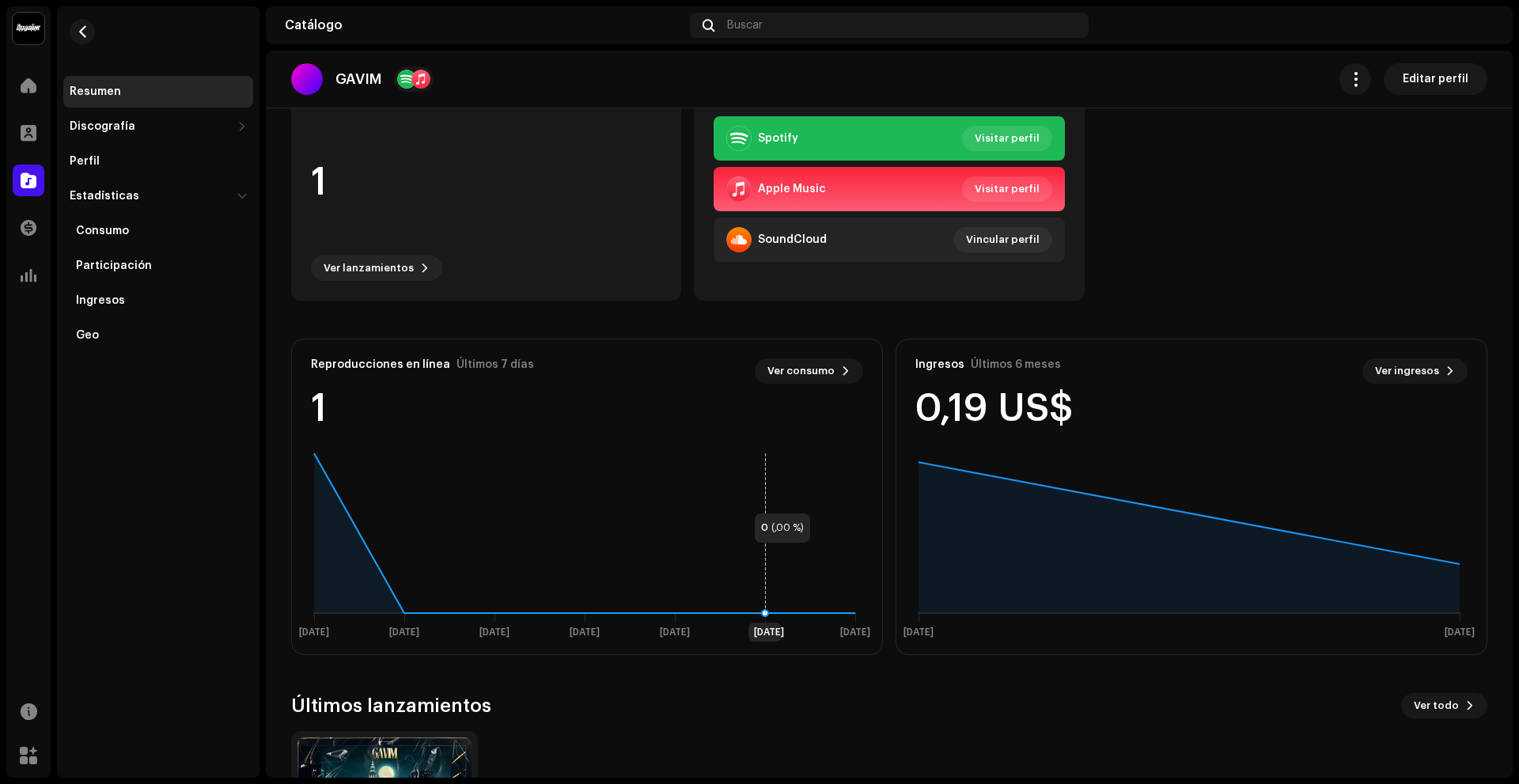
scroll to position [315, 0]
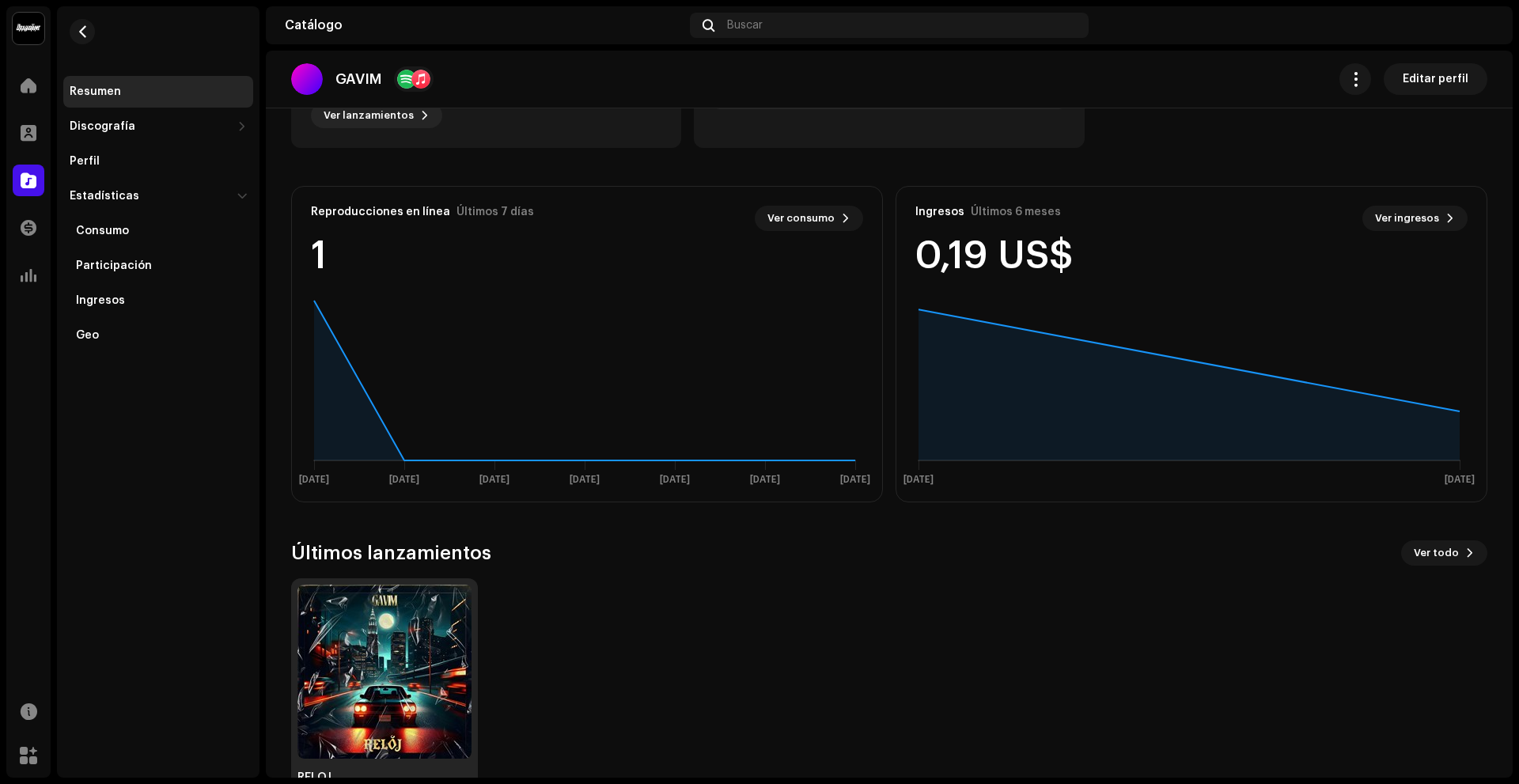
click at [394, 687] on img at bounding box center [385, 672] width 174 height 174
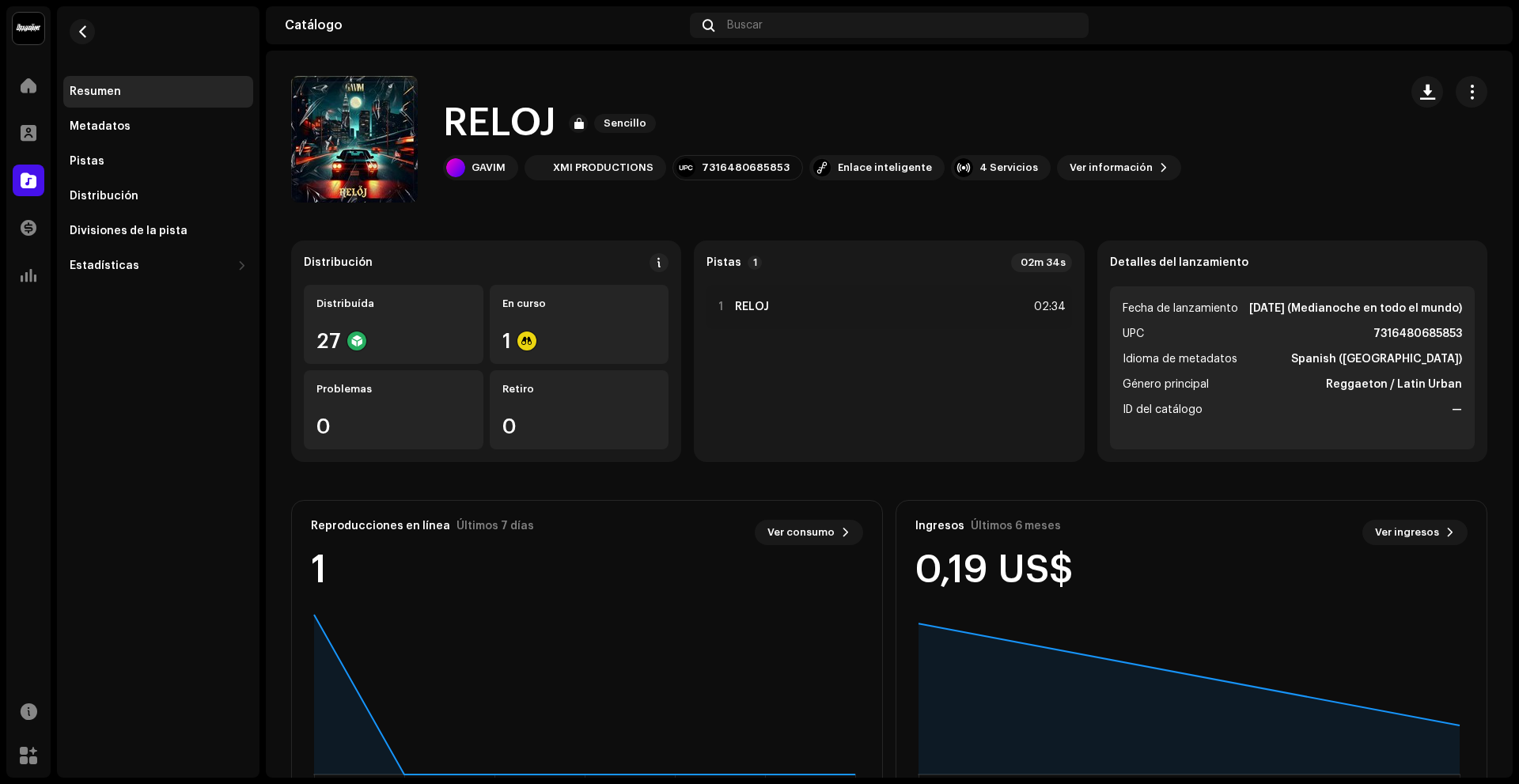
scroll to position [64, 0]
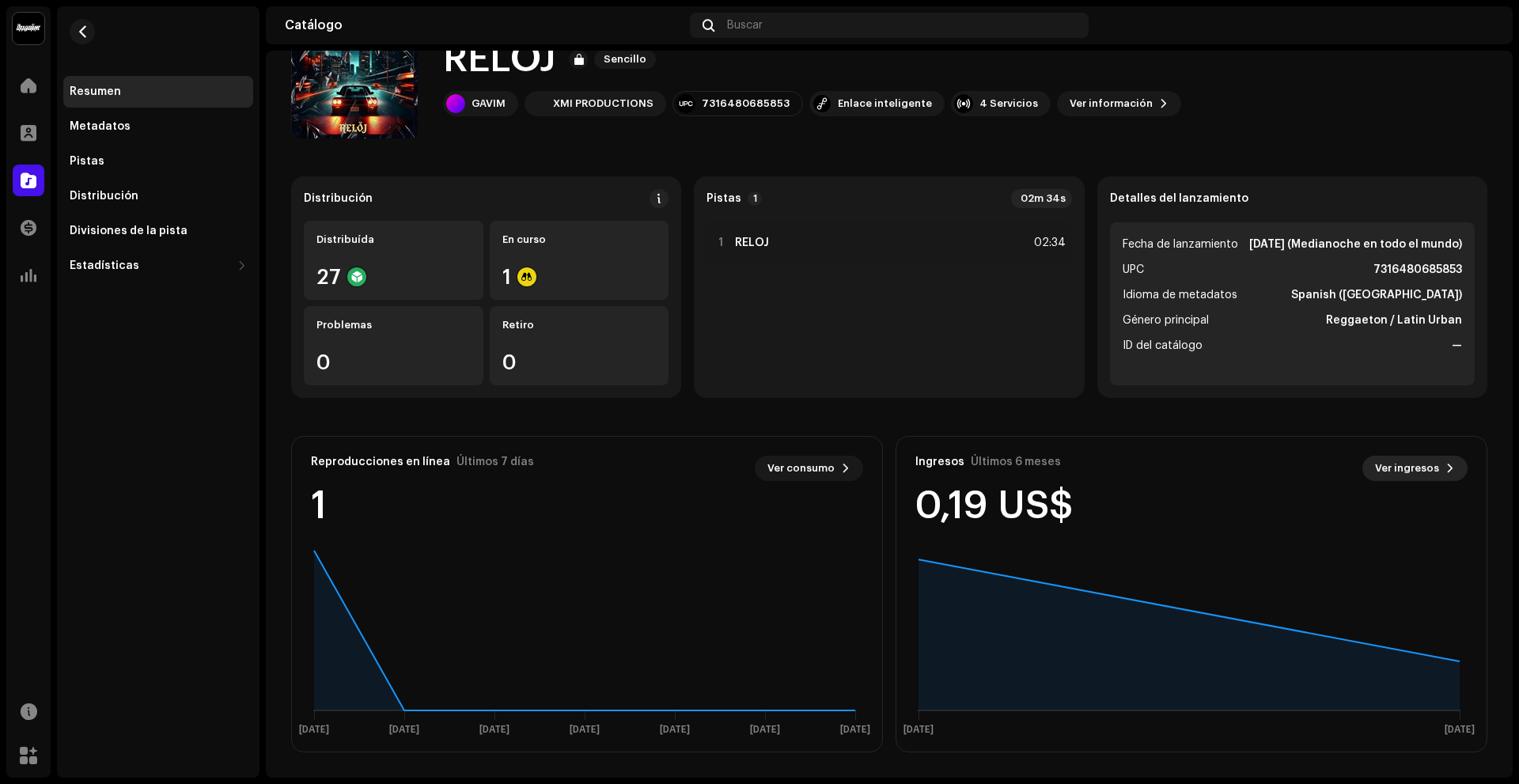
click at [1419, 467] on span "Ver ingresos" at bounding box center [1407, 469] width 64 height 32
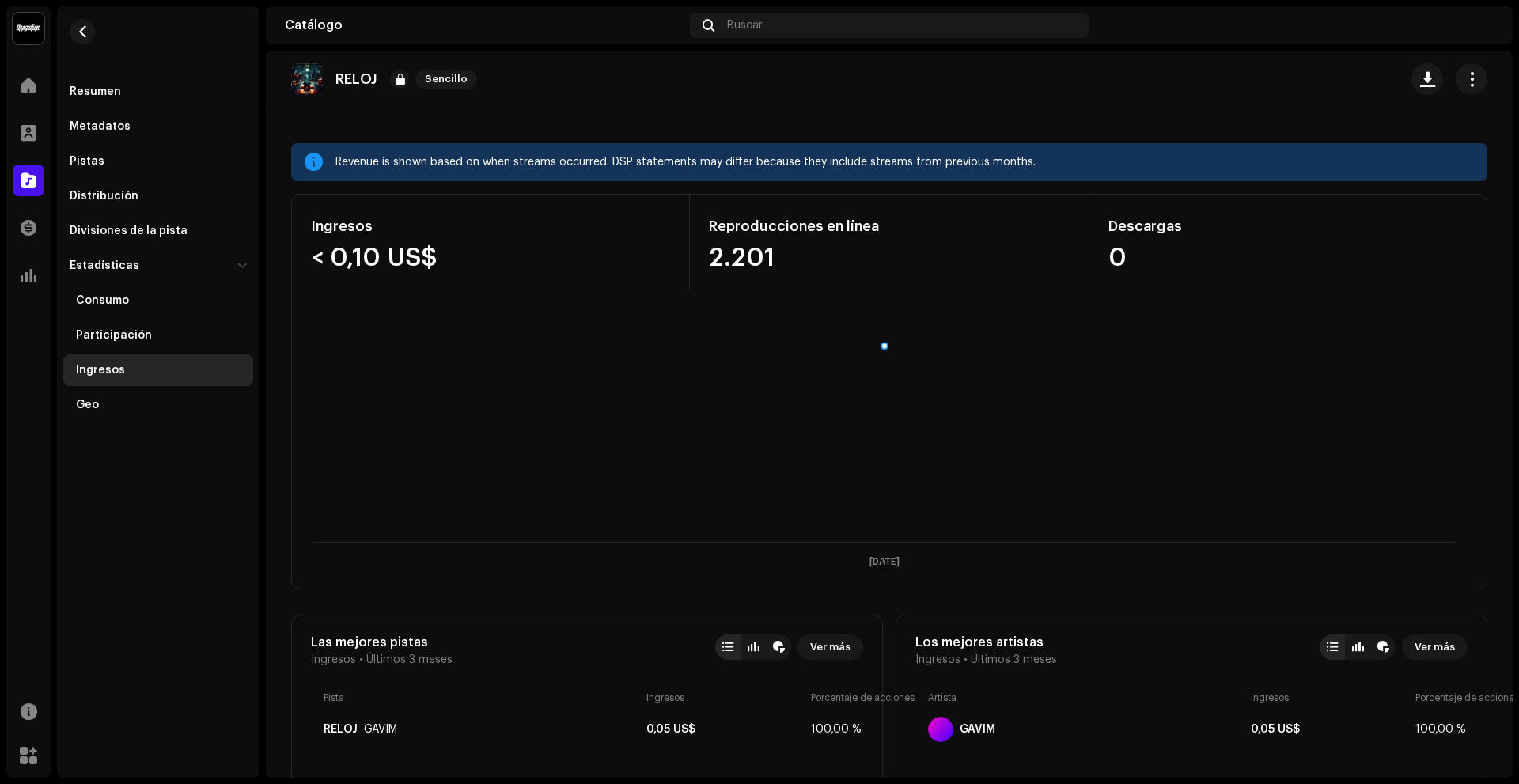
scroll to position [35, 0]
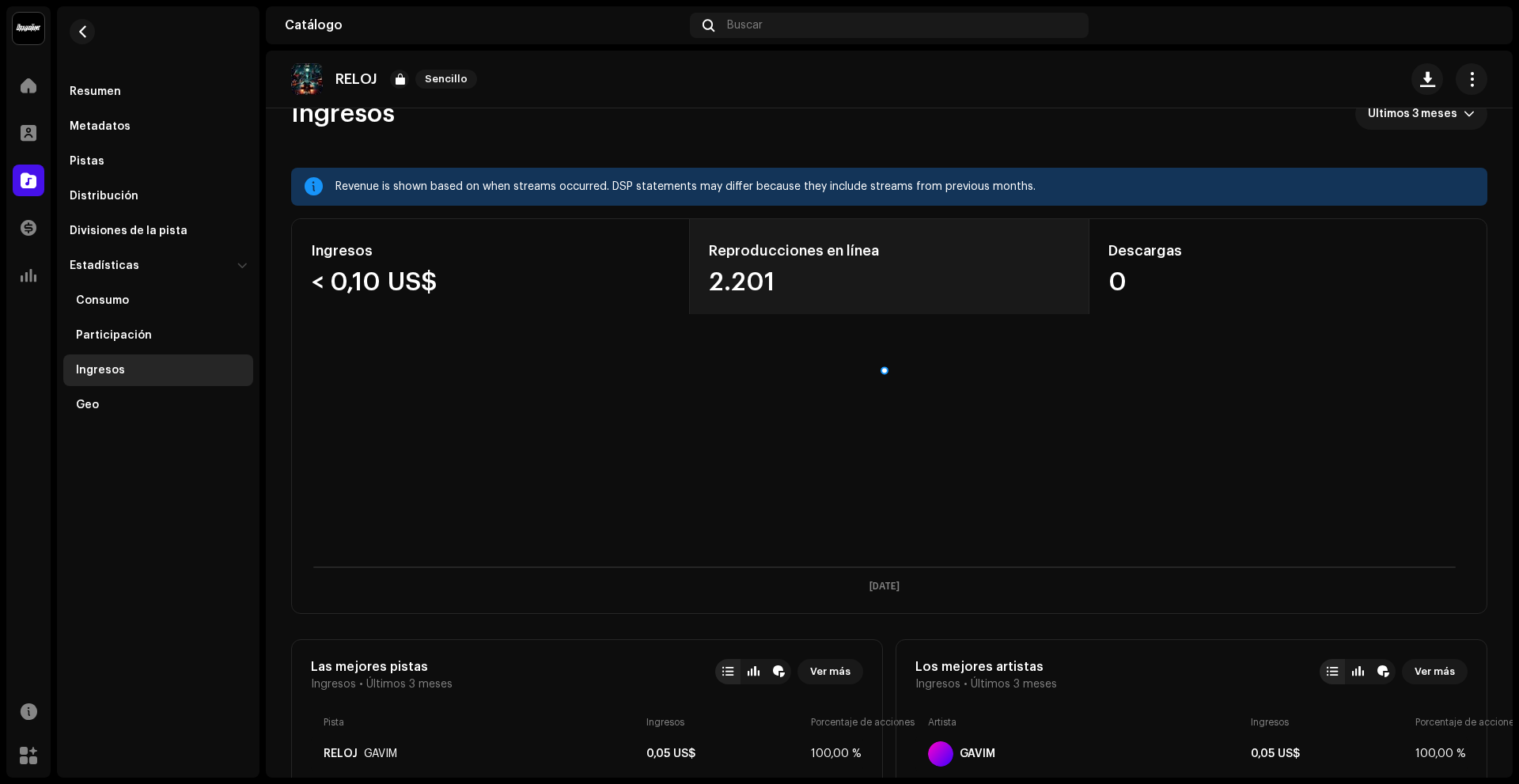
click at [753, 272] on div "2.201" at bounding box center [889, 282] width 360 height 25
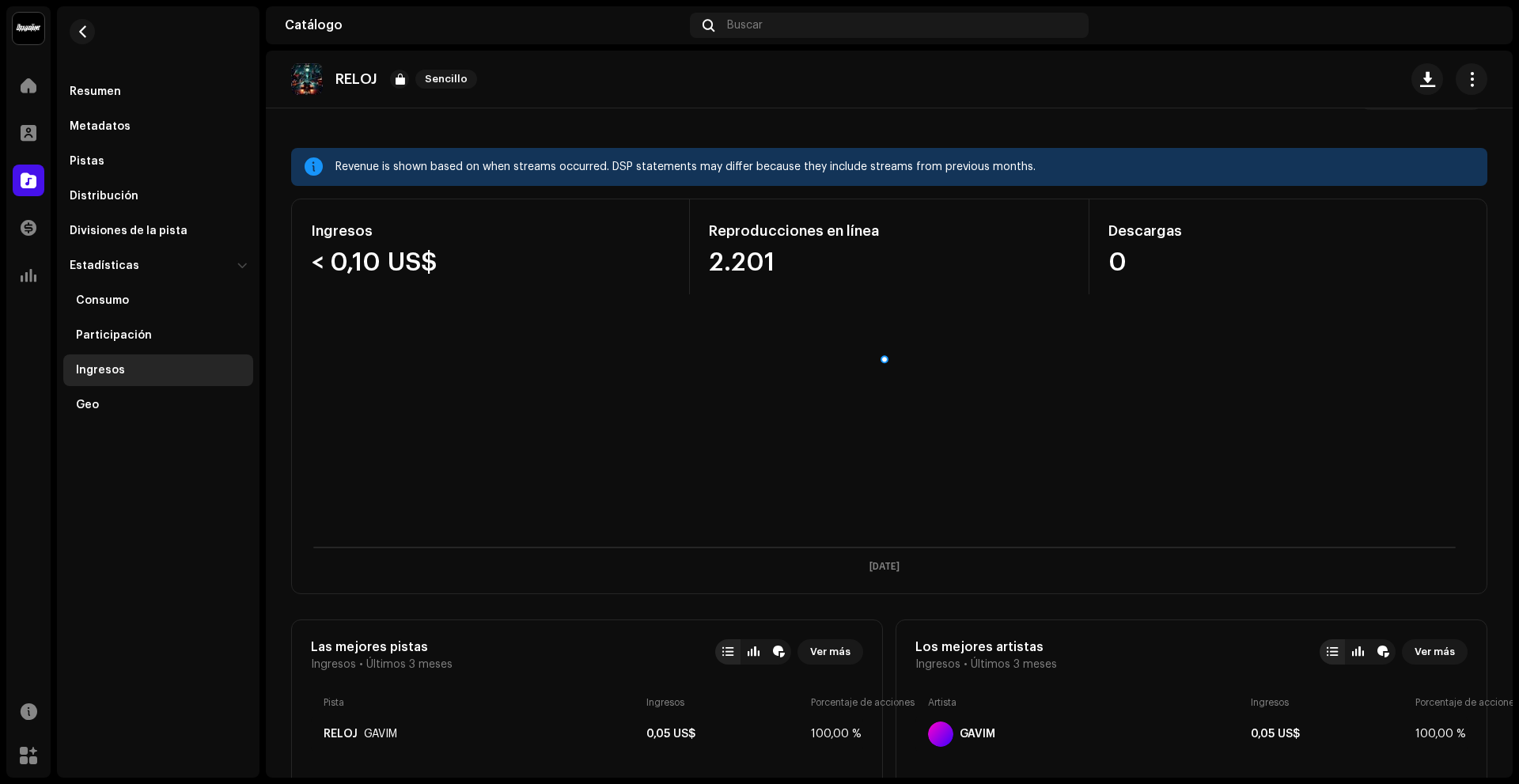
scroll to position [0, 0]
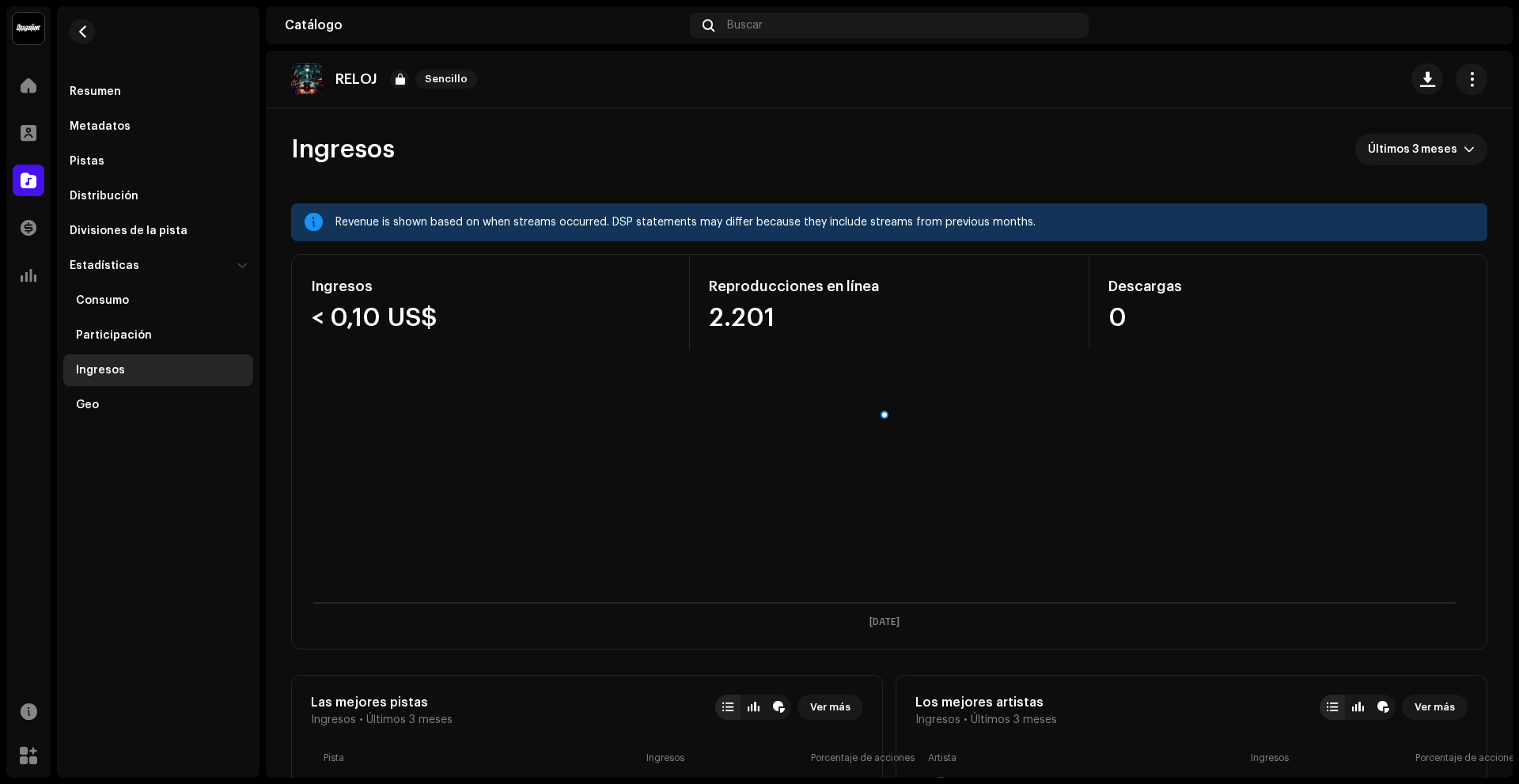
click at [803, 276] on div "Reproducciones en línea" at bounding box center [889, 286] width 360 height 25
click at [805, 292] on div "Reproducciones en línea" at bounding box center [889, 286] width 360 height 25
click at [90, 32] on button "button" at bounding box center [82, 31] width 25 height 25
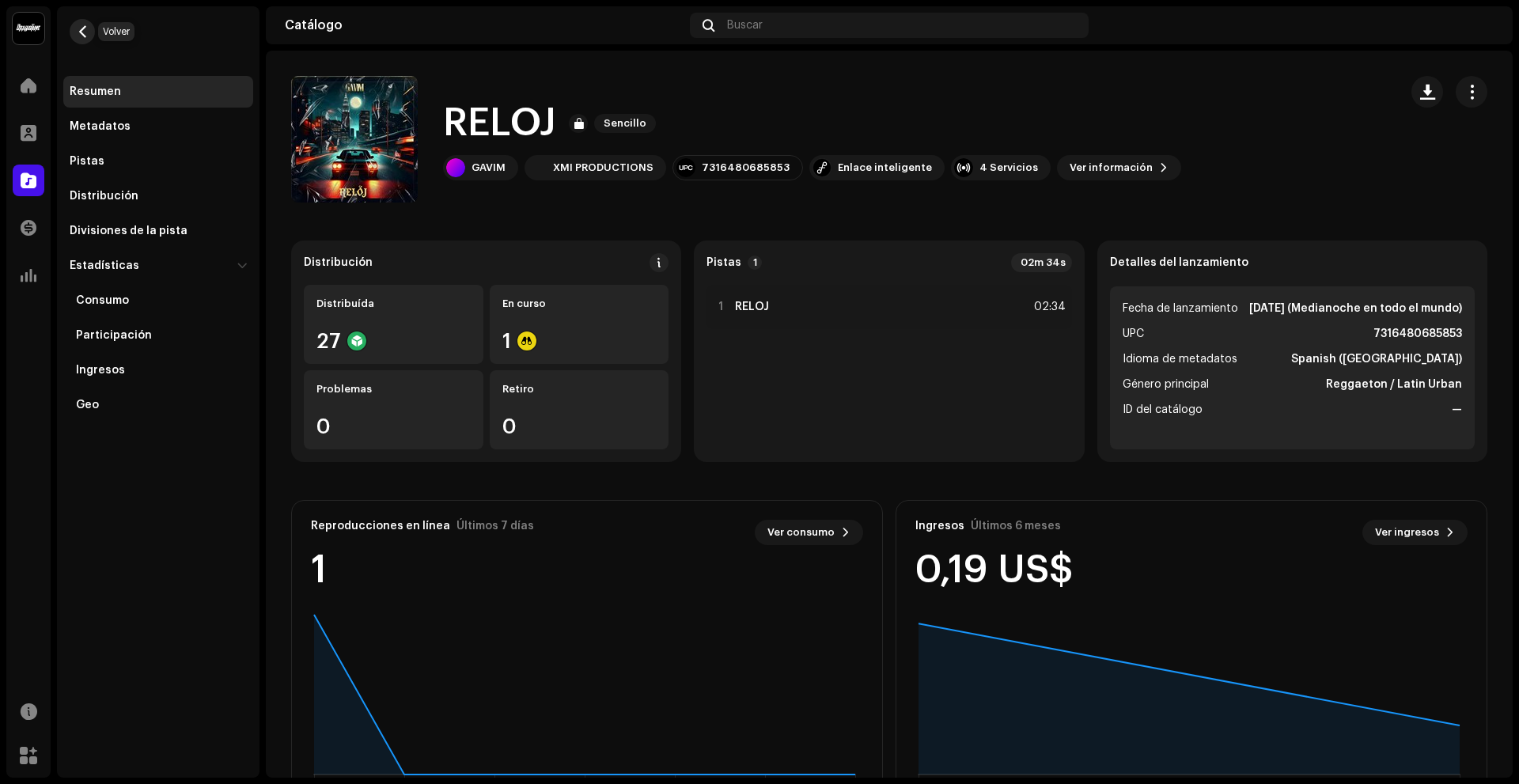
click at [81, 35] on span "button" at bounding box center [83, 32] width 12 height 13
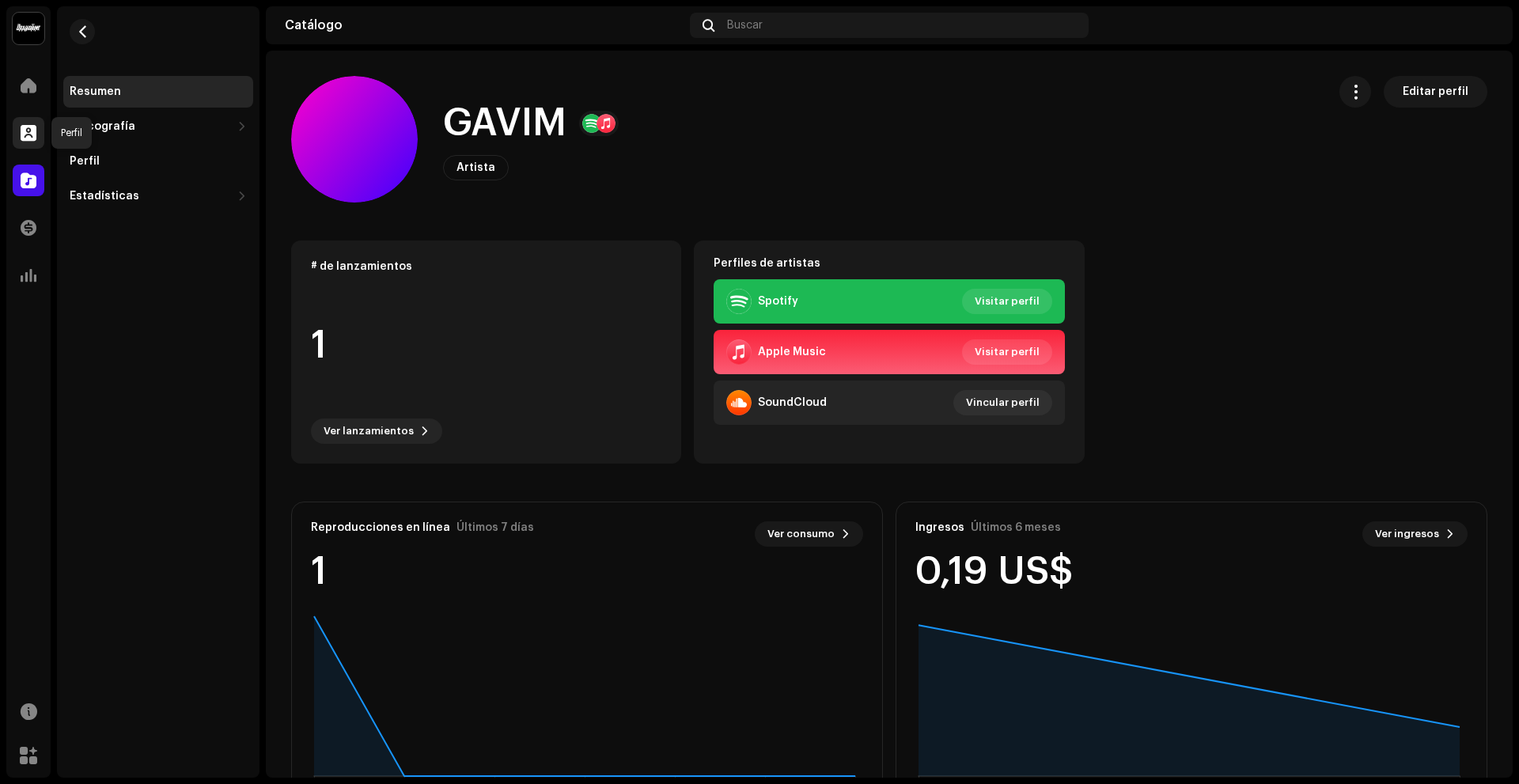
click at [19, 123] on div at bounding box center [29, 133] width 32 height 32
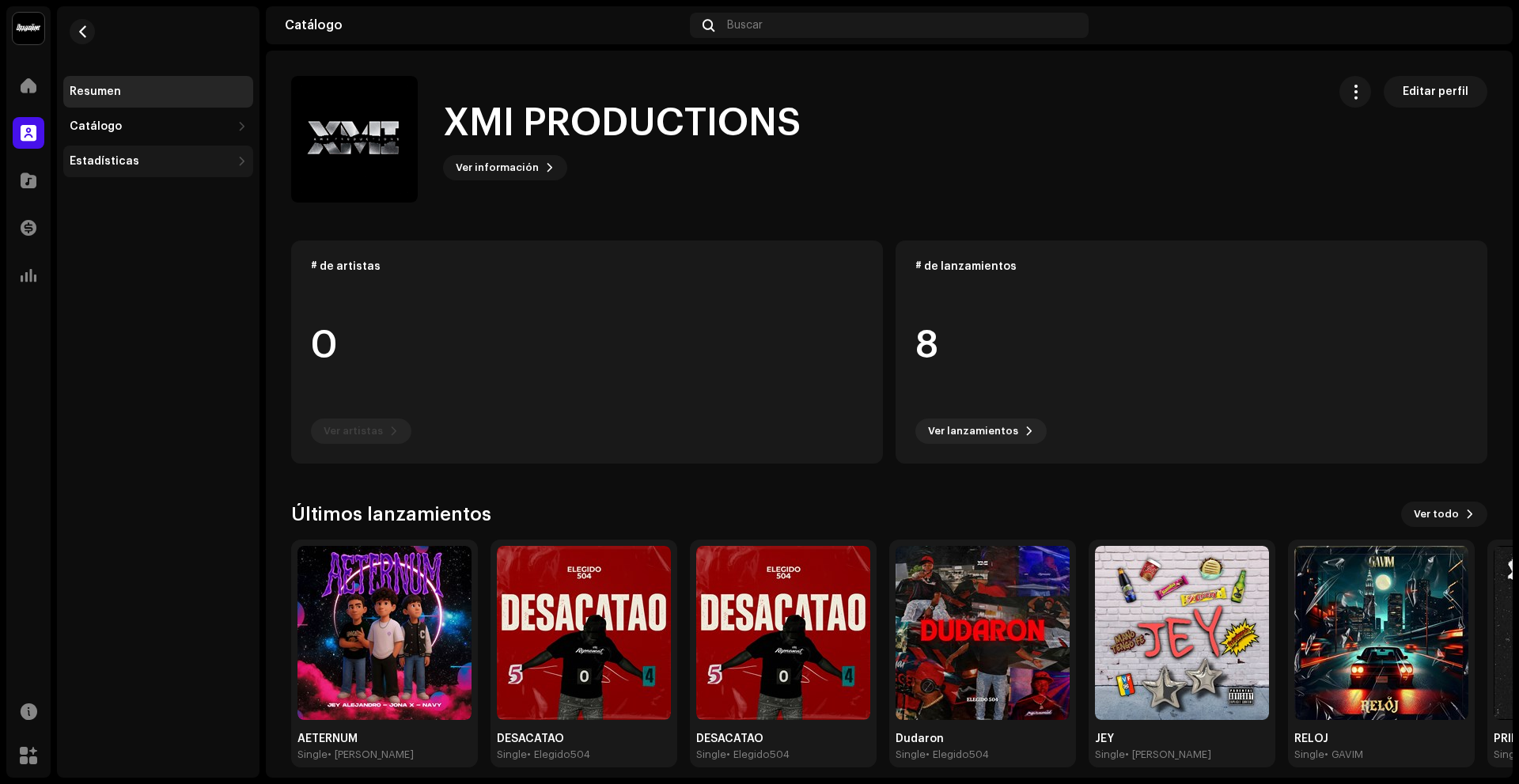
click at [167, 159] on div "Estadísticas" at bounding box center [150, 161] width 161 height 13
click at [165, 112] on div "Catálogo" at bounding box center [158, 126] width 190 height 32
click at [148, 161] on div "Estadísticas" at bounding box center [150, 161] width 161 height 13
click at [31, 183] on span at bounding box center [28, 181] width 16 height 13
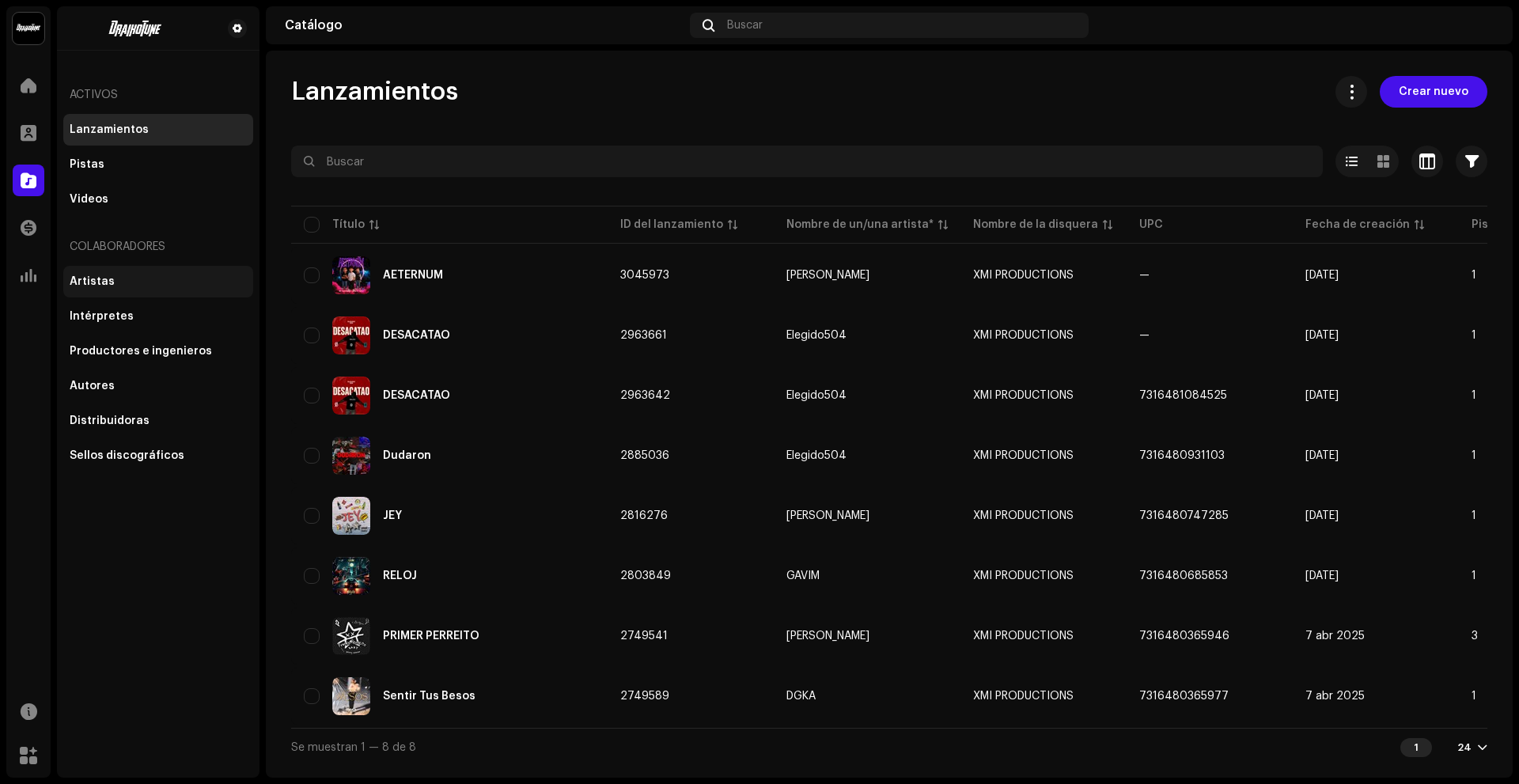
click at [135, 283] on div "Artistas" at bounding box center [158, 282] width 177 height 13
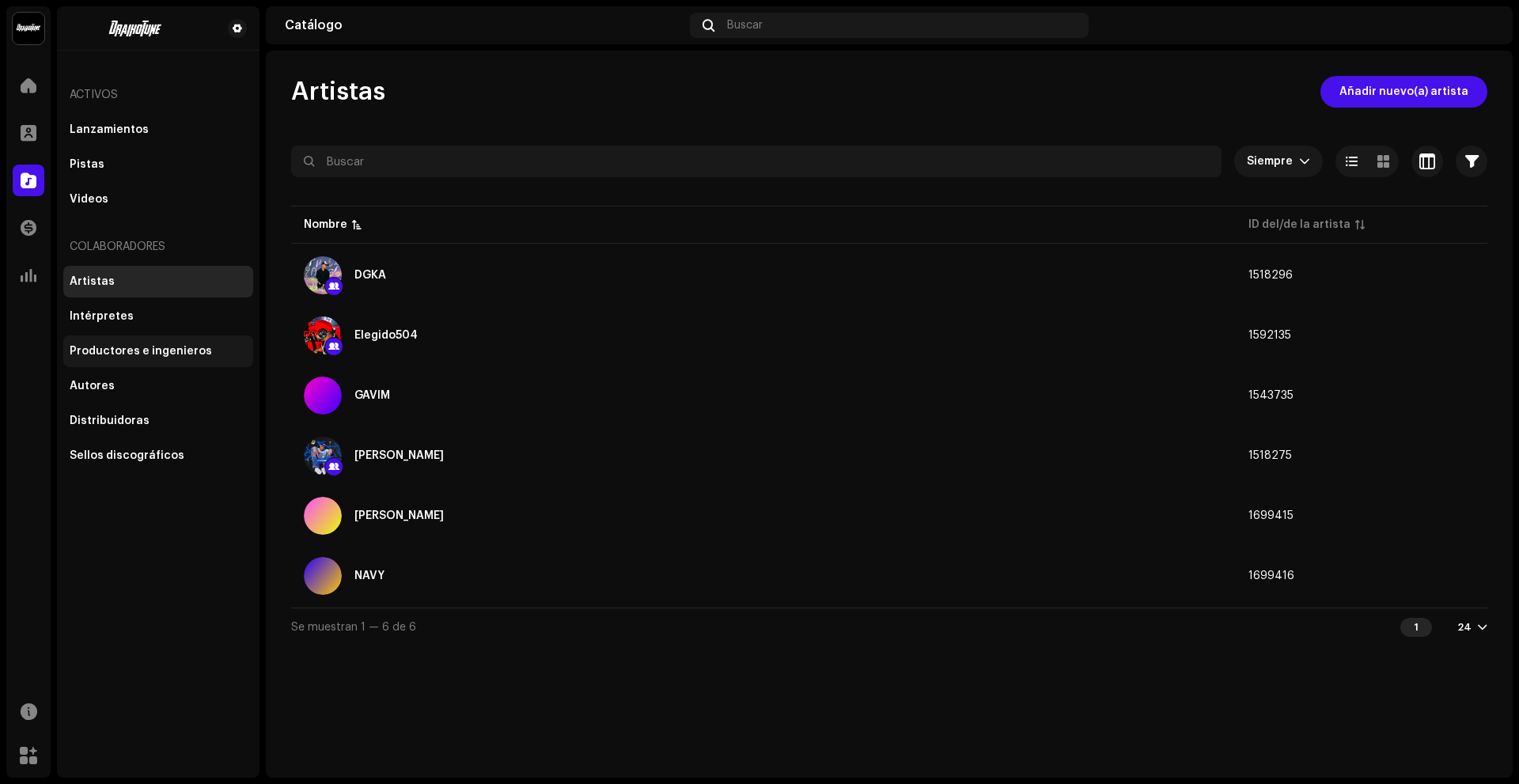
click at [163, 357] on div "Productores e ingenieros" at bounding box center [140, 352] width 142 height 13
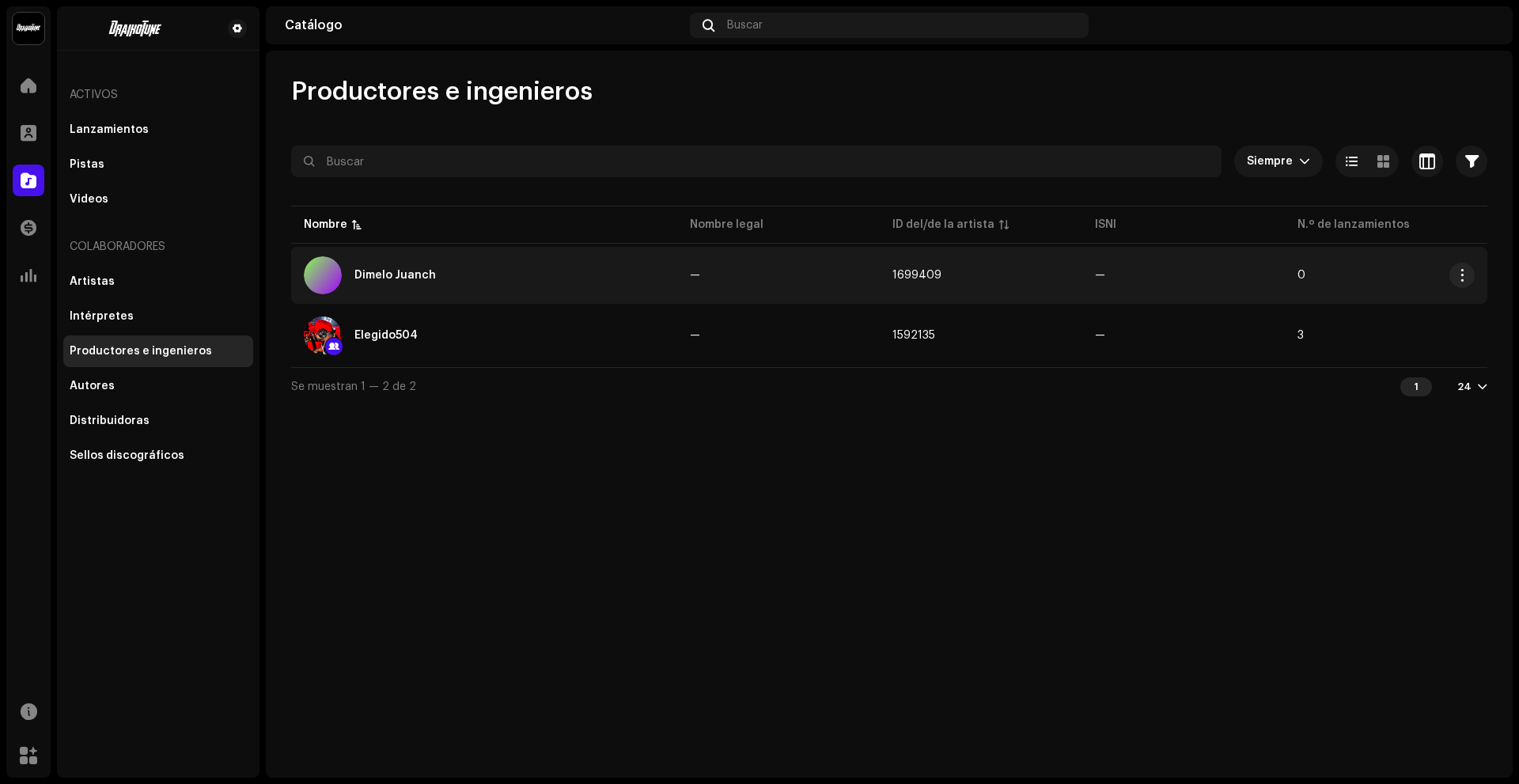
click at [573, 265] on div "Dimelo Juanch" at bounding box center [483, 275] width 361 height 38
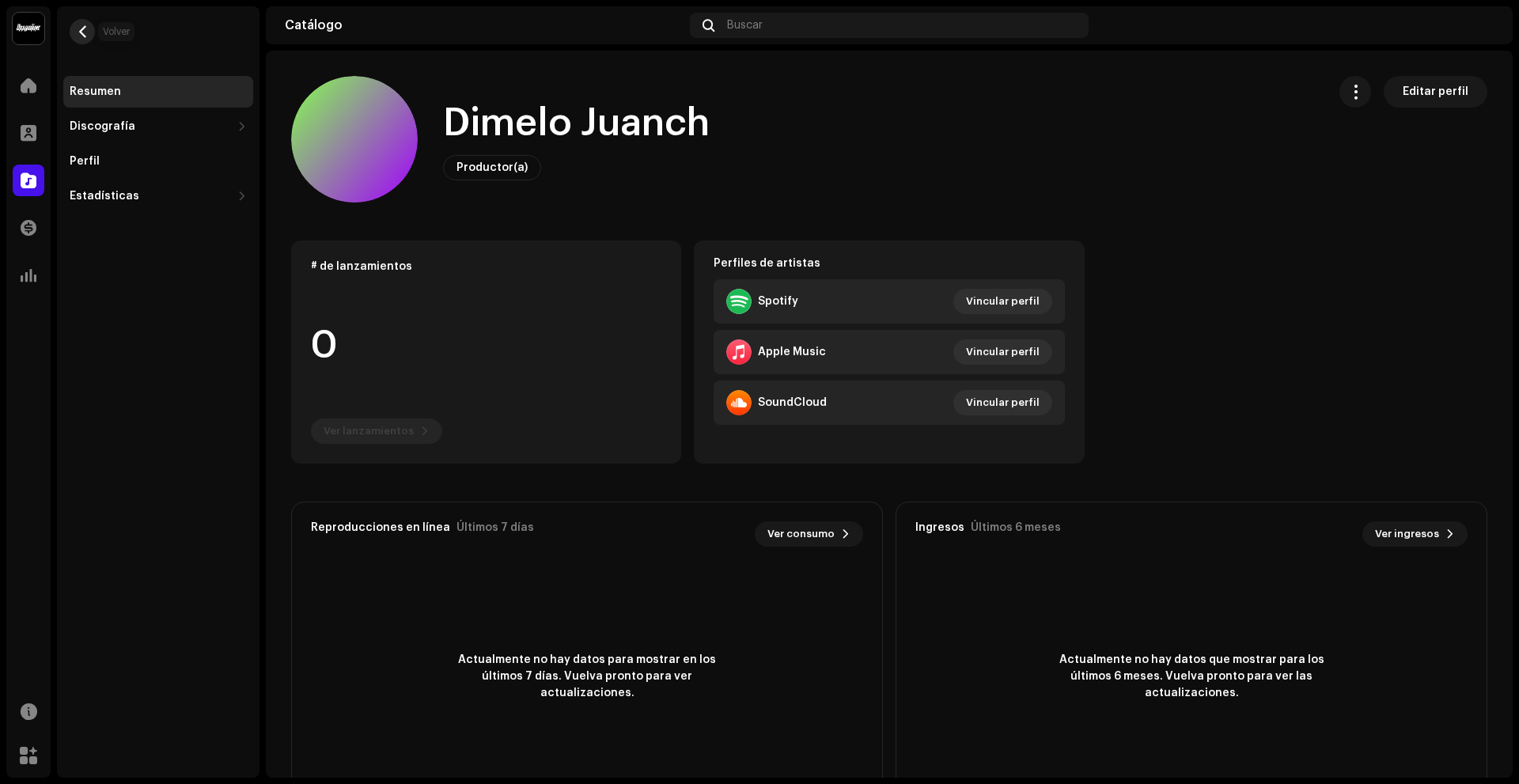
click at [84, 34] on span "button" at bounding box center [83, 32] width 12 height 13
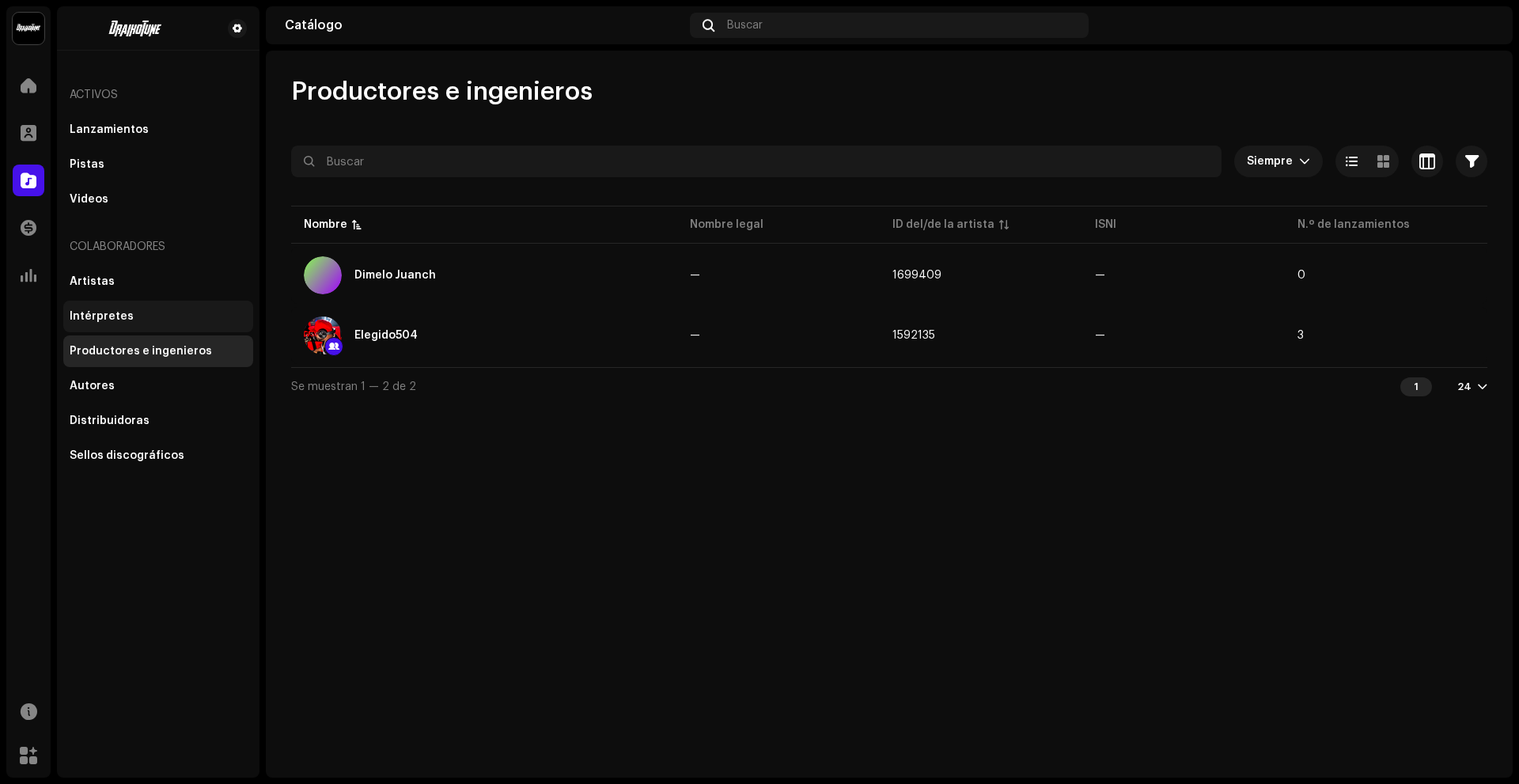
click at [149, 313] on div "Intérpretes" at bounding box center [158, 316] width 177 height 13
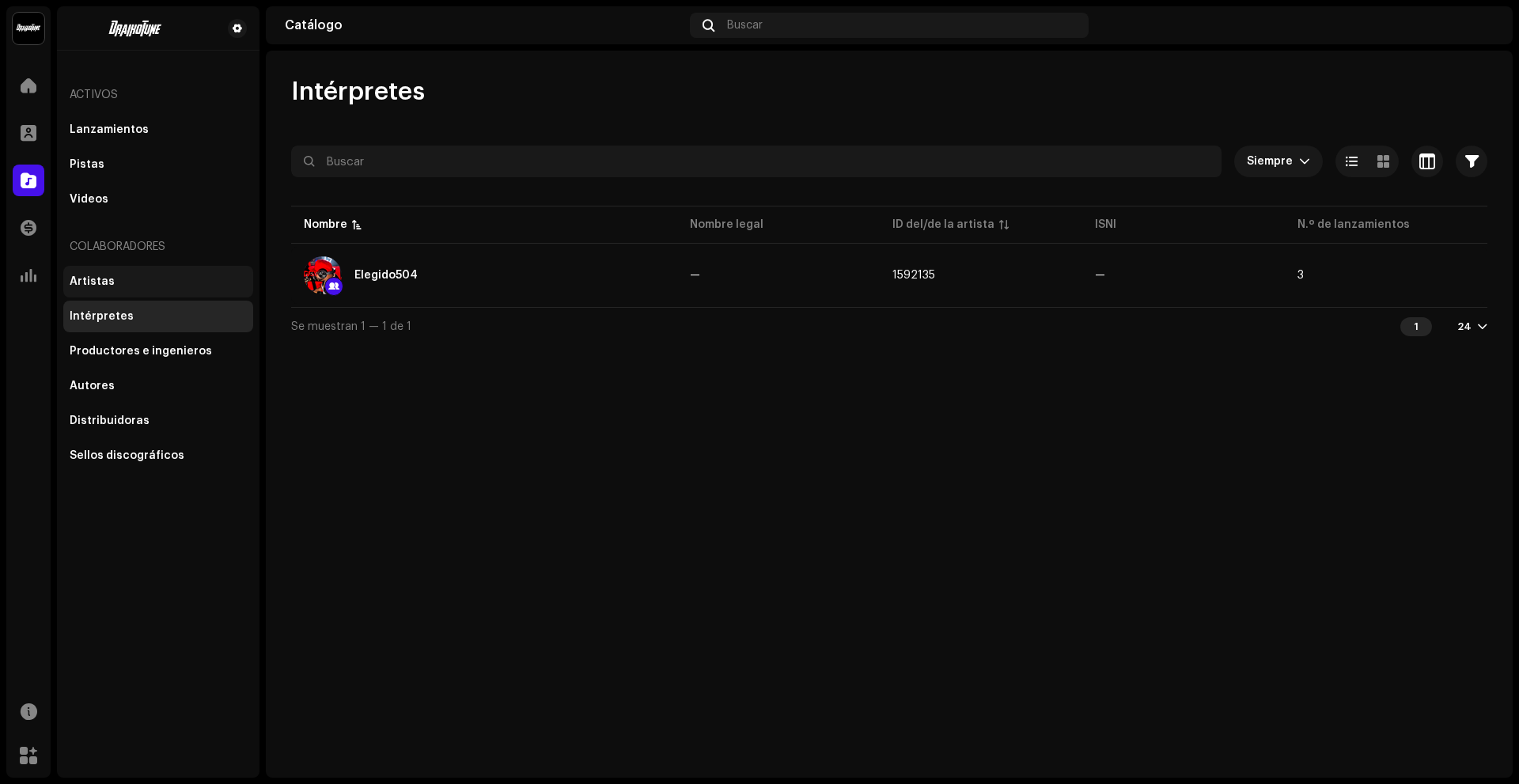
click at [151, 283] on div "Artistas" at bounding box center [158, 282] width 177 height 13
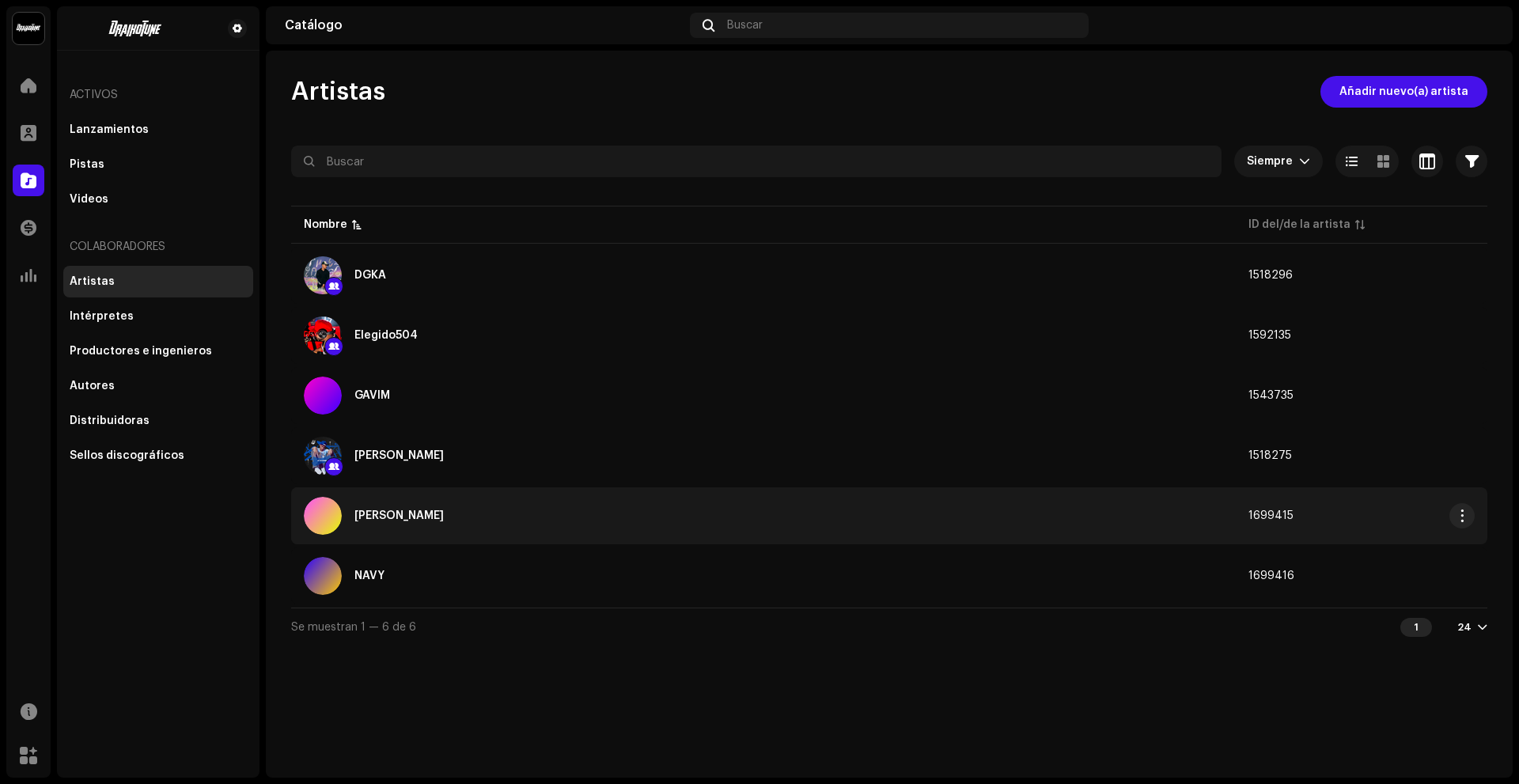
click at [599, 502] on div "[PERSON_NAME]" at bounding box center [763, 516] width 920 height 38
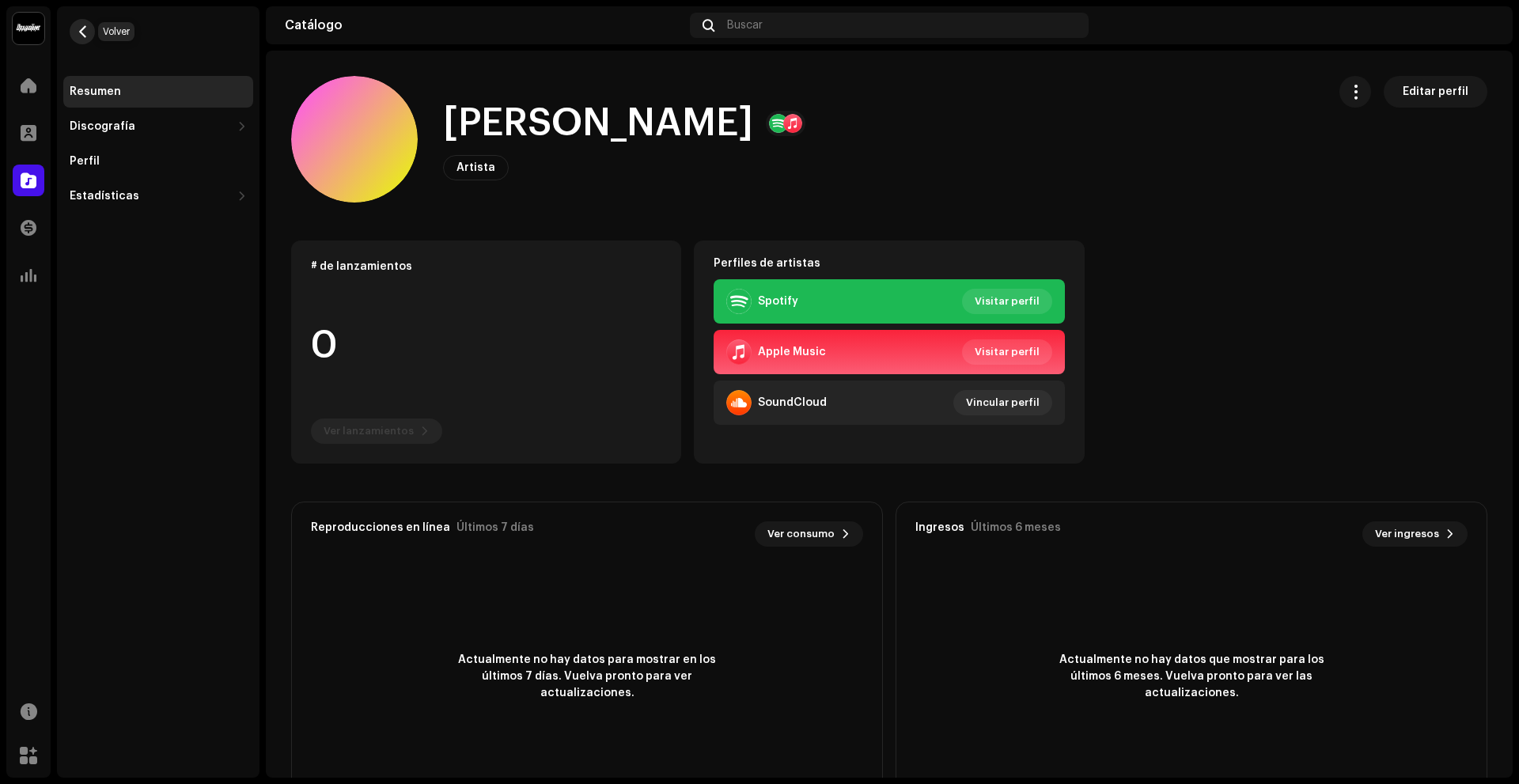
click at [88, 30] on span "button" at bounding box center [83, 32] width 12 height 13
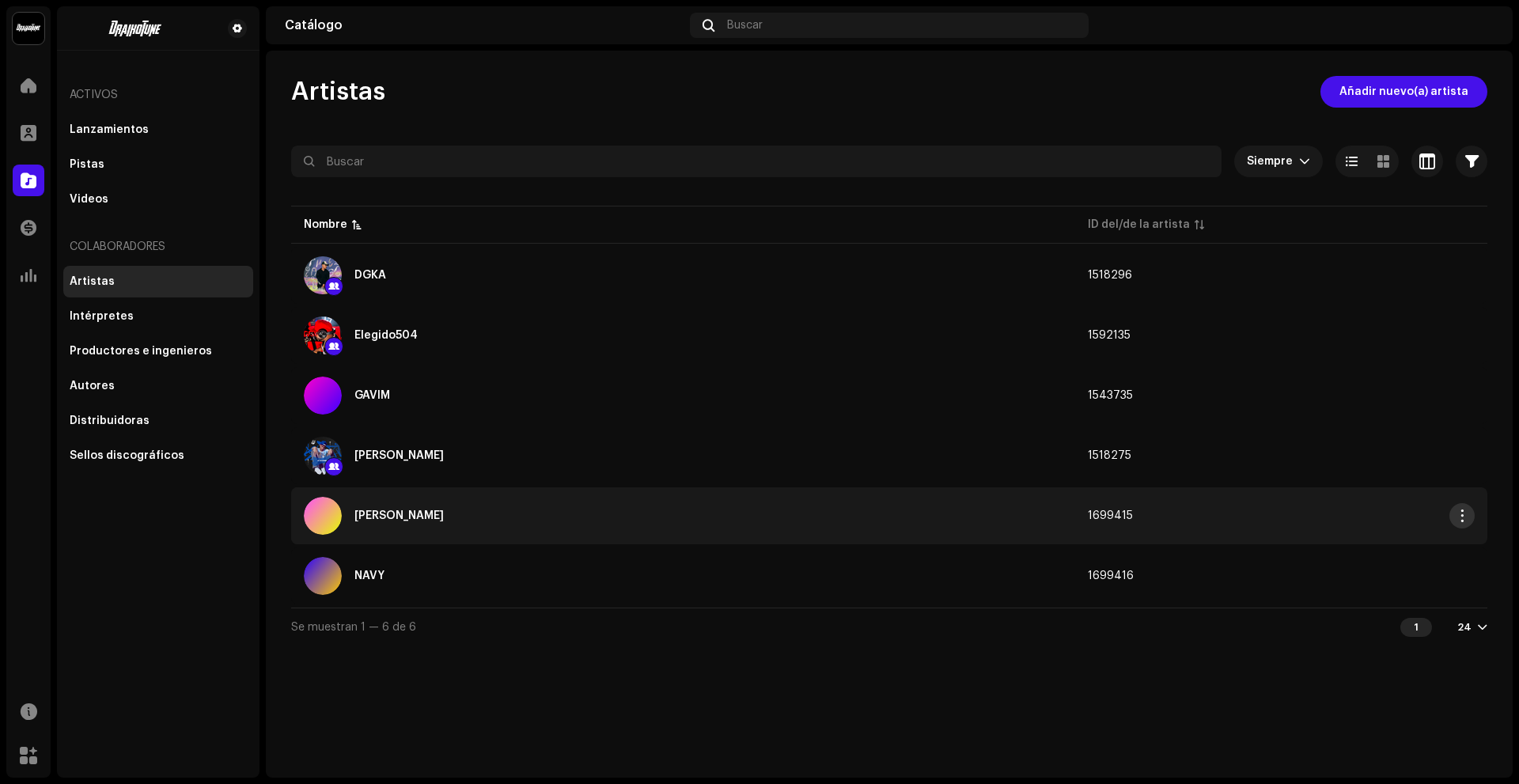
click at [1466, 519] on span "button" at bounding box center [1462, 516] width 12 height 13
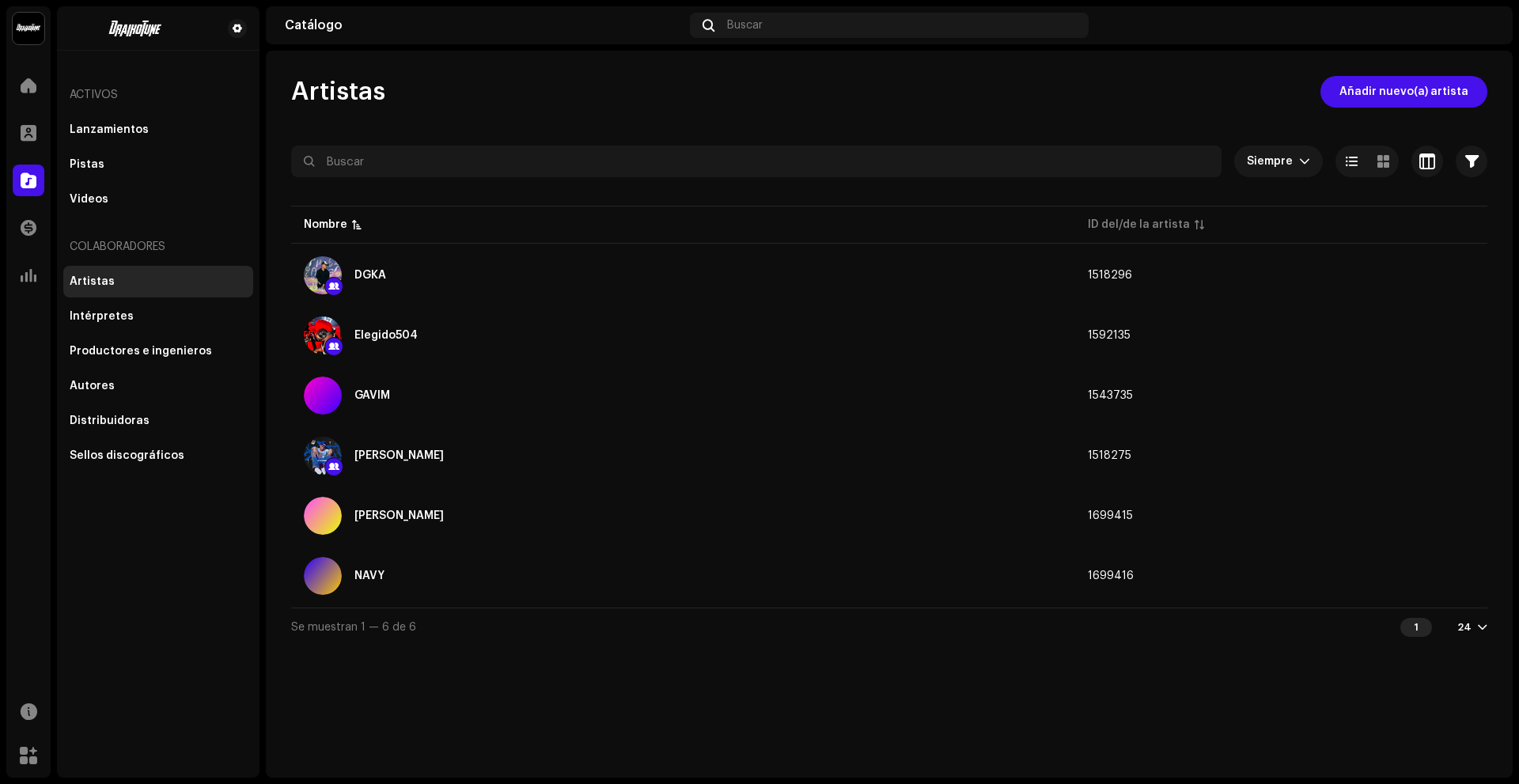
click at [1474, 627] on div "24" at bounding box center [1473, 627] width 30 height 13
click at [1453, 713] on div "72" at bounding box center [1448, 720] width 65 height 32
click at [1479, 626] on div at bounding box center [1483, 627] width 9 height 13
click at [1453, 659] on div "24" at bounding box center [1448, 657] width 65 height 32
